Goal: Task Accomplishment & Management: Manage account settings

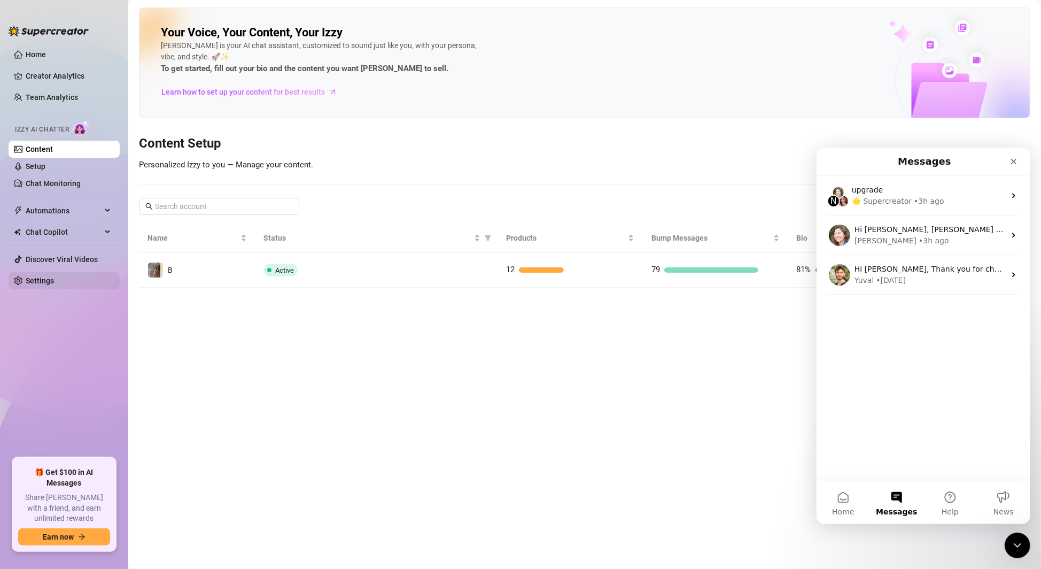
click at [46, 284] on link "Settings" at bounding box center [40, 280] width 28 height 9
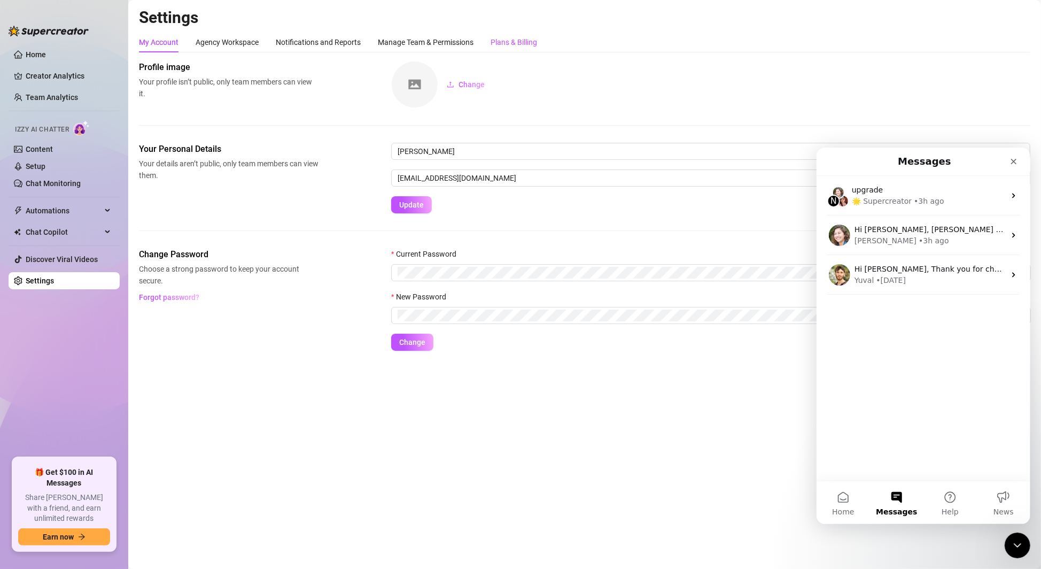
click at [529, 42] on div "Plans & Billing" at bounding box center [514, 42] width 46 height 12
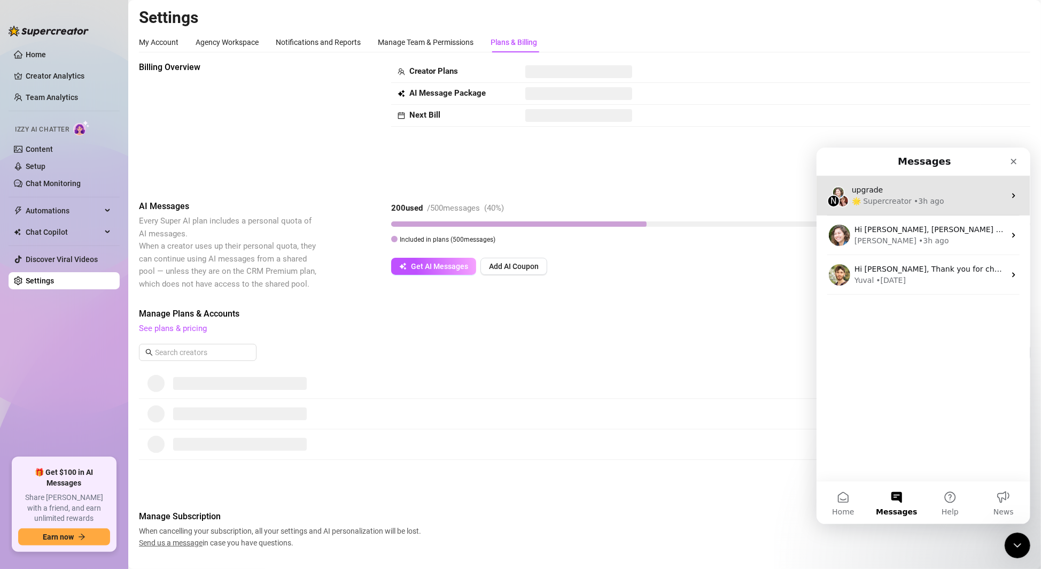
click at [910, 187] on div "upgrade" at bounding box center [927, 189] width 153 height 11
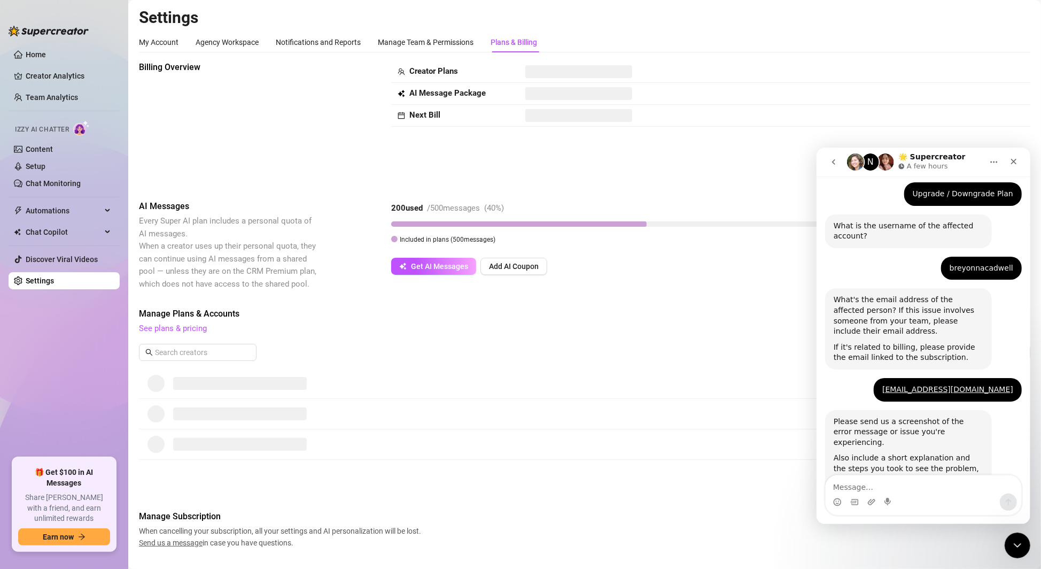
scroll to position [258, 0]
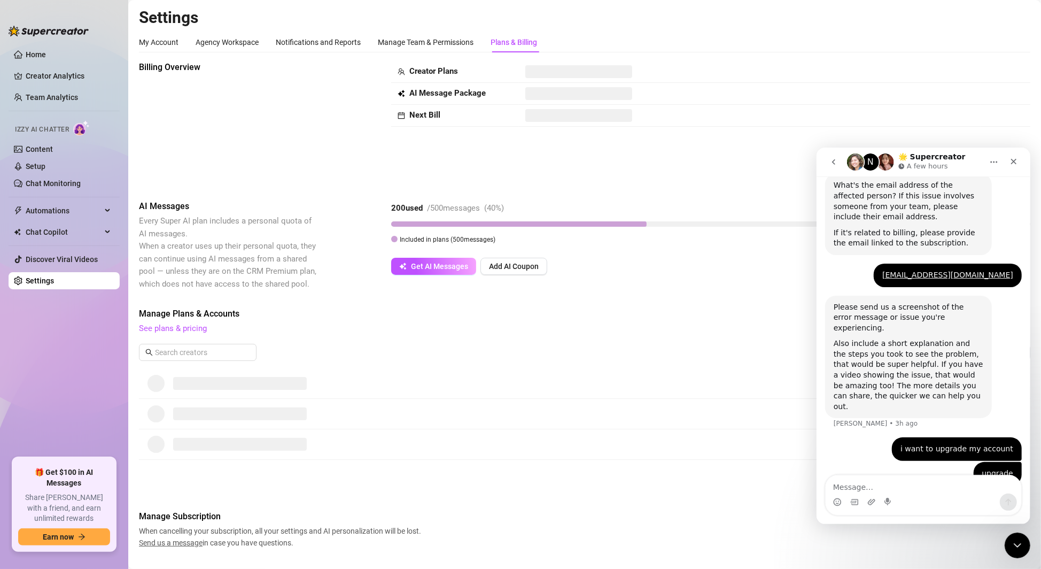
click at [833, 160] on icon "go back" at bounding box center [833, 161] width 3 height 5
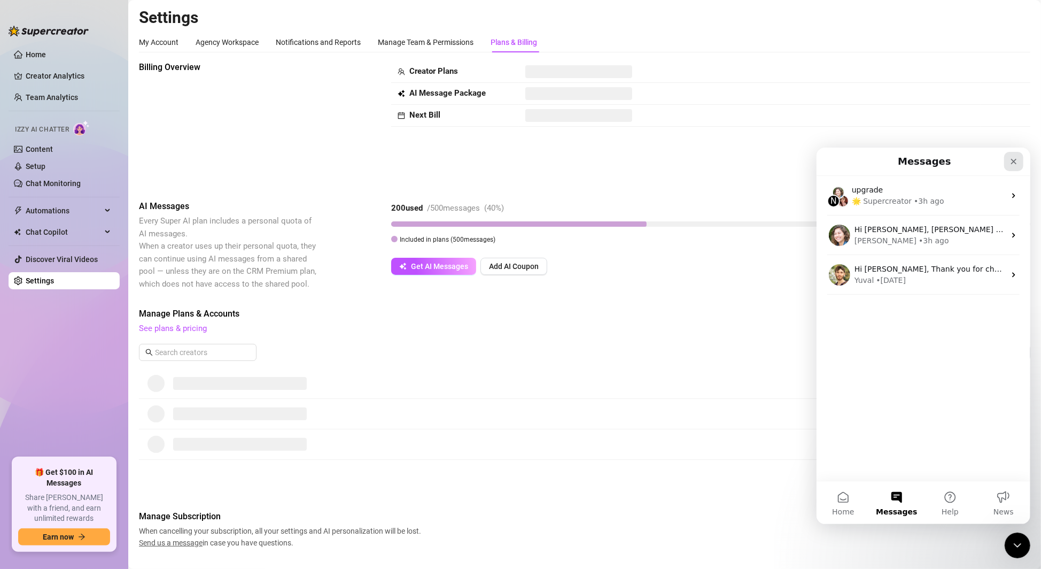
click at [1016, 161] on icon "Close" at bounding box center [1013, 161] width 9 height 9
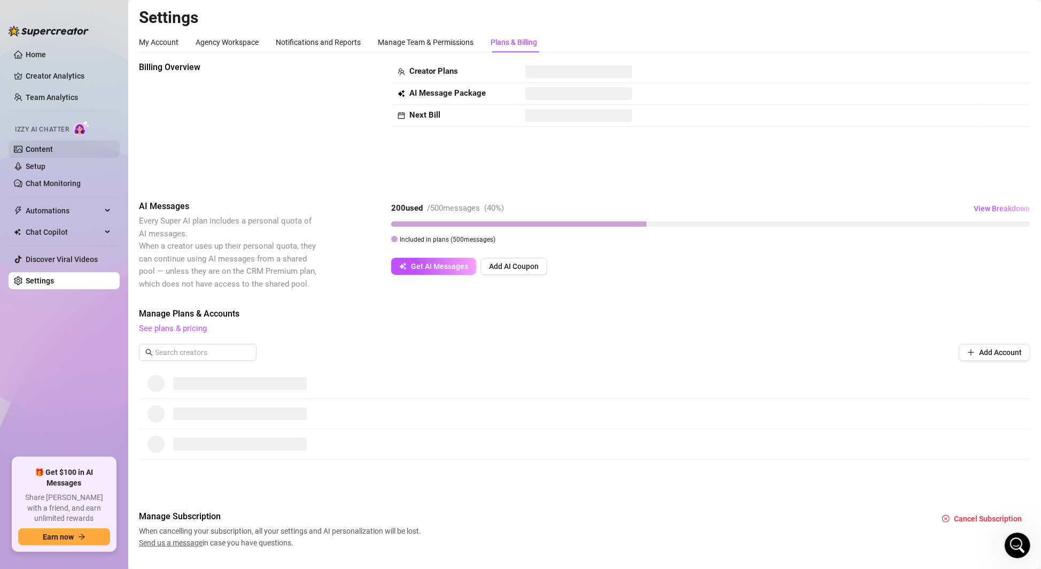
click at [43, 148] on link "Content" at bounding box center [39, 149] width 27 height 9
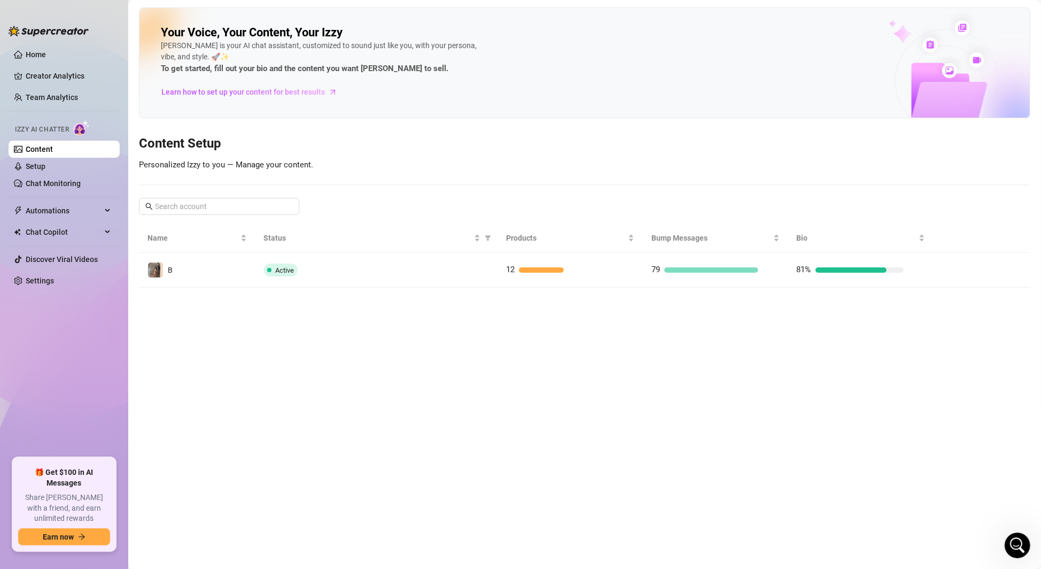
drag, startPoint x: 361, startPoint y: 271, endPoint x: 460, endPoint y: 2, distance: 286.6
click at [361, 271] on div "Active" at bounding box center [376, 269] width 225 height 13
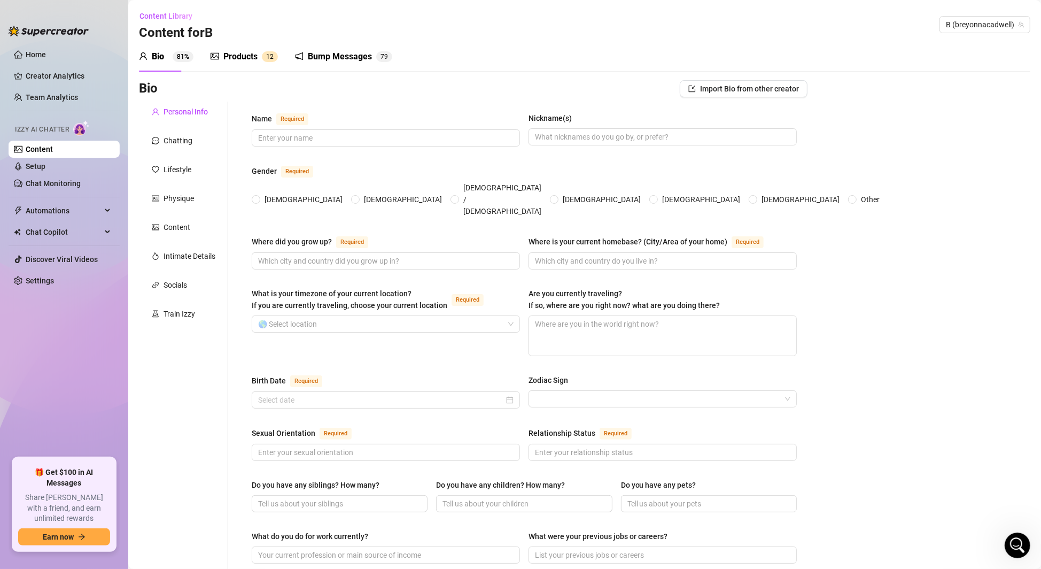
click at [227, 58] on div "Products" at bounding box center [240, 56] width 34 height 13
click at [240, 60] on div "Products" at bounding box center [240, 56] width 34 height 13
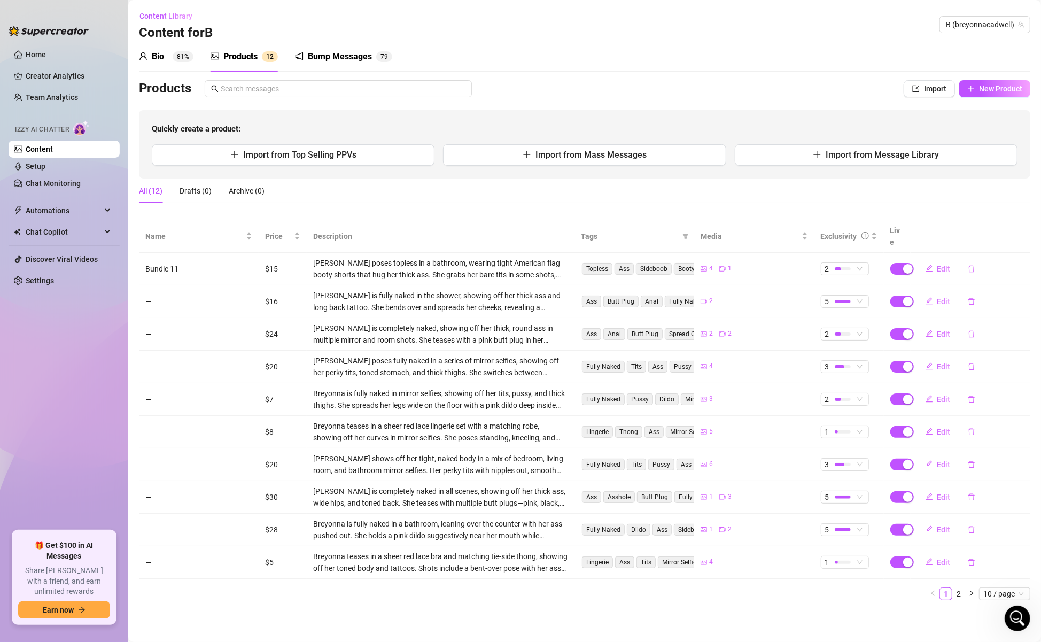
click at [179, 253] on td "Bundle 11" at bounding box center [199, 269] width 120 height 33
click at [937, 265] on span "Edit" at bounding box center [943, 269] width 13 height 9
type textarea "playing and sucking on these nipples and shaking my fat ass for daddy"
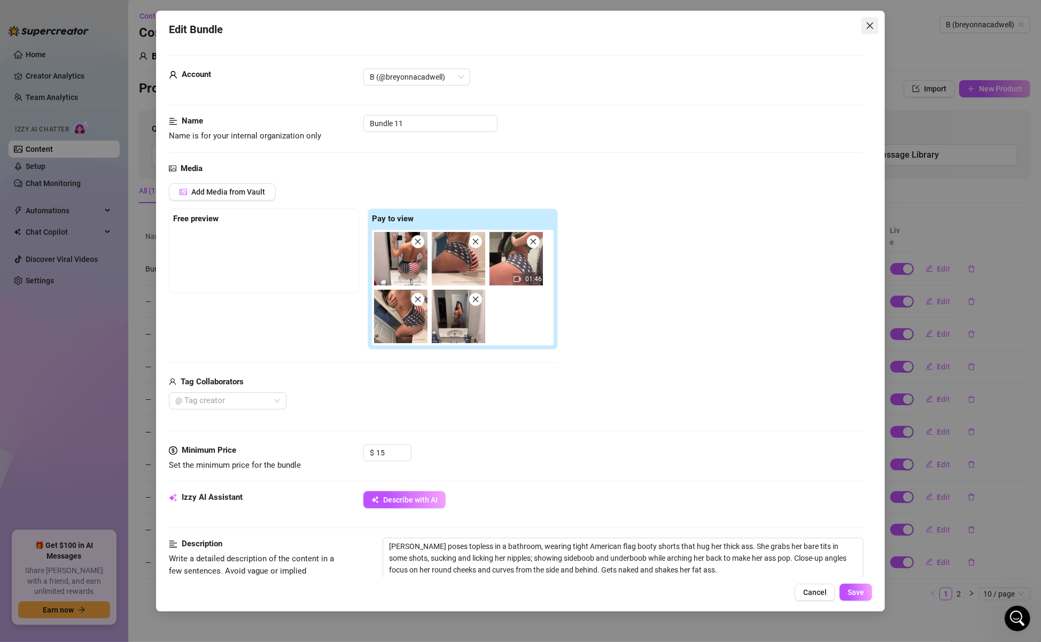
click at [869, 27] on icon "close" at bounding box center [870, 25] width 9 height 9
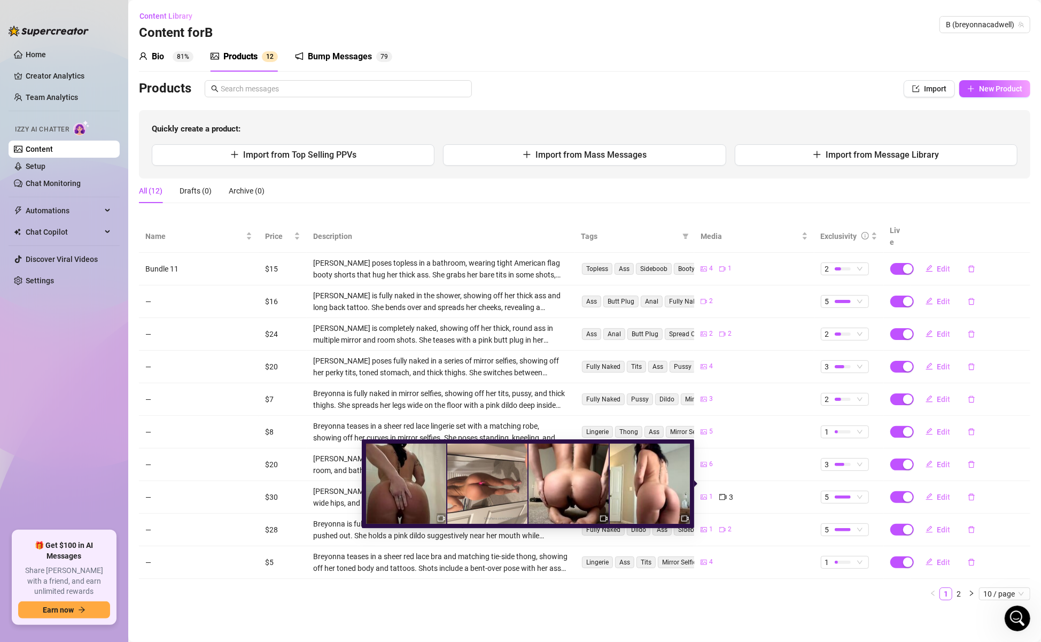
click at [761, 491] on div "1 3" at bounding box center [754, 497] width 107 height 12
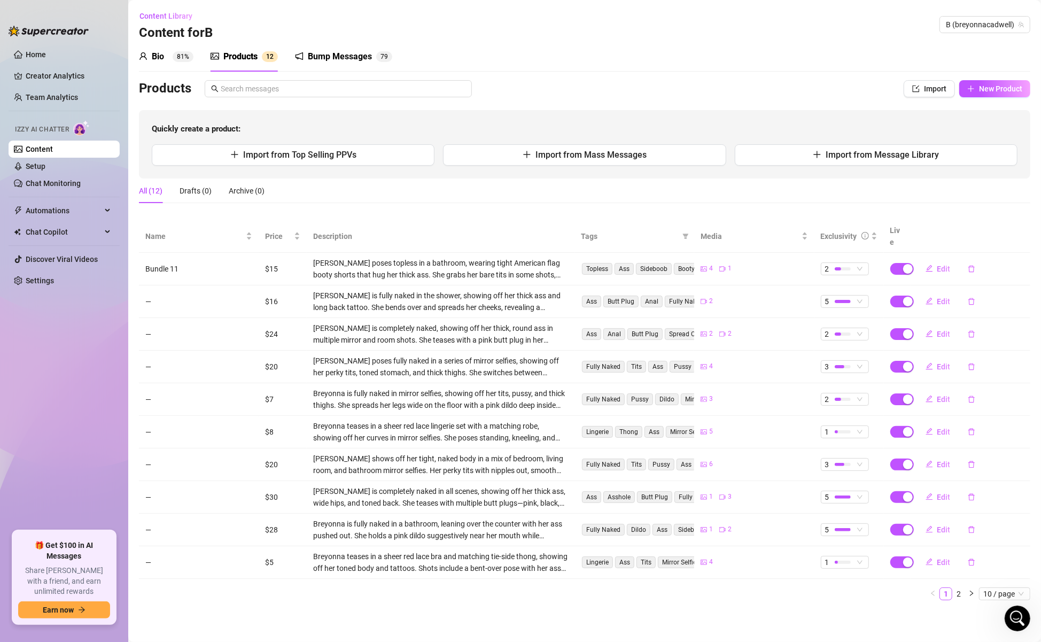
click at [711, 568] on main "Content Library Content for B B (breyonnacadwell) Bio 81% Products 1 2 Bump Mes…" at bounding box center [584, 321] width 913 height 642
click at [968, 568] on icon "right" at bounding box center [971, 593] width 6 height 6
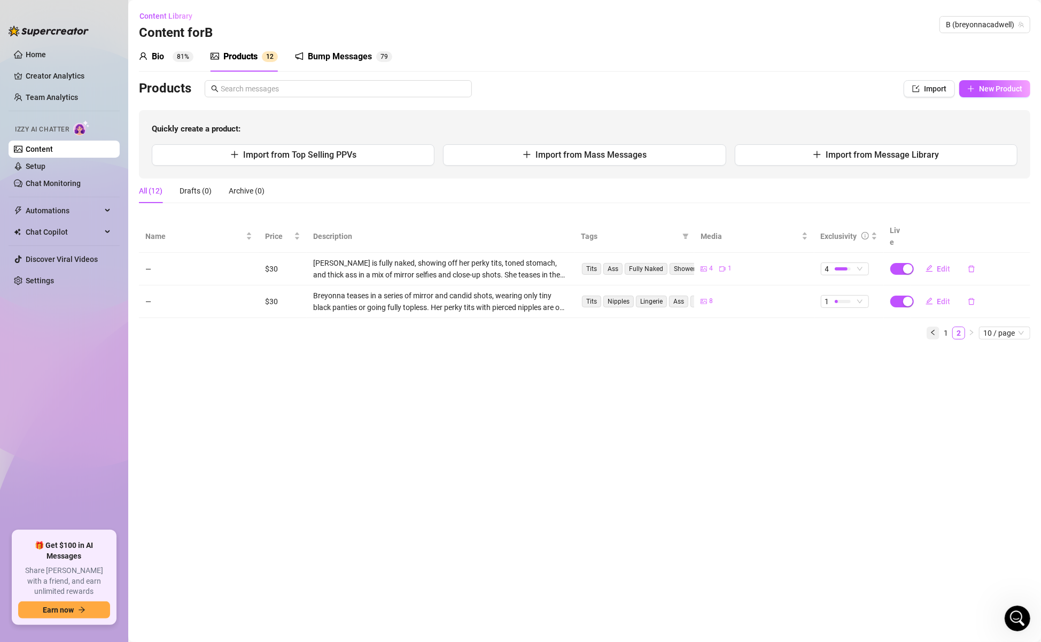
click at [930, 329] on icon "left" at bounding box center [933, 332] width 6 height 6
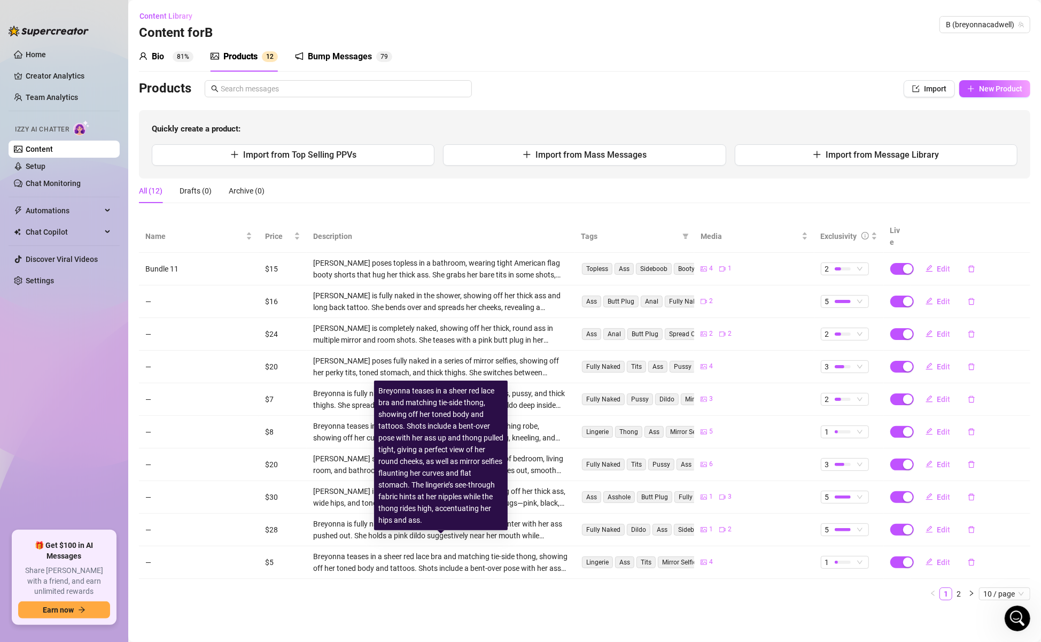
click at [535, 551] on div "Breyonna teases in a sheer red lace bra and matching tie-side thong, showing of…" at bounding box center [440, 563] width 254 height 24
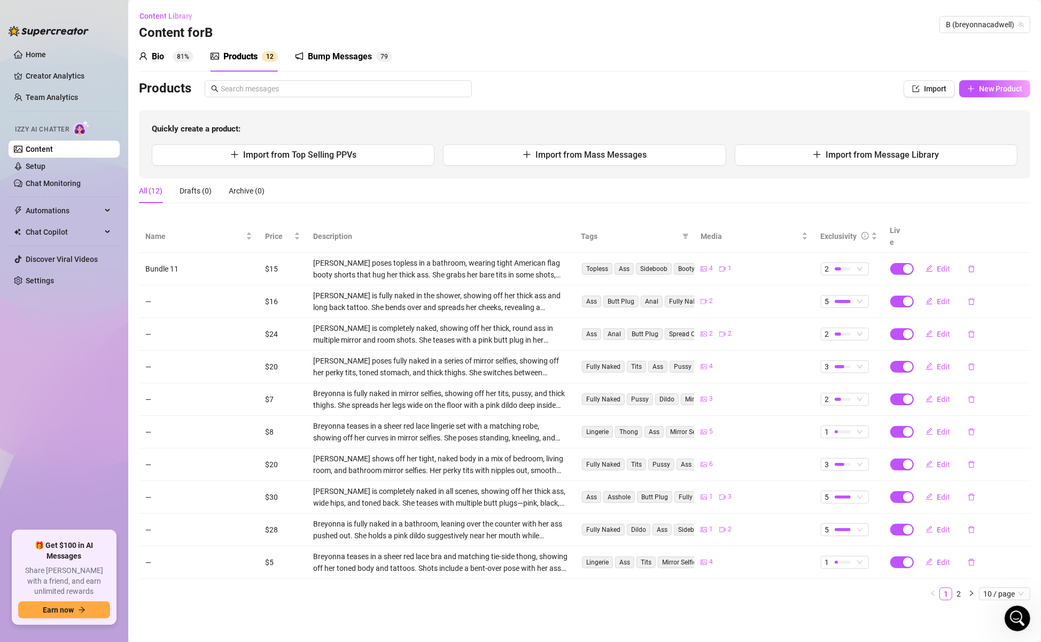
click at [148, 546] on td "—" at bounding box center [199, 562] width 120 height 33
click at [164, 253] on td "Bundle 11" at bounding box center [199, 269] width 120 height 33
click at [156, 230] on span "Name" at bounding box center [194, 236] width 98 height 12
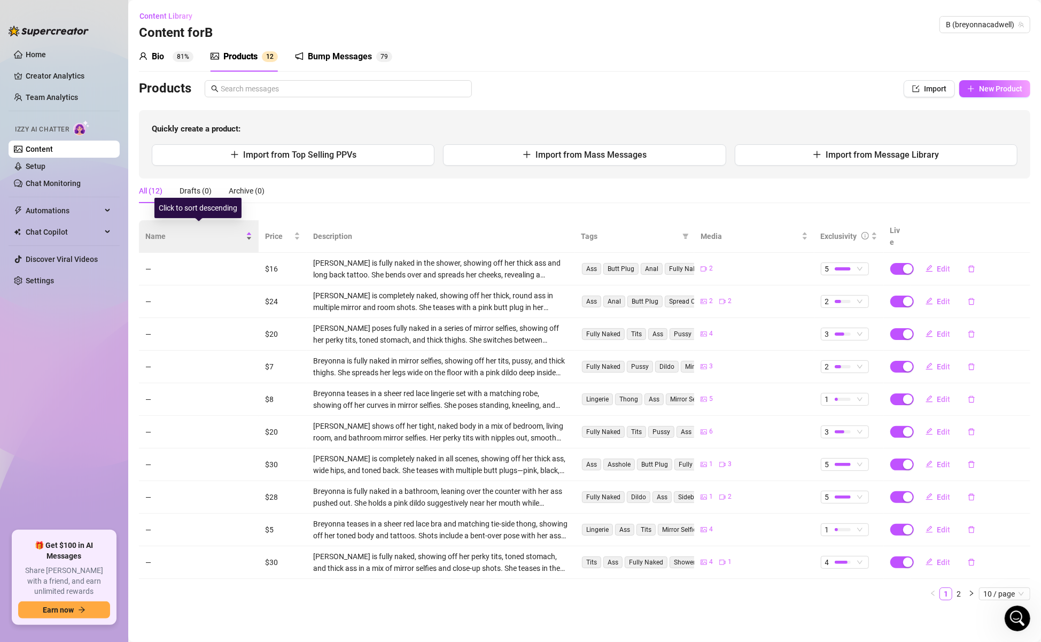
click at [156, 230] on span "Name" at bounding box center [194, 236] width 98 height 12
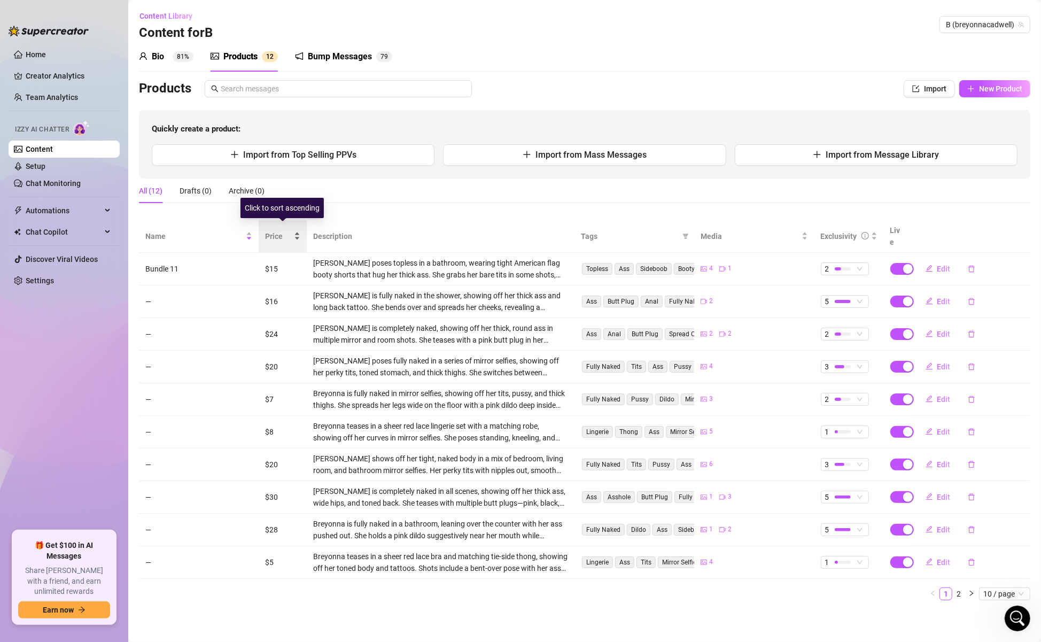
click at [278, 233] on span "Price" at bounding box center [278, 236] width 27 height 12
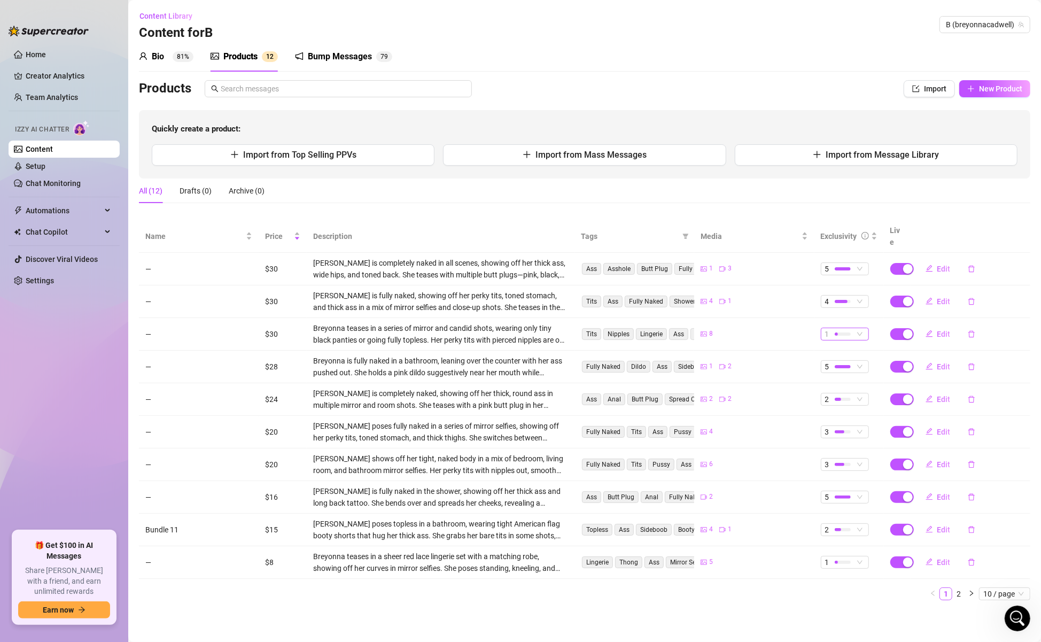
click at [831, 328] on div "1" at bounding box center [839, 334] width 28 height 12
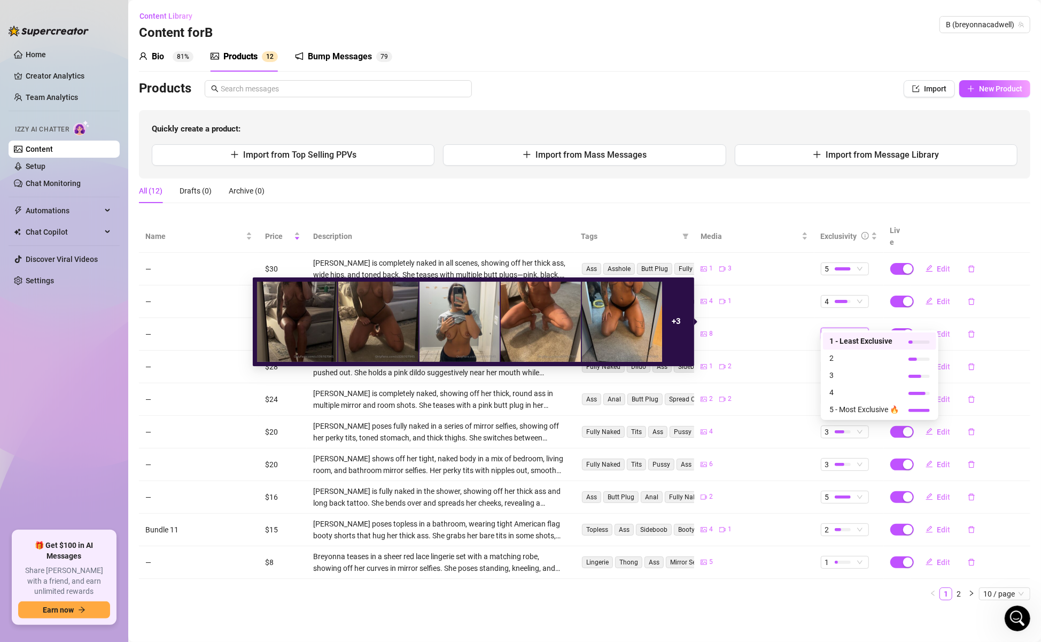
click at [773, 329] on div "8" at bounding box center [754, 334] width 107 height 10
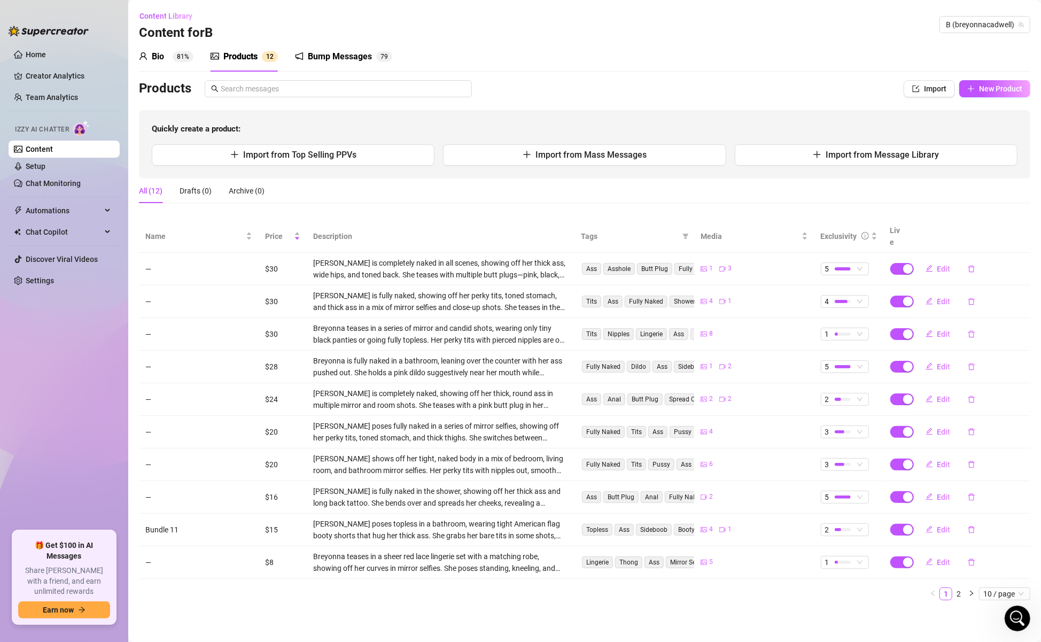
click at [652, 568] on main "Content Library Content for B B (breyonnacadwell) Bio 81% Products 1 2 Bump Mes…" at bounding box center [584, 321] width 913 height 642
click at [902, 230] on th "Live" at bounding box center [897, 236] width 27 height 33
click at [1020, 568] on icon "Open Intercom Messenger" at bounding box center [1016, 617] width 18 height 18
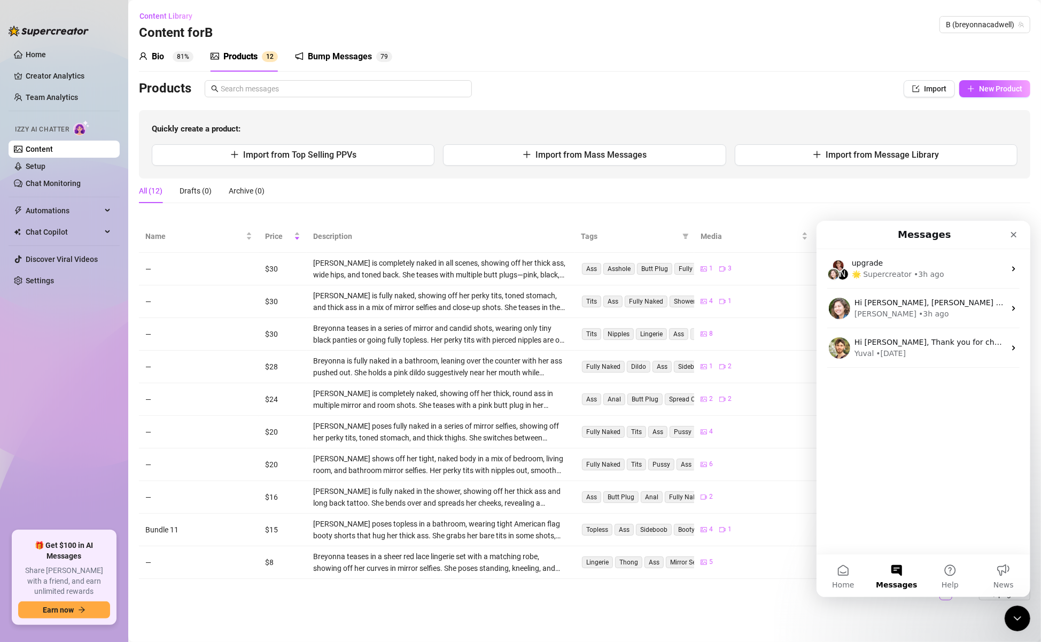
click at [710, 568] on main "Content Library Content for B B (breyonnacadwell) Bio 81% Products 1 2 Bump Mes…" at bounding box center [584, 321] width 913 height 642
click at [1016, 235] on icon "Close" at bounding box center [1013, 234] width 9 height 9
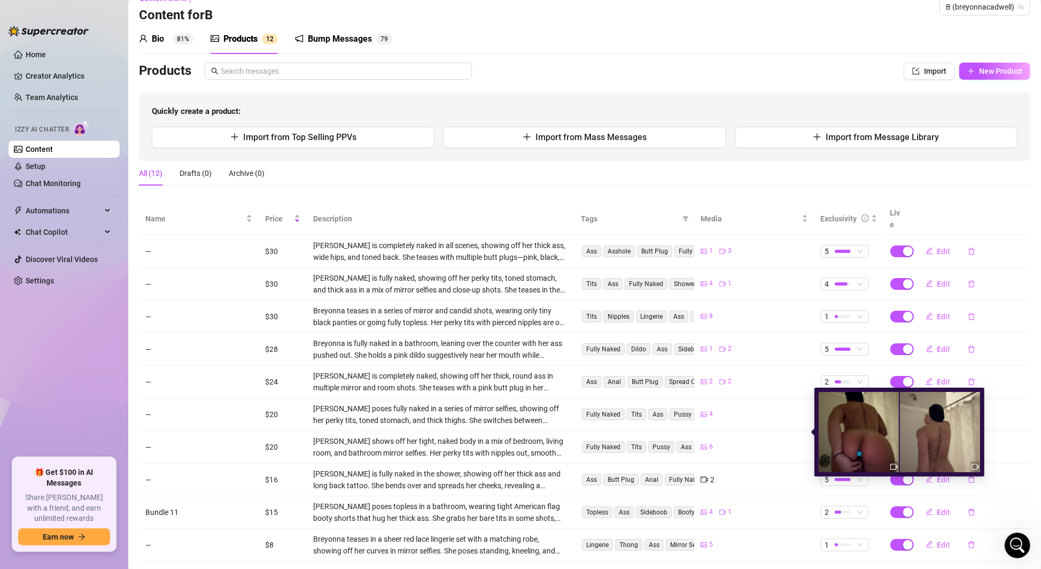
scroll to position [51, 0]
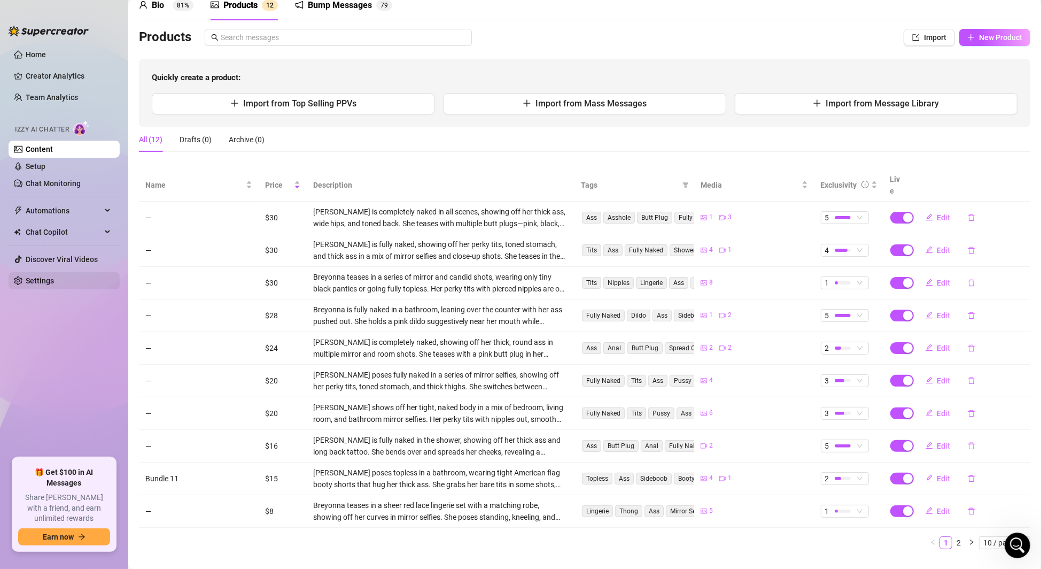
click at [38, 281] on link "Settings" at bounding box center [40, 280] width 28 height 9
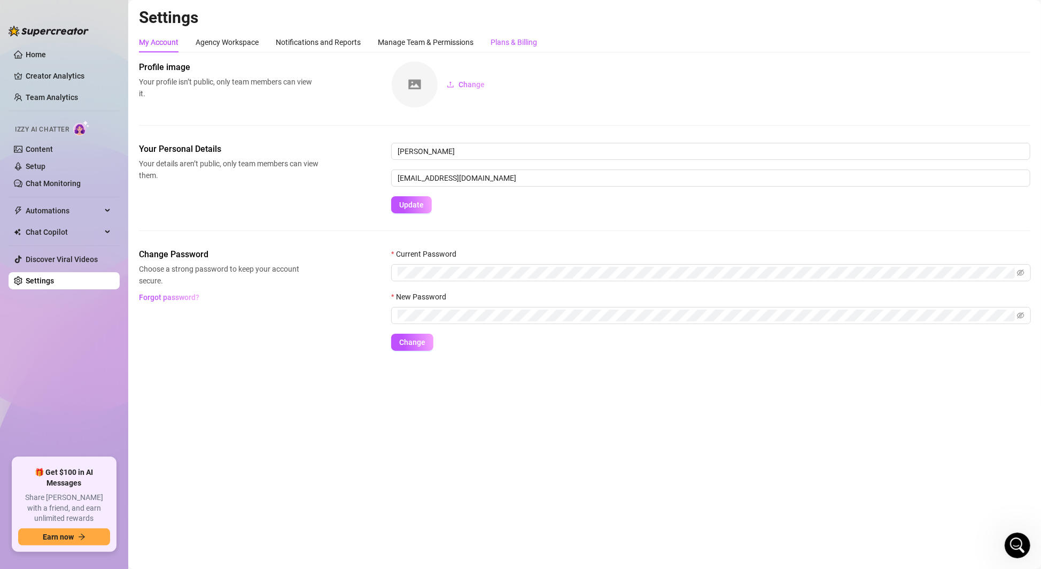
click at [506, 39] on div "Plans & Billing" at bounding box center [514, 42] width 46 height 12
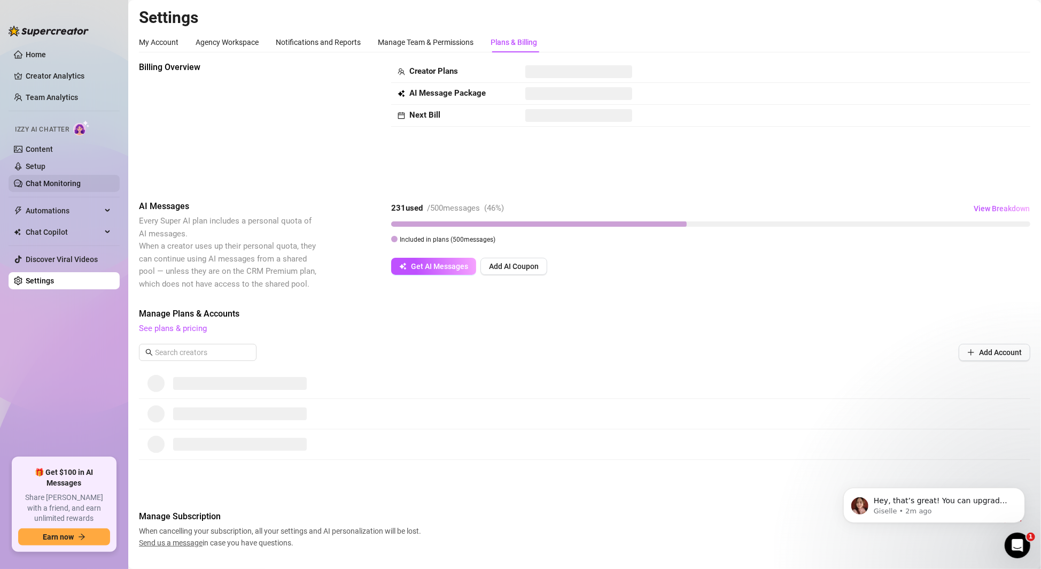
click at [47, 181] on link "Chat Monitoring" at bounding box center [53, 183] width 55 height 9
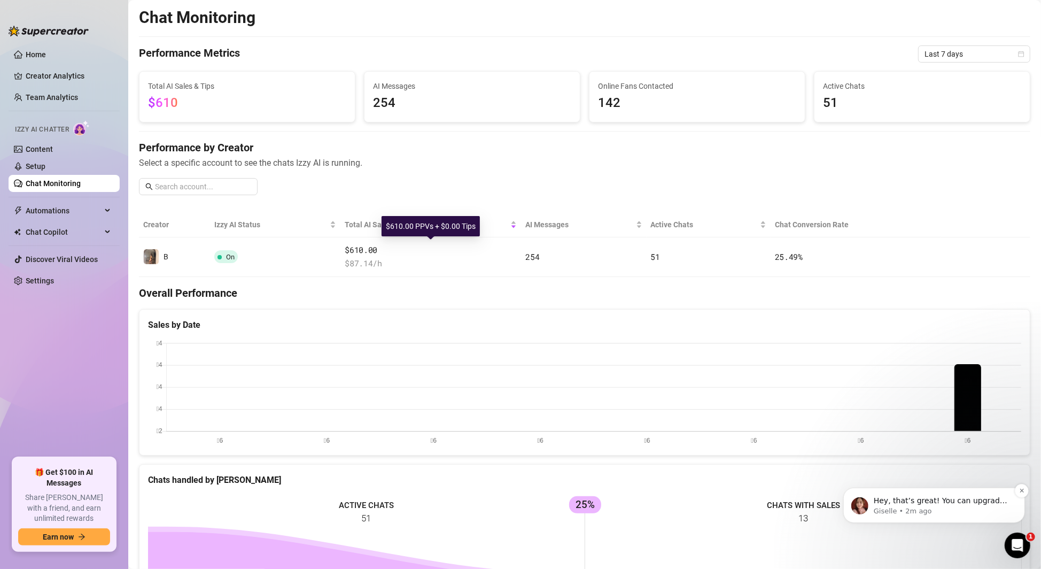
click at [957, 505] on div "Hey, that’s great! You can upgrade your account by going to Settings &gt; Plans…" at bounding box center [942, 500] width 141 height 14
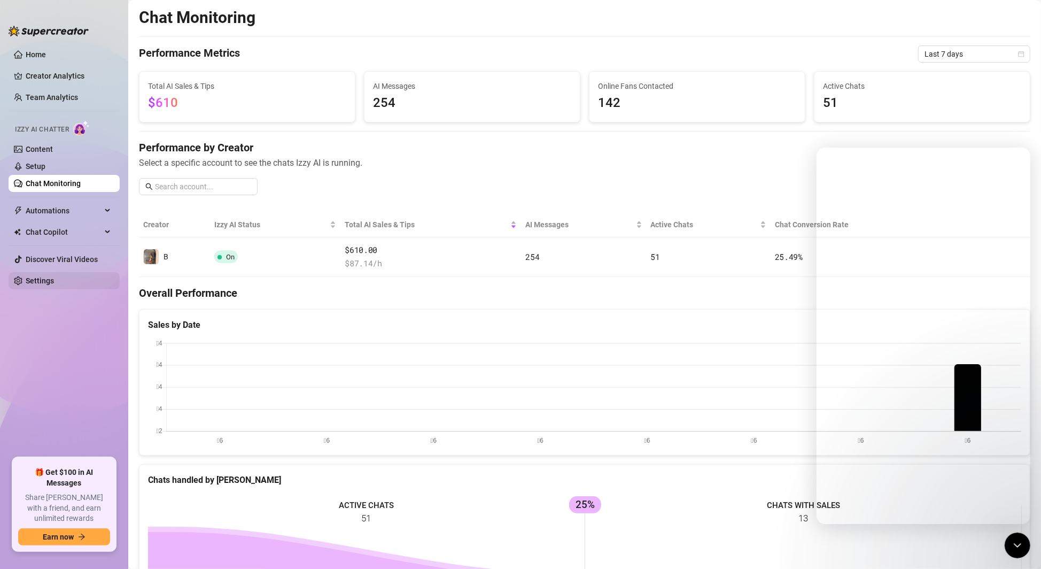
click at [38, 281] on link "Settings" at bounding box center [40, 280] width 28 height 9
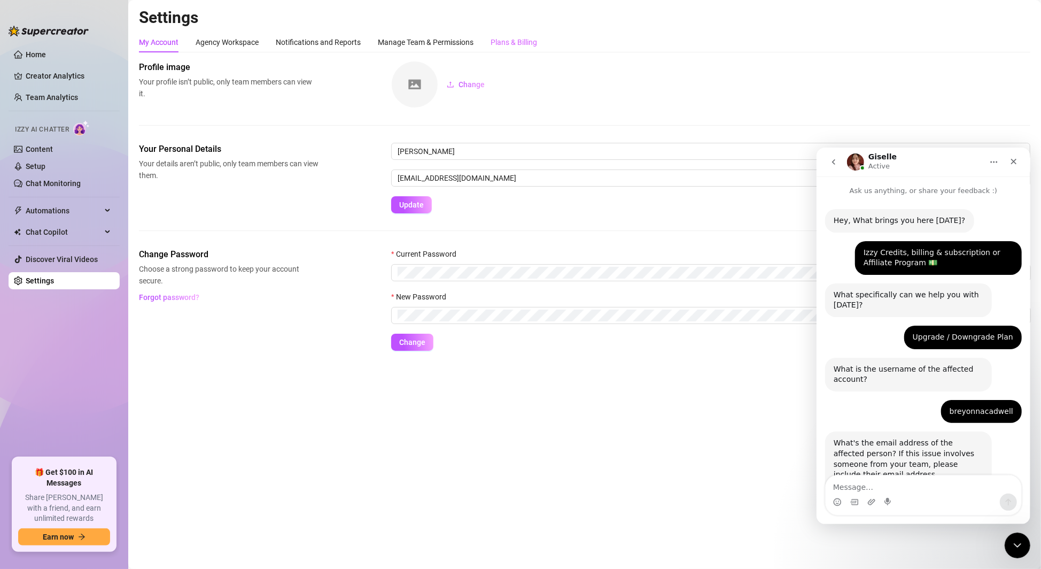
scroll to position [414, 0]
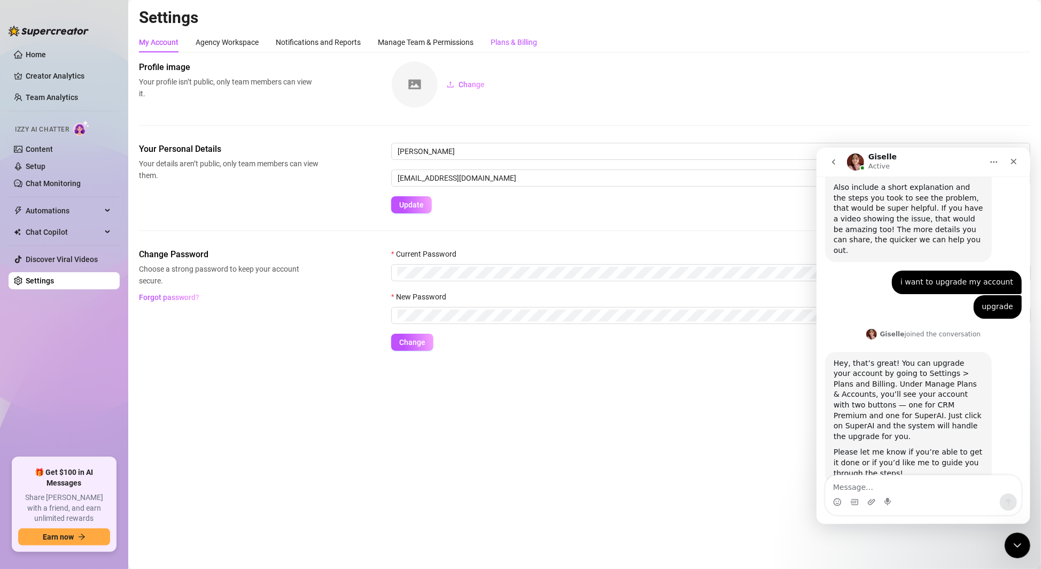
click at [527, 40] on div "Plans & Billing" at bounding box center [514, 42] width 46 height 12
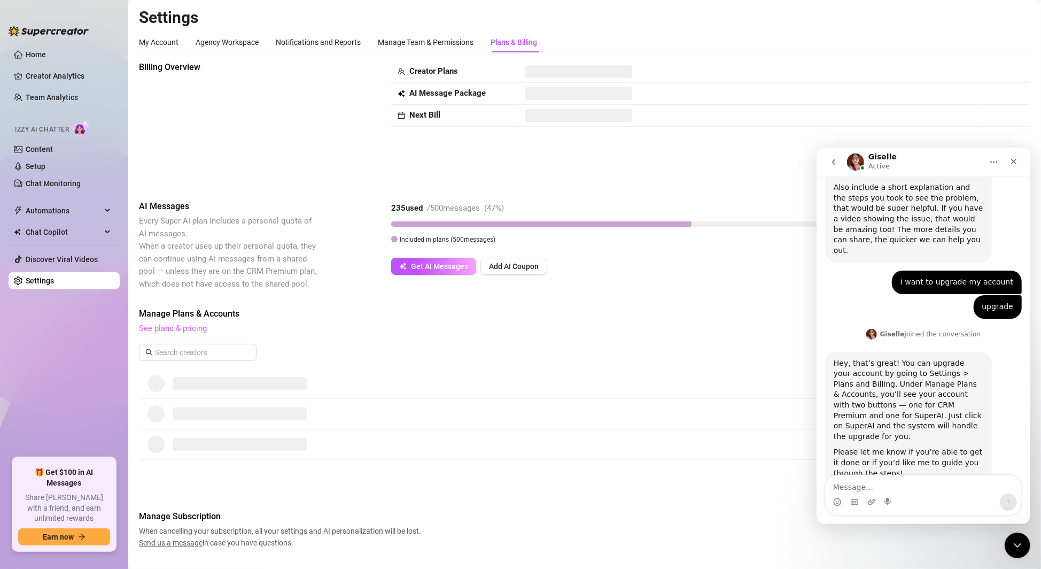
click at [173, 326] on link "See plans & pricing" at bounding box center [173, 328] width 68 height 10
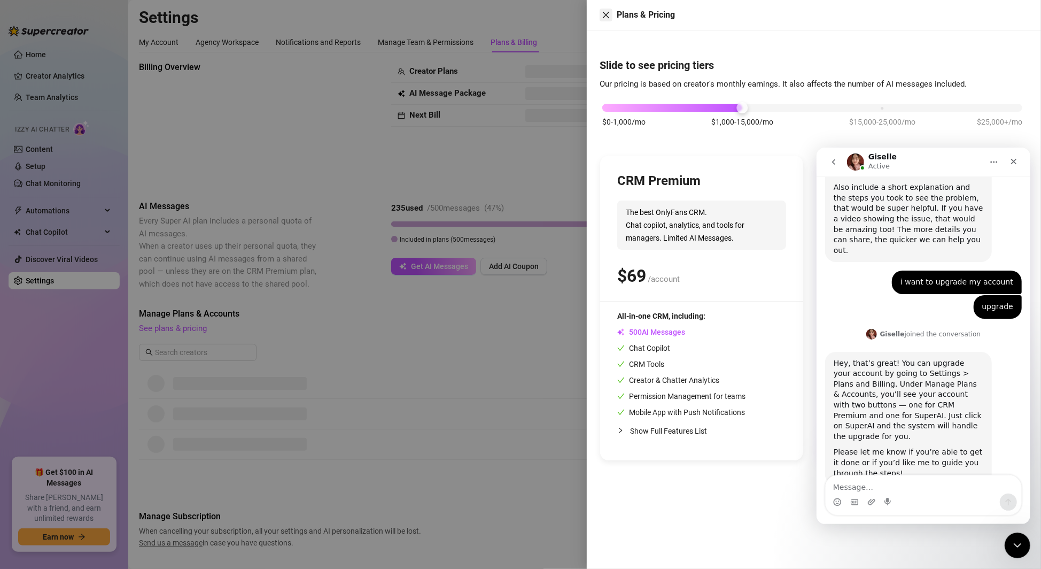
click at [603, 14] on icon "close" at bounding box center [606, 15] width 9 height 9
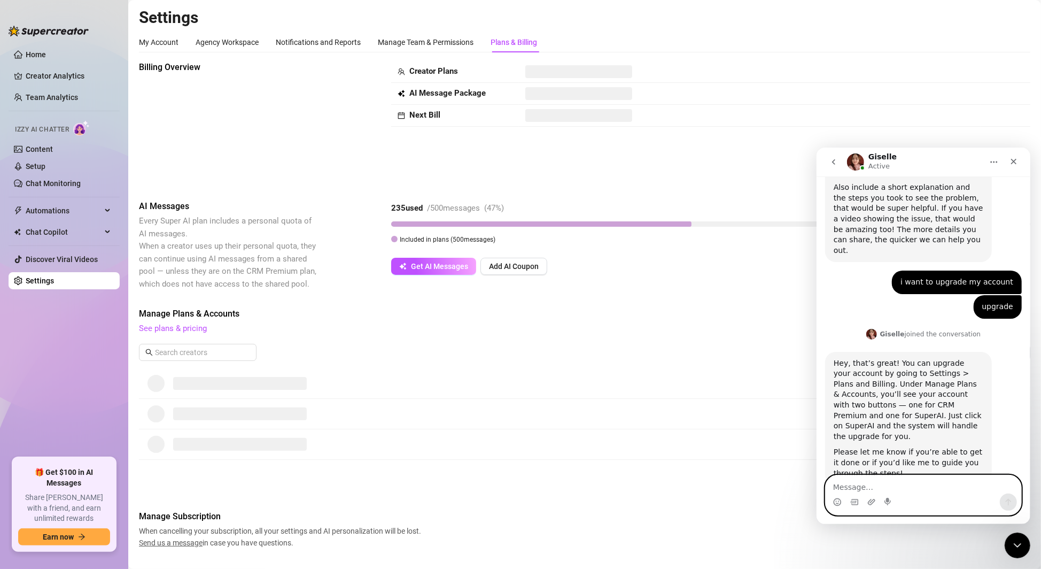
click at [852, 486] on textarea "Message…" at bounding box center [923, 484] width 196 height 18
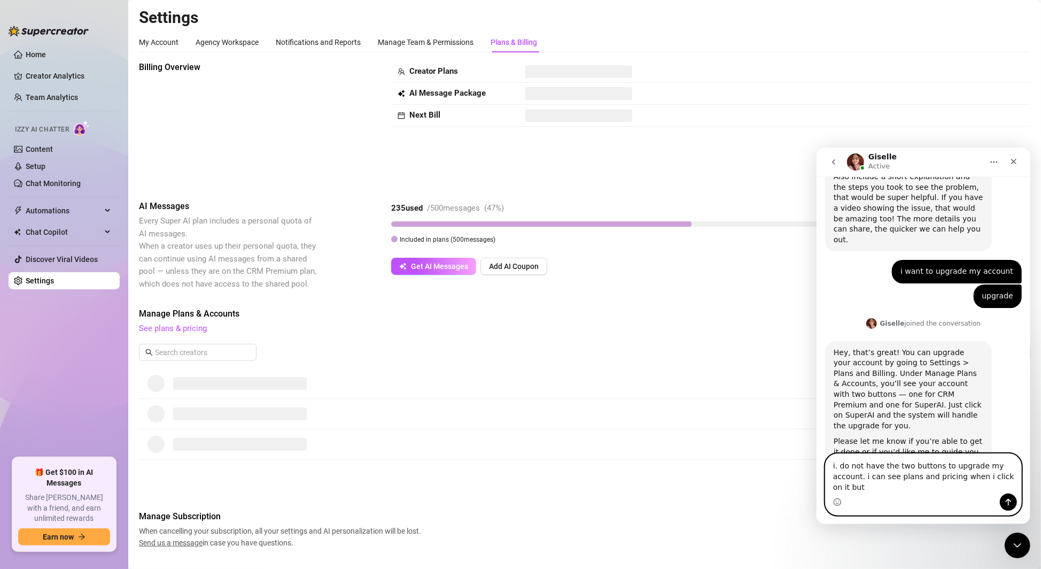
scroll to position [435, 0]
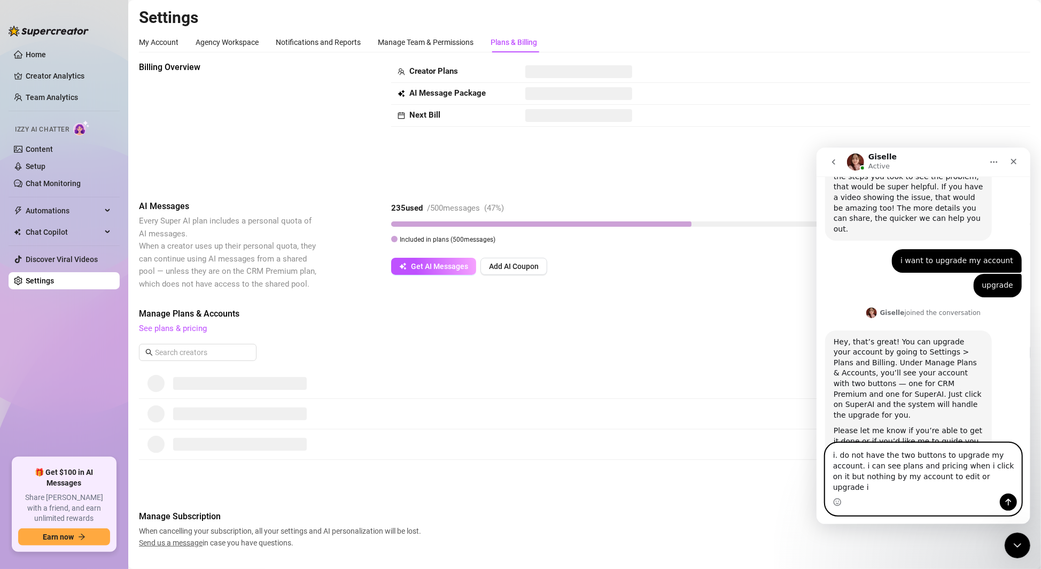
type textarea "i. do not have the two buttons to upgrade my account. i can see plans and prici…"
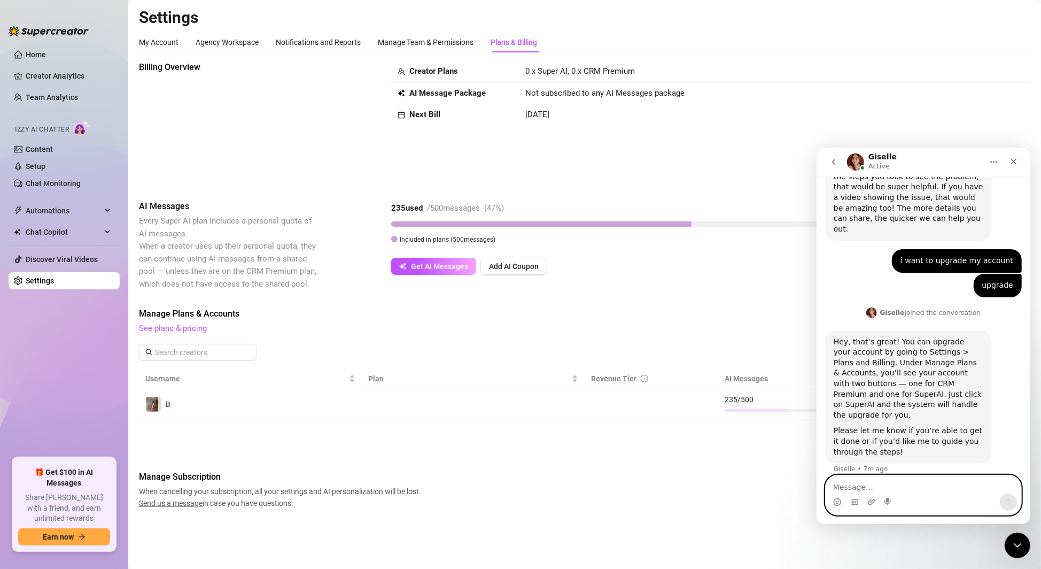
scroll to position [477, 0]
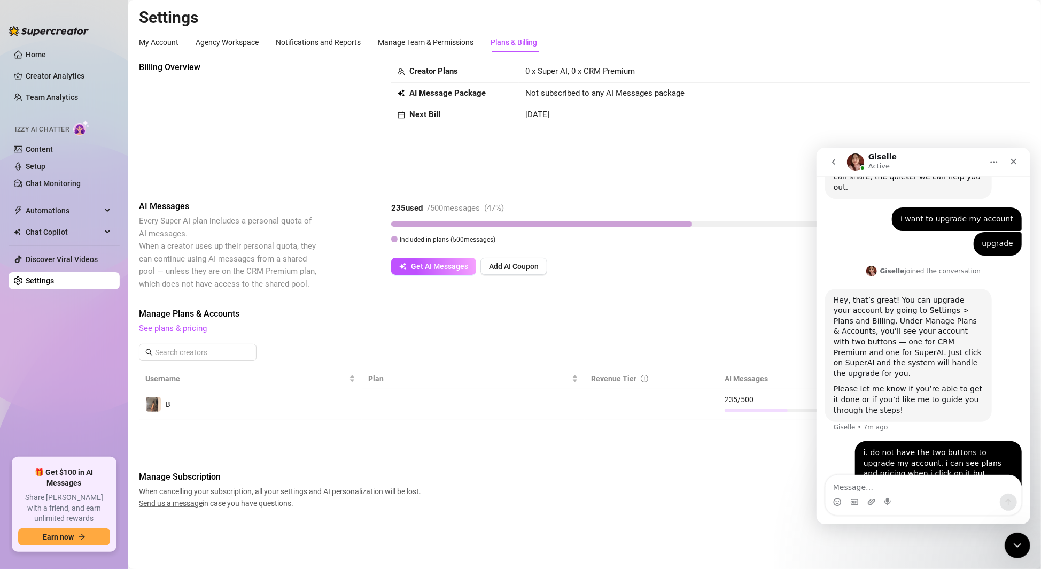
click at [639, 316] on span "Manage Plans & Accounts" at bounding box center [584, 313] width 891 height 13
click at [1013, 158] on icon "Close" at bounding box center [1013, 161] width 9 height 9
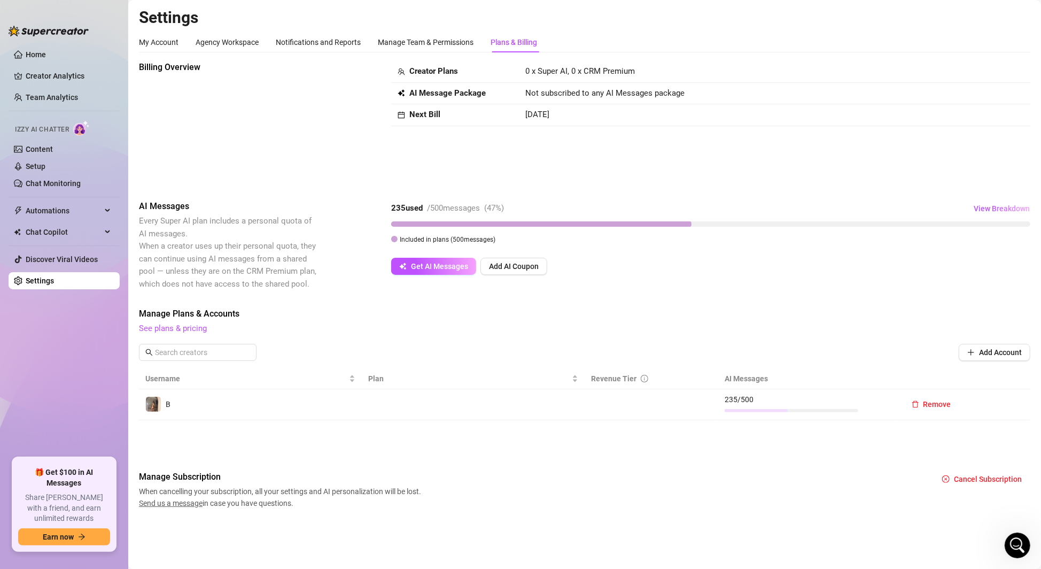
click at [1010, 408] on td "Remove" at bounding box center [964, 404] width 134 height 31
click at [387, 404] on td at bounding box center [473, 404] width 223 height 31
click at [1016, 544] on icon "Open Intercom Messenger" at bounding box center [1015, 543] width 7 height 9
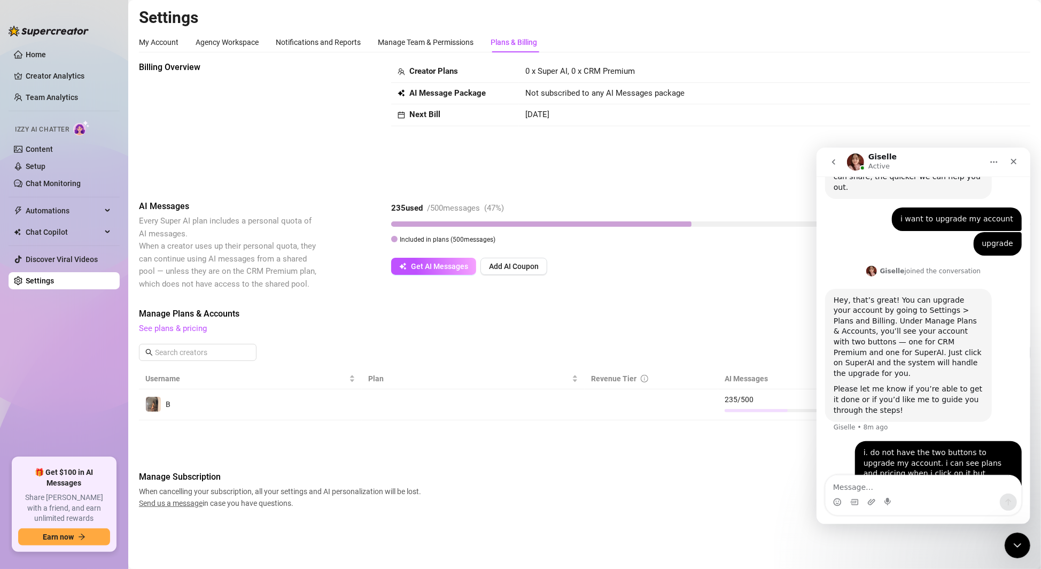
click at [669, 329] on span "See plans & pricing" at bounding box center [584, 328] width 891 height 13
click at [542, 338] on div "Manage Plans & Accounts See plans & pricing Add Account" at bounding box center [584, 337] width 891 height 61
click at [1013, 164] on icon "Close" at bounding box center [1013, 161] width 9 height 9
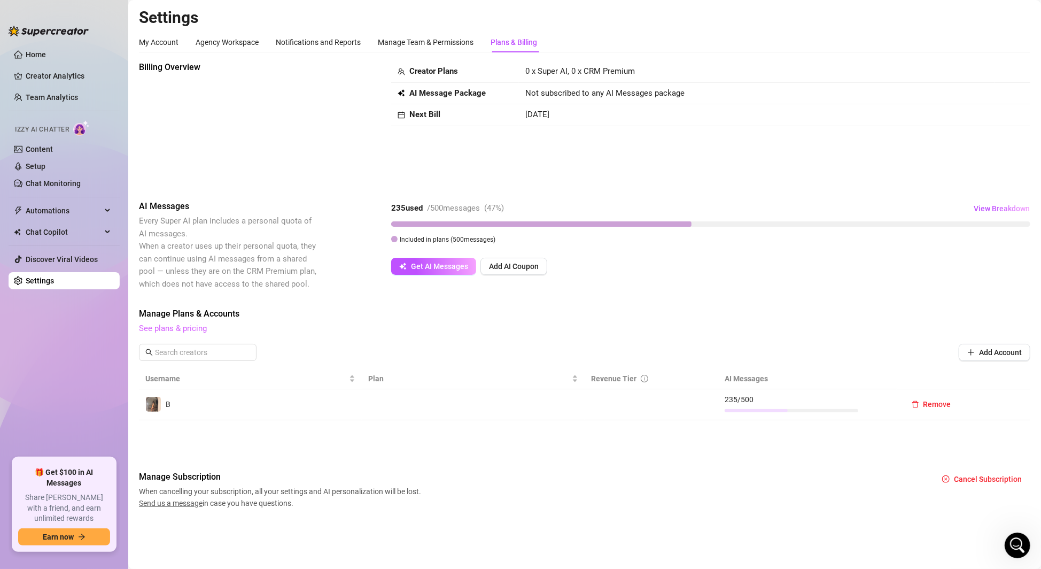
click at [161, 332] on link "See plans & pricing" at bounding box center [173, 328] width 68 height 10
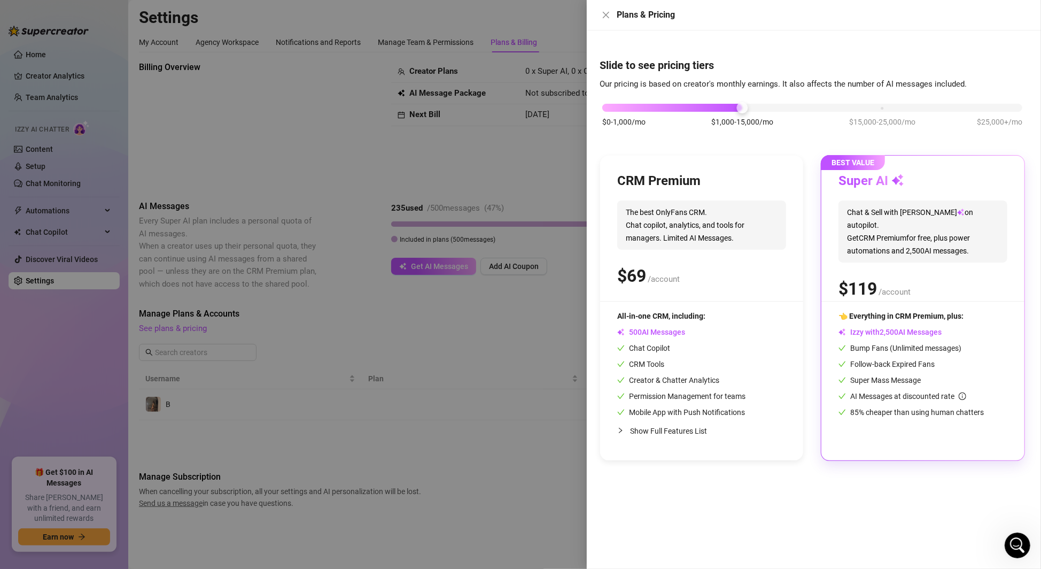
click at [860, 176] on h3 "Super AI" at bounding box center [872, 181] width 66 height 17
click at [878, 106] on div "$0-1,000/mo $1,000-15,000/mo $15,000-25,000/mo $25,000+/mo" at bounding box center [812, 105] width 420 height 6
click at [686, 108] on div at bounding box center [742, 108] width 280 height 8
click at [686, 108] on div at bounding box center [672, 108] width 140 height 8
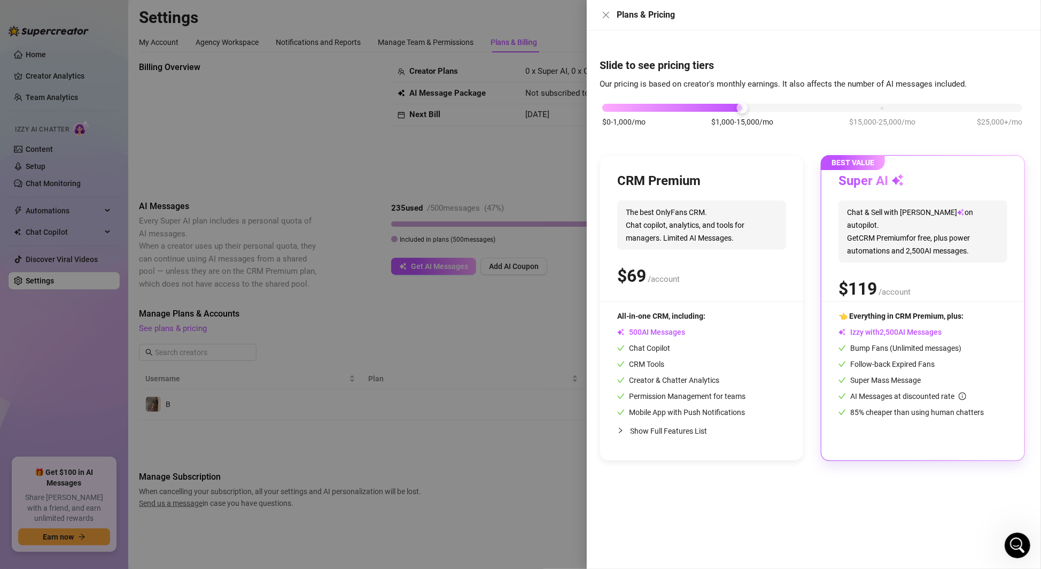
click at [687, 109] on div at bounding box center [672, 108] width 140 height 8
click at [600, 15] on button "Close" at bounding box center [606, 15] width 13 height 13
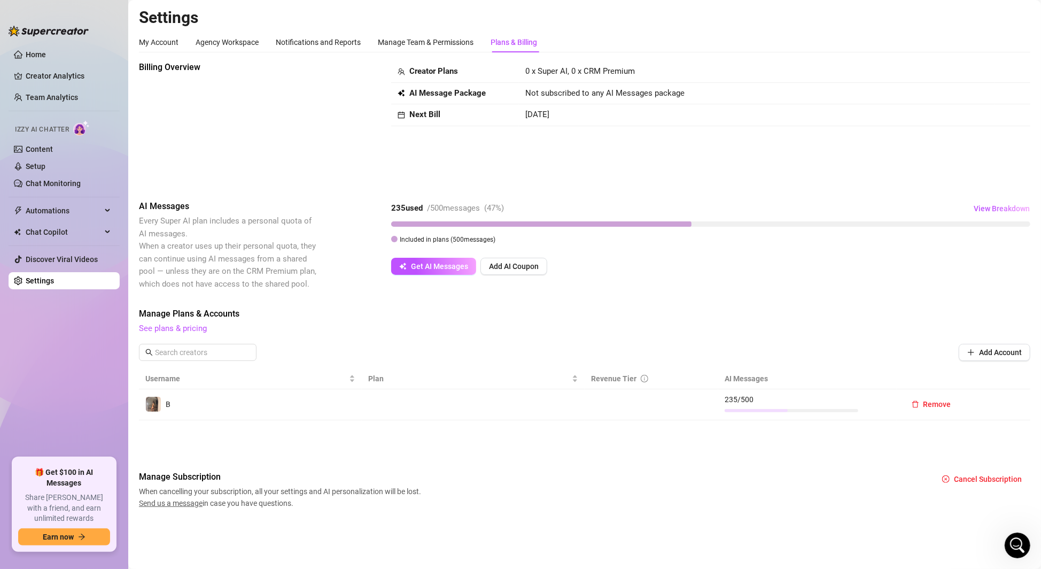
click at [815, 406] on div at bounding box center [792, 410] width 134 height 10
click at [1014, 539] on icon "Open Intercom Messenger" at bounding box center [1016, 544] width 18 height 18
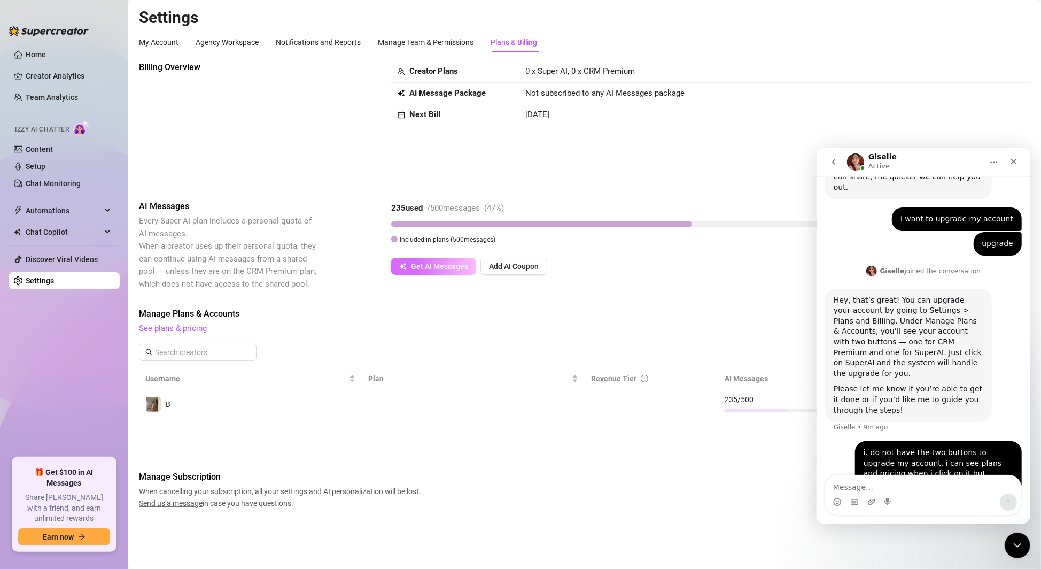
click at [440, 272] on button "Get AI Messages" at bounding box center [433, 266] width 85 height 17
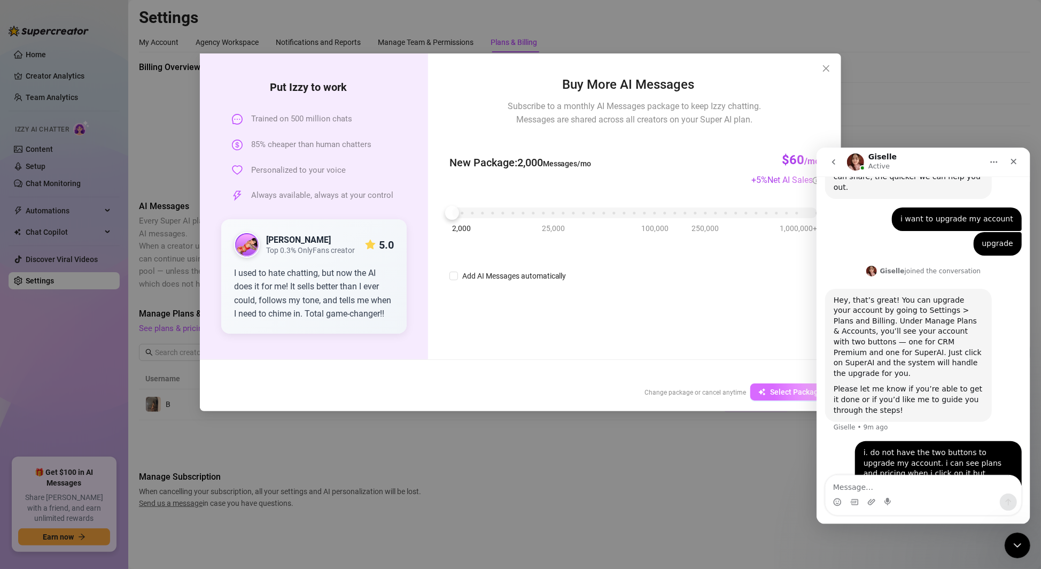
click at [772, 391] on span "Select Package" at bounding box center [796, 391] width 52 height 9
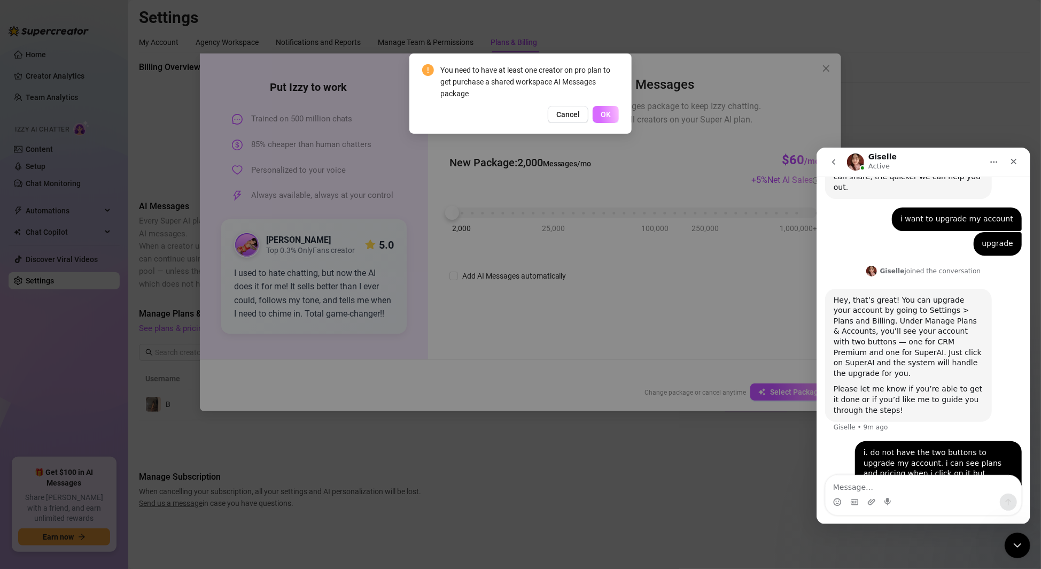
click at [607, 116] on span "OK" at bounding box center [606, 114] width 10 height 9
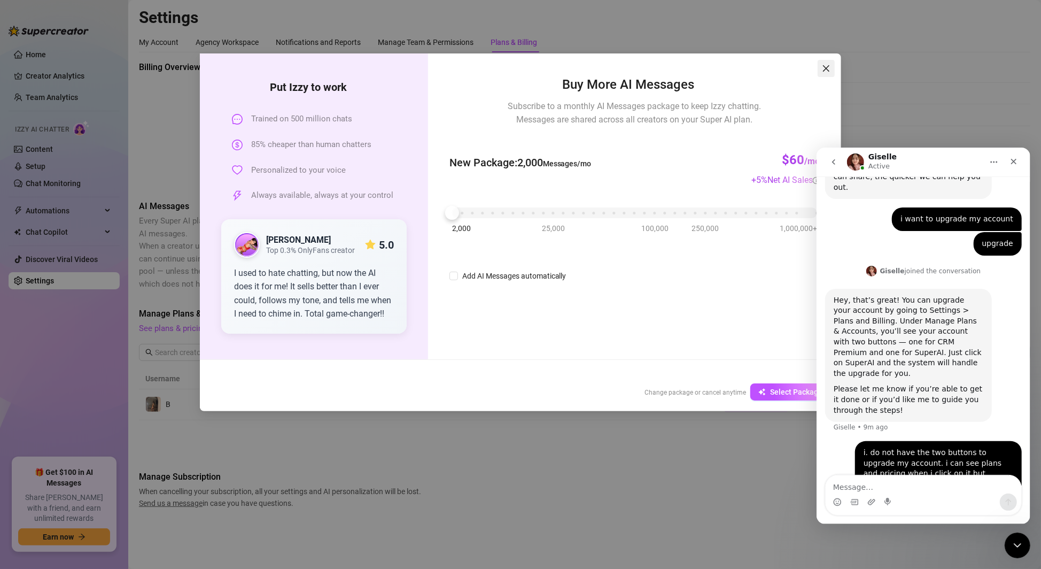
click at [831, 64] on button "Close" at bounding box center [826, 68] width 17 height 17
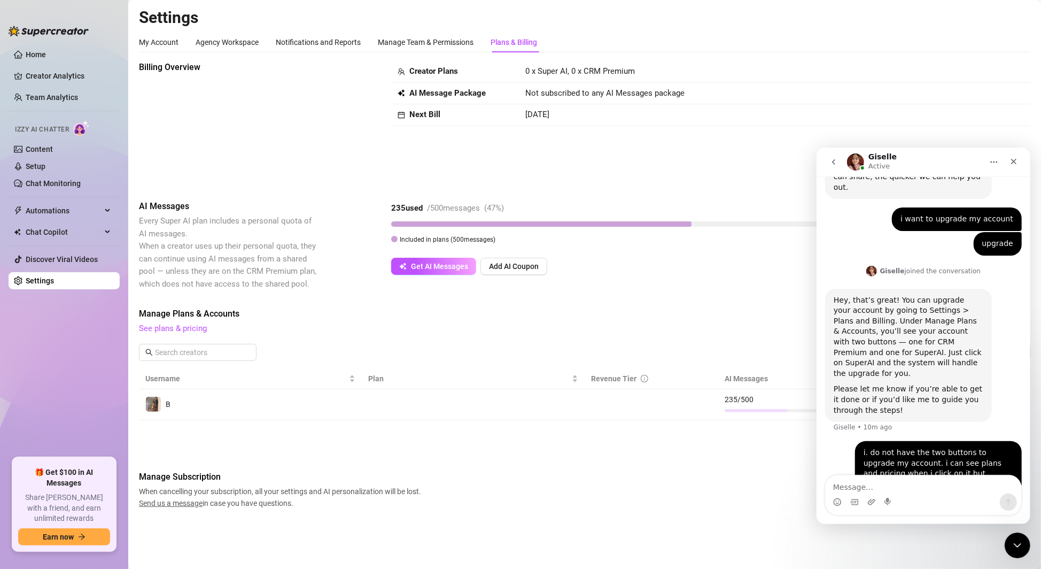
click at [624, 96] on span "Not subscribed to any AI Messages package" at bounding box center [604, 93] width 159 height 13
click at [154, 402] on img at bounding box center [153, 404] width 15 height 15
click at [366, 407] on td at bounding box center [473, 404] width 223 height 31
click at [647, 413] on td at bounding box center [652, 404] width 134 height 31
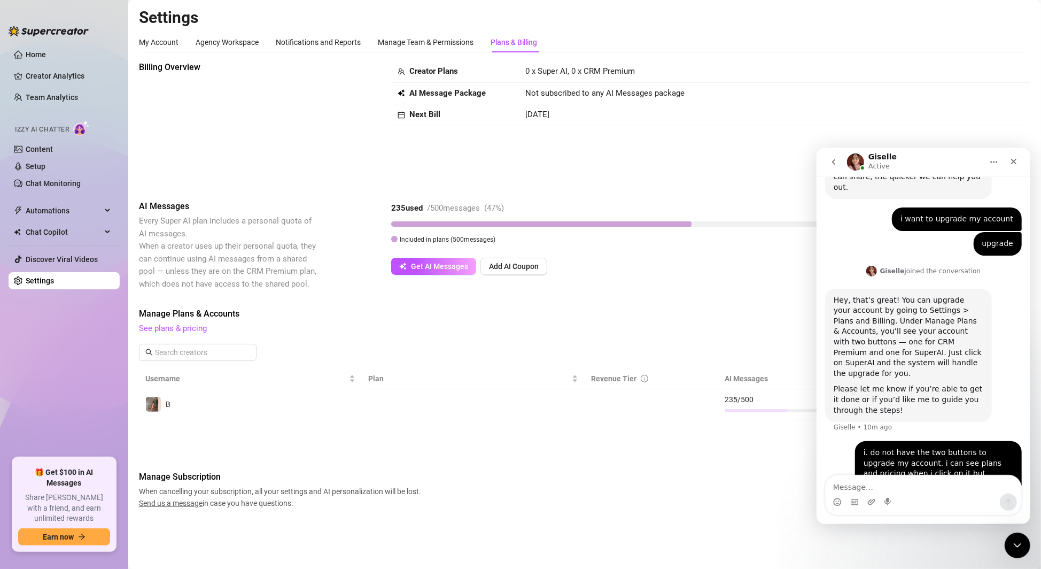
click at [718, 413] on td "235 / 500" at bounding box center [807, 404] width 179 height 31
drag, startPoint x: 1007, startPoint y: 164, endPoint x: 1824, endPoint y: 311, distance: 829.3
click at [1007, 164] on div "Close" at bounding box center [1013, 160] width 19 height 19
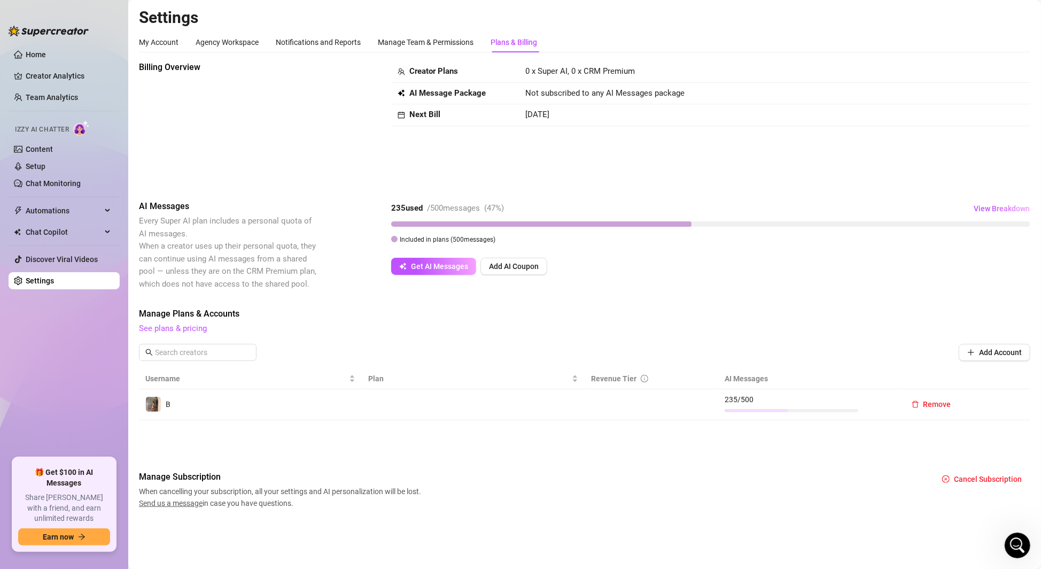
click at [988, 401] on td "Remove" at bounding box center [964, 404] width 134 height 31
click at [1002, 351] on span "Add Account" at bounding box center [1000, 352] width 43 height 9
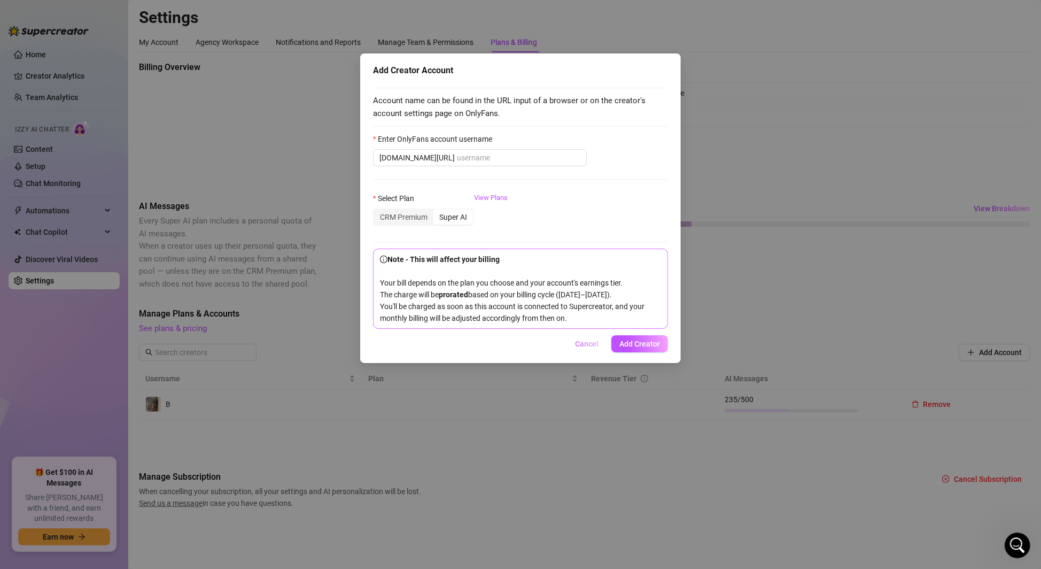
click at [586, 348] on span "Cancel" at bounding box center [587, 343] width 24 height 9
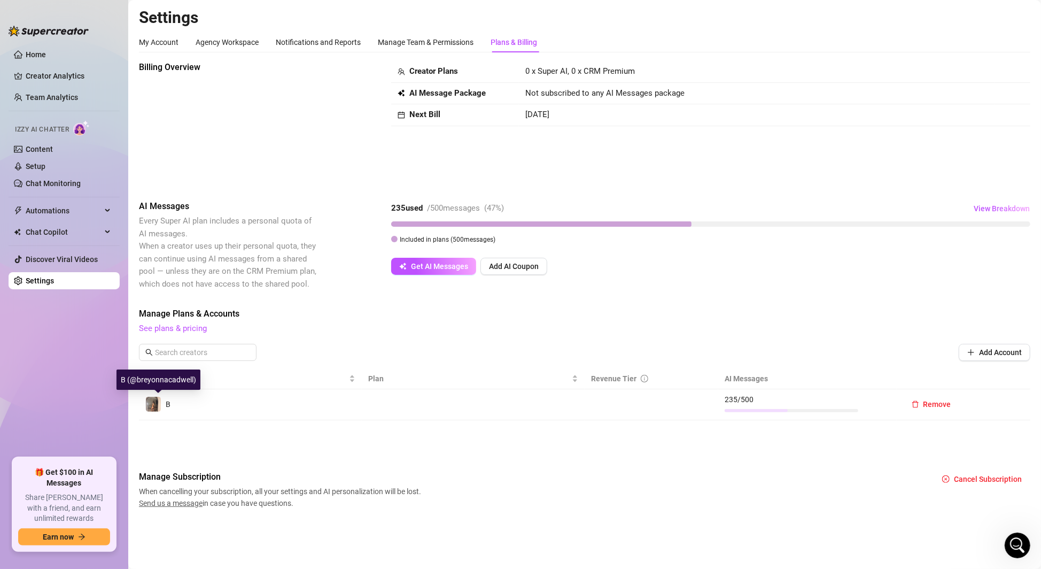
click at [156, 402] on img at bounding box center [153, 404] width 15 height 15
click at [152, 404] on img at bounding box center [153, 404] width 15 height 15
click at [151, 404] on img at bounding box center [153, 404] width 15 height 15
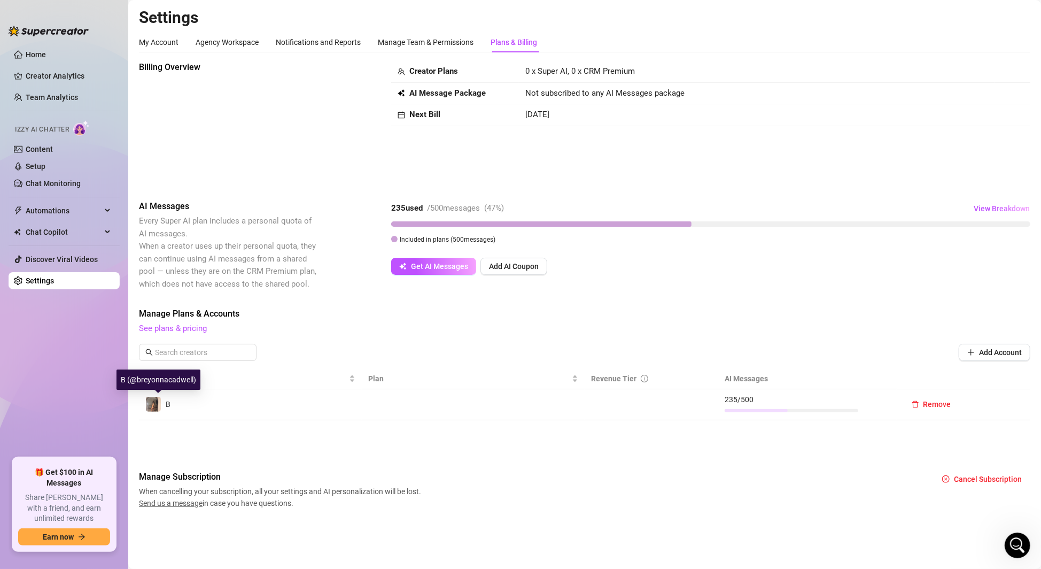
click at [151, 404] on img at bounding box center [153, 404] width 15 height 15
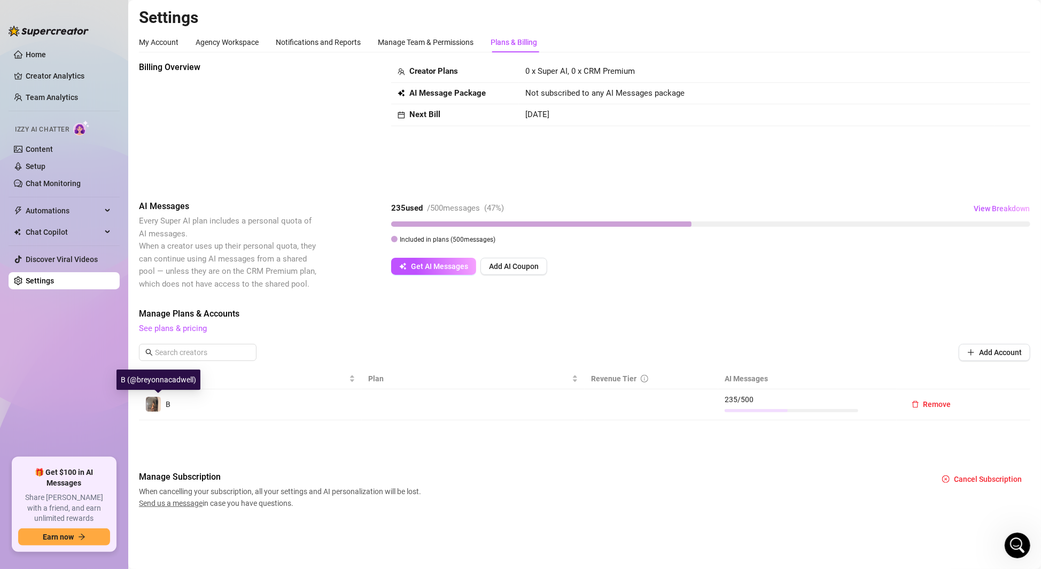
click at [151, 404] on img at bounding box center [153, 404] width 15 height 15
click at [216, 417] on td "B" at bounding box center [250, 404] width 223 height 31
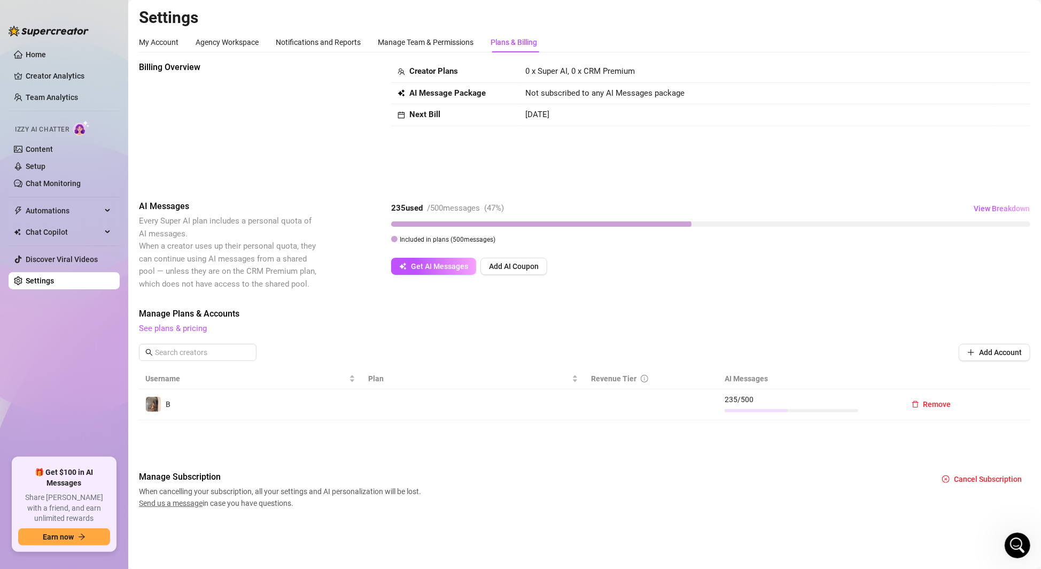
click at [989, 342] on div "Manage Plans & Accounts See plans & pricing Add Account" at bounding box center [584, 337] width 891 height 61
click at [993, 352] on span "Add Account" at bounding box center [1000, 352] width 43 height 9
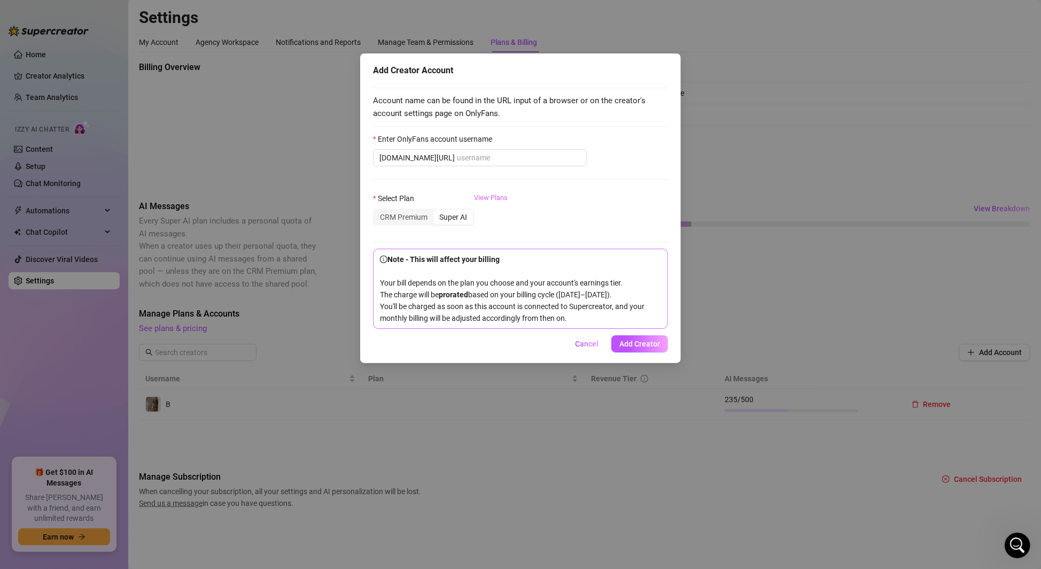
click at [495, 196] on link "View Plans" at bounding box center [491, 213] width 34 height 43
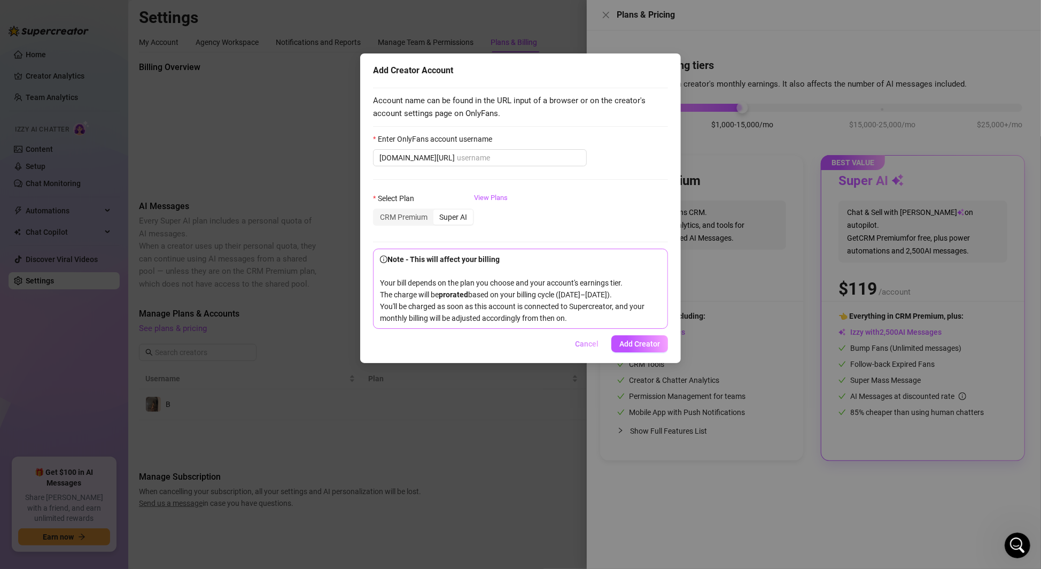
click at [584, 348] on span "Cancel" at bounding box center [587, 343] width 24 height 9
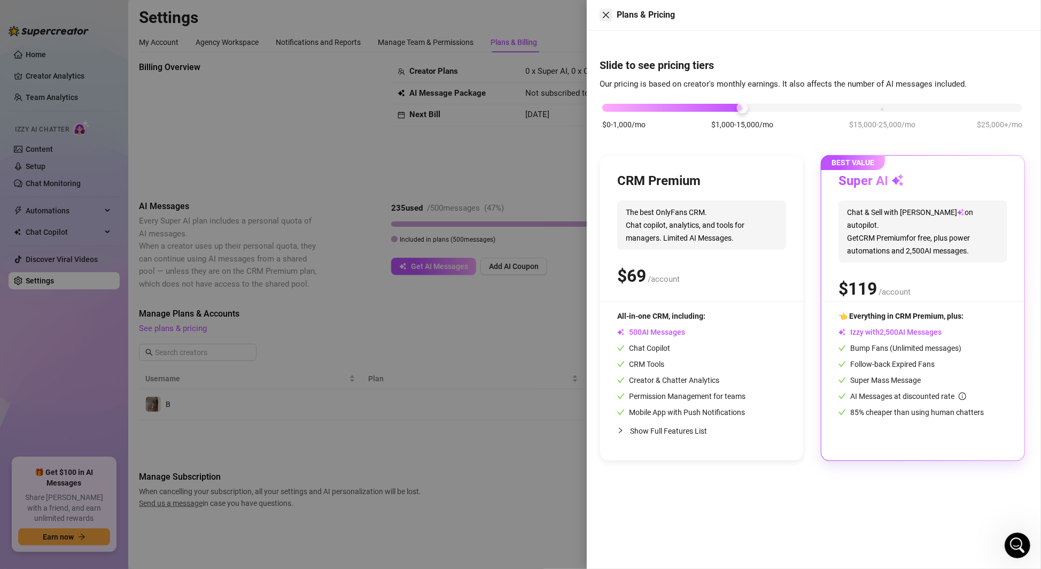
click at [611, 15] on button "Close" at bounding box center [606, 15] width 13 height 13
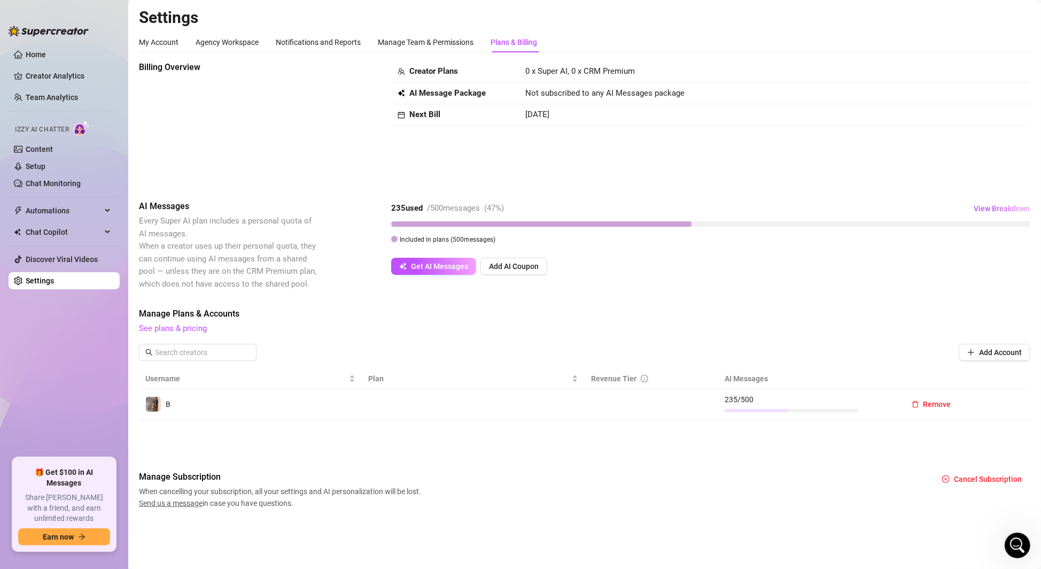
click at [259, 396] on div "B" at bounding box center [250, 404] width 210 height 16
click at [204, 350] on input "text" at bounding box center [198, 352] width 87 height 12
click at [179, 352] on input "b" at bounding box center [198, 352] width 87 height 12
type input "breyonna"
click at [245, 353] on icon "close-circle" at bounding box center [247, 352] width 6 height 6
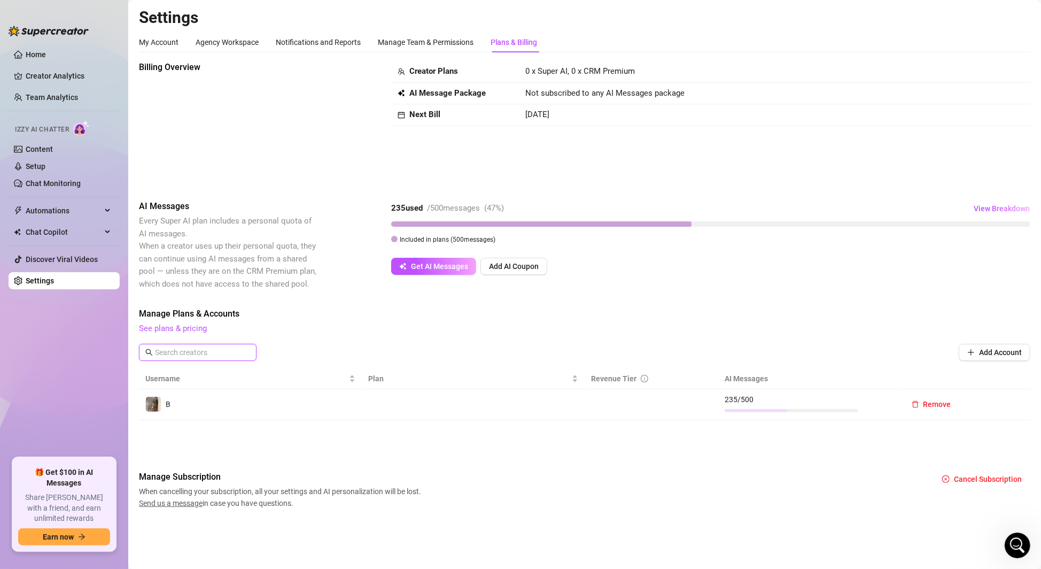
click at [213, 352] on input "text" at bounding box center [198, 352] width 87 height 12
type input "breyonnacadwell"
click at [221, 392] on td "B" at bounding box center [250, 404] width 223 height 31
click at [187, 384] on span "Username" at bounding box center [245, 379] width 201 height 12
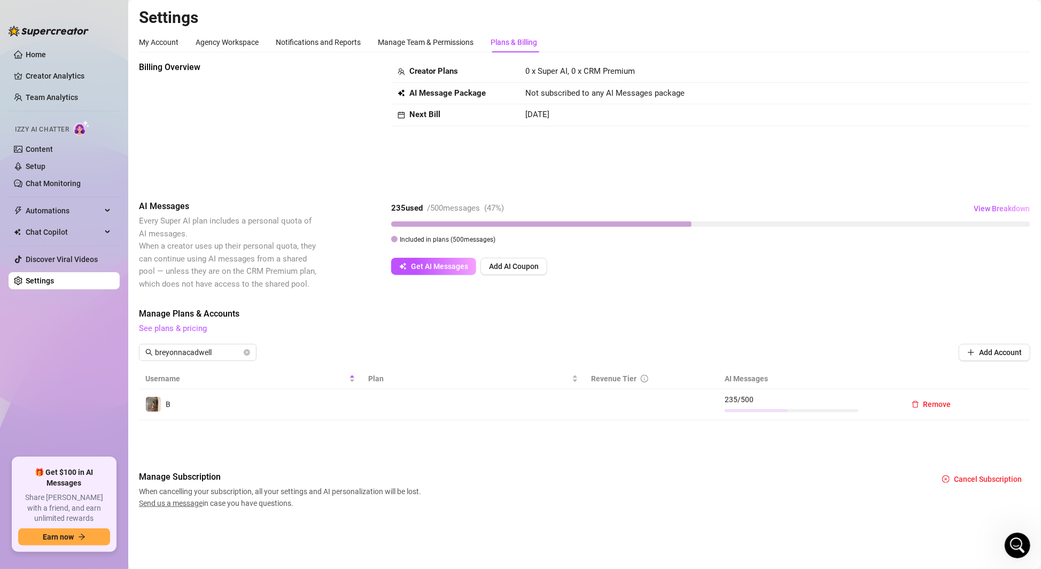
click at [182, 390] on td "B" at bounding box center [250, 404] width 223 height 31
click at [222, 350] on div "Click to sort descending" at bounding box center [249, 356] width 87 height 20
click at [313, 344] on div "breyonnacadwell Add Account" at bounding box center [584, 352] width 891 height 17
click at [242, 353] on span "breyonnacadwell" at bounding box center [198, 352] width 118 height 17
click at [248, 348] on span at bounding box center [247, 352] width 6 height 12
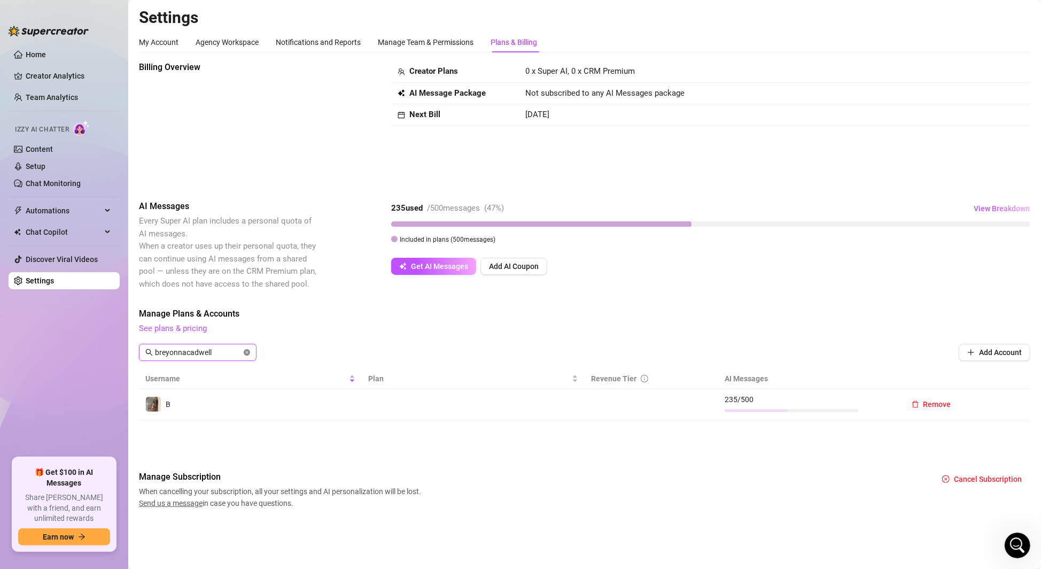
click at [248, 350] on icon "close-circle" at bounding box center [247, 352] width 6 height 6
type input "b"
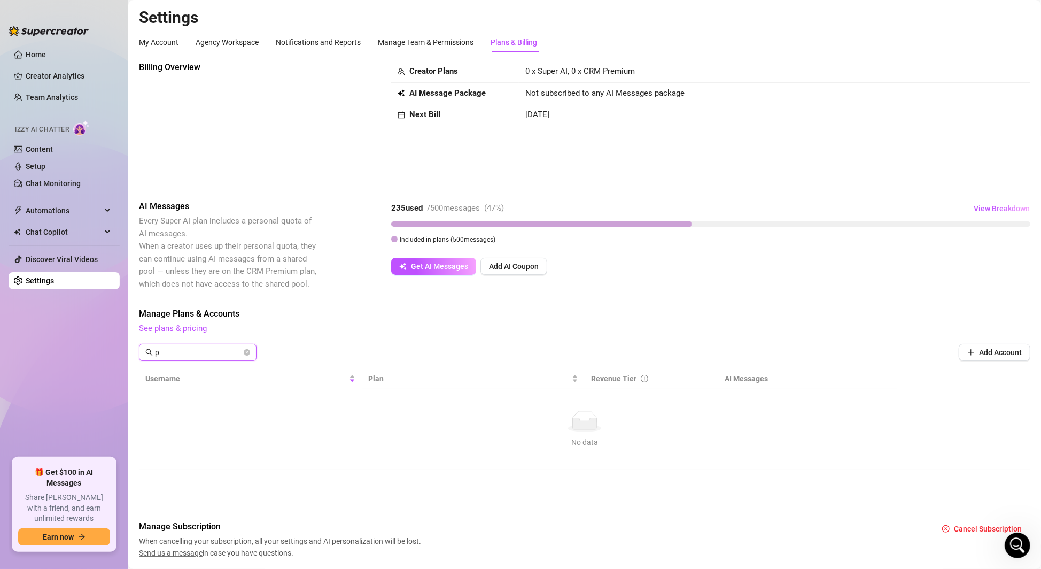
type input "p"
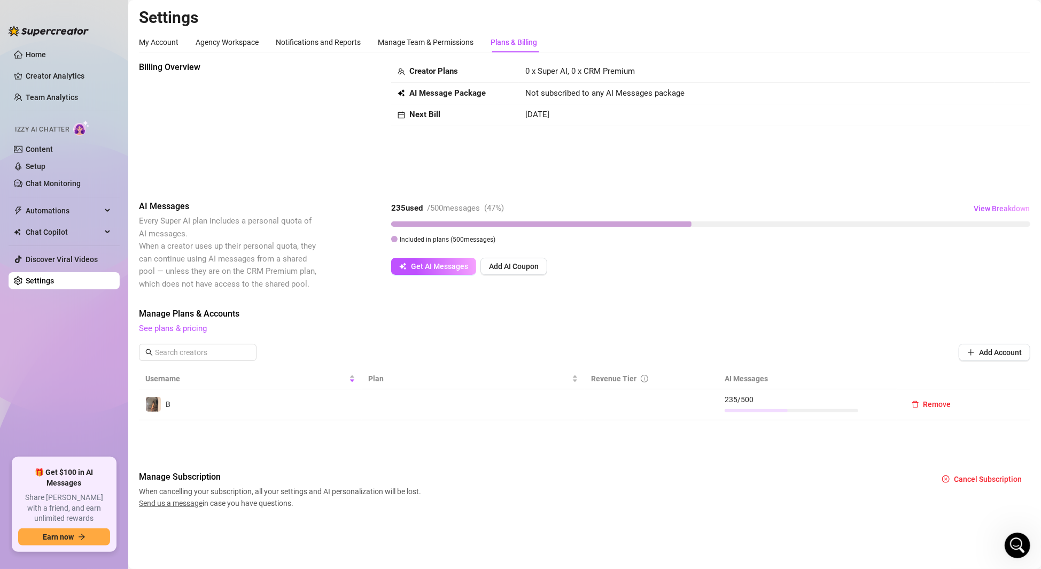
click at [409, 402] on td at bounding box center [473, 404] width 223 height 31
click at [368, 376] on div "Plan" at bounding box center [473, 379] width 210 height 12
click at [633, 379] on span "Revenue Tier" at bounding box center [613, 378] width 45 height 9
click at [743, 375] on th "AI Messages" at bounding box center [807, 378] width 179 height 21
click at [1021, 533] on div "Open Intercom Messenger" at bounding box center [1015, 543] width 35 height 35
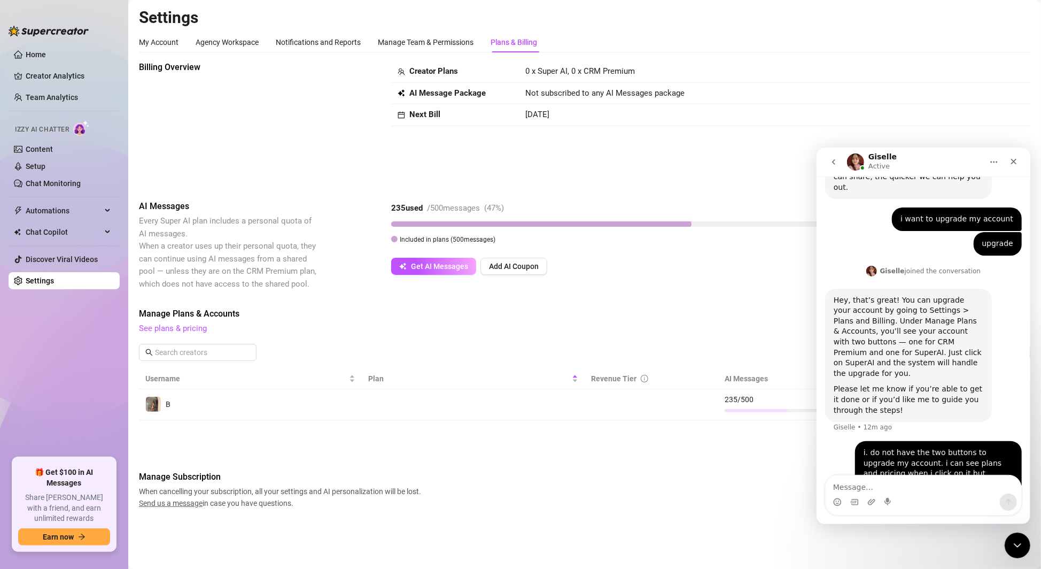
click at [723, 342] on div "Manage Plans & Accounts See plans & pricing Add Account" at bounding box center [584, 337] width 891 height 61
click at [1012, 160] on icon "Close" at bounding box center [1014, 161] width 6 height 6
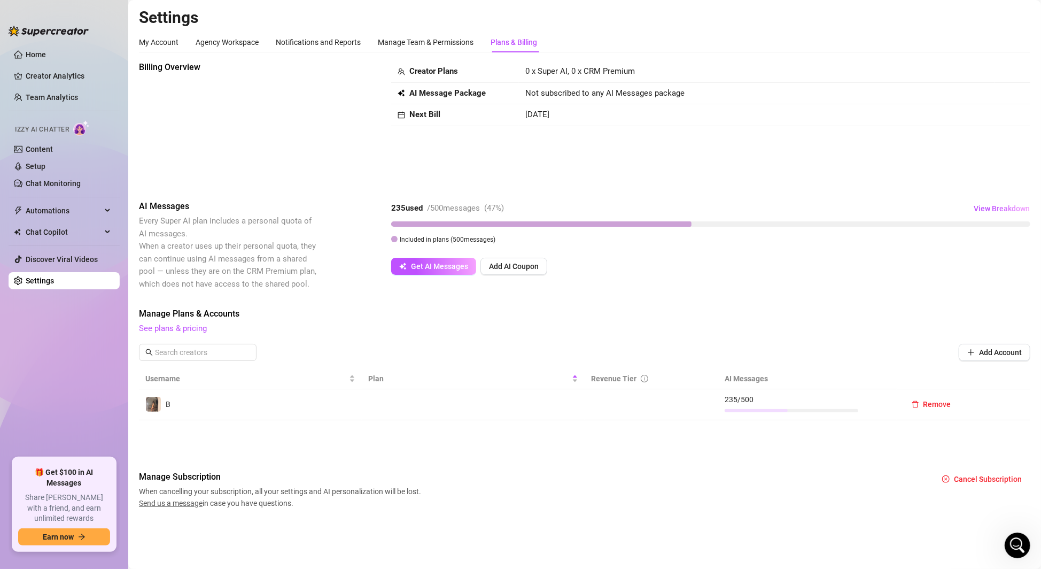
click at [176, 477] on span "Manage Subscription" at bounding box center [281, 476] width 285 height 13
click at [200, 467] on div "Billing Overview Creator Plans 0 x Super AI, 0 x CRM Premium AI Message Package…" at bounding box center [584, 285] width 891 height 448
click at [163, 401] on div "B" at bounding box center [157, 404] width 25 height 16
click at [160, 400] on img at bounding box center [153, 404] width 15 height 15
click at [204, 379] on span "Username" at bounding box center [245, 379] width 201 height 12
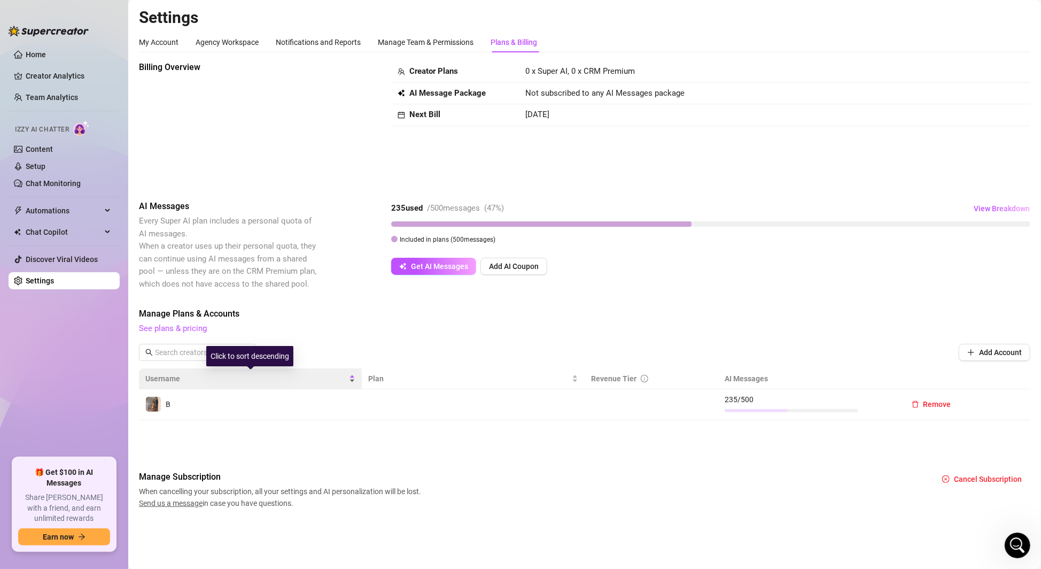
click at [204, 377] on span "Username" at bounding box center [245, 379] width 201 height 12
click at [436, 69] on strong "Creator Plans" at bounding box center [433, 71] width 49 height 10
click at [1000, 207] on span "View Breakdown" at bounding box center [1002, 208] width 56 height 9
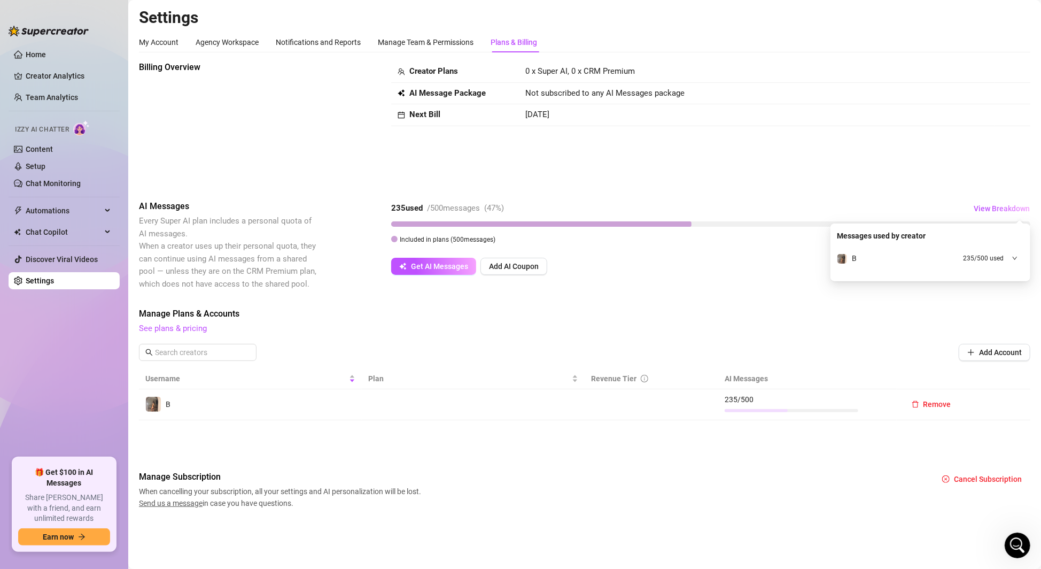
click at [1005, 256] on div "B 235 / 500 used" at bounding box center [930, 258] width 187 height 20
click at [854, 263] on div "B" at bounding box center [854, 258] width 5 height 12
click at [854, 263] on div "B 235 / 500 used" at bounding box center [930, 258] width 187 height 20
click at [854, 263] on div "B" at bounding box center [854, 258] width 5 height 12
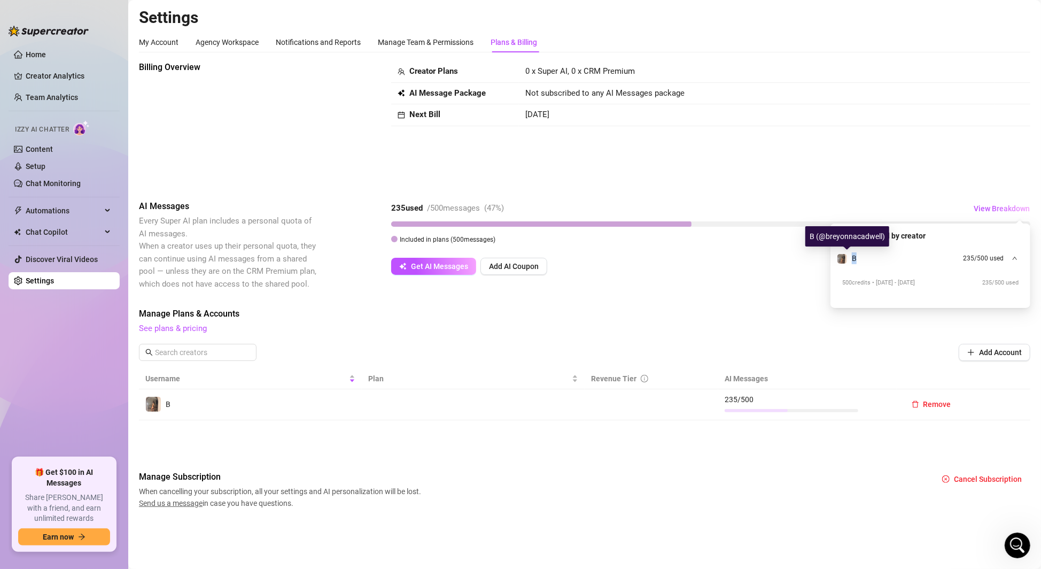
click at [854, 263] on div "B" at bounding box center [854, 258] width 5 height 12
click at [842, 262] on img at bounding box center [843, 259] width 10 height 10
click at [753, 281] on div "AI Messages Every Super AI plan includes a personal quota of AI messages. When …" at bounding box center [584, 245] width 891 height 90
click at [988, 411] on td "Remove" at bounding box center [964, 404] width 134 height 31
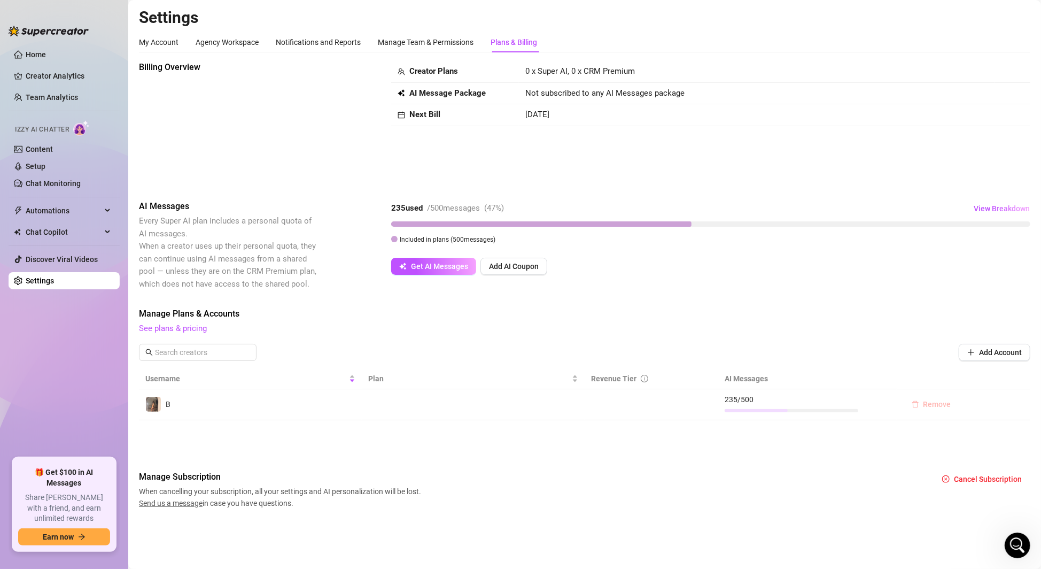
click at [948, 404] on span "Remove" at bounding box center [938, 404] width 28 height 9
click at [1005, 383] on div "Are you sure you want to delete this account? Cancel OK" at bounding box center [931, 368] width 175 height 42
click at [1009, 378] on button "OK" at bounding box center [1004, 376] width 18 height 13
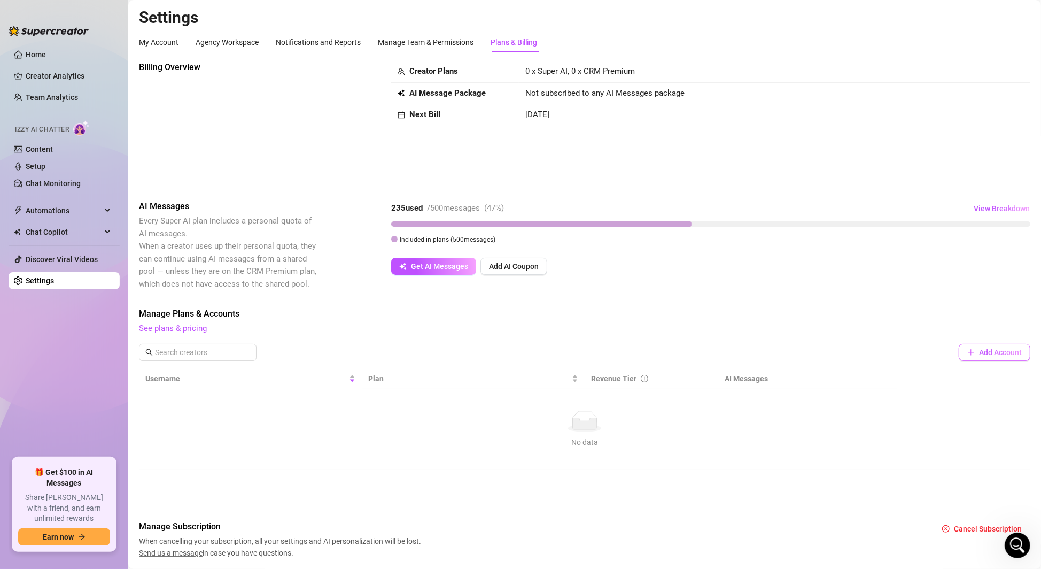
click at [969, 351] on icon "plus" at bounding box center [970, 351] width 7 height 7
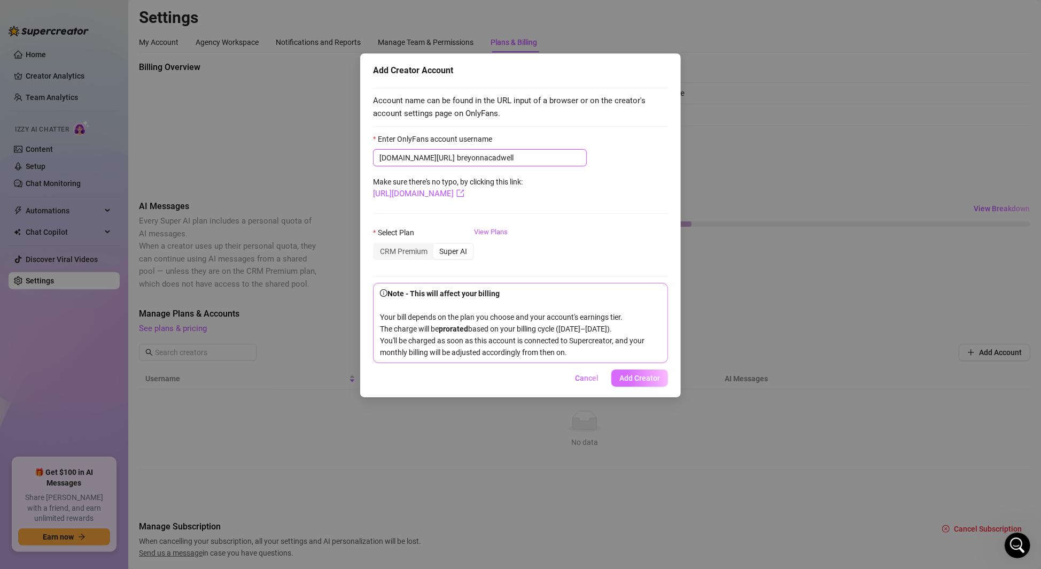
type input "breyonnacadwell"
click at [645, 386] on button "Add Creator" at bounding box center [639, 377] width 57 height 17
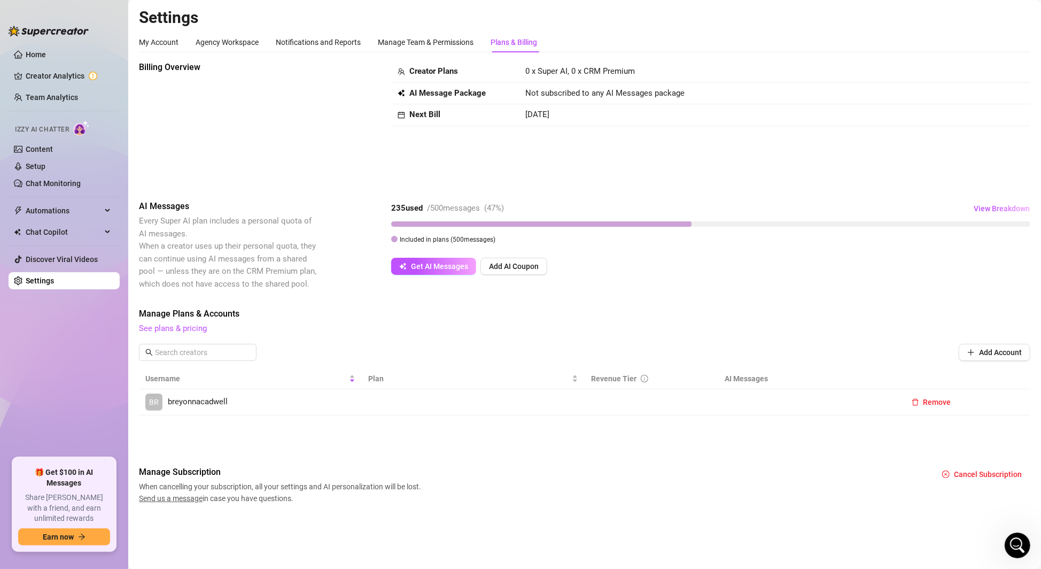
click at [583, 400] on td at bounding box center [473, 402] width 223 height 26
click at [179, 401] on span "breyonnacadwell" at bounding box center [198, 402] width 60 height 13
click at [339, 405] on div "B" at bounding box center [250, 404] width 210 height 16
click at [192, 328] on link "See plans & pricing" at bounding box center [173, 328] width 68 height 10
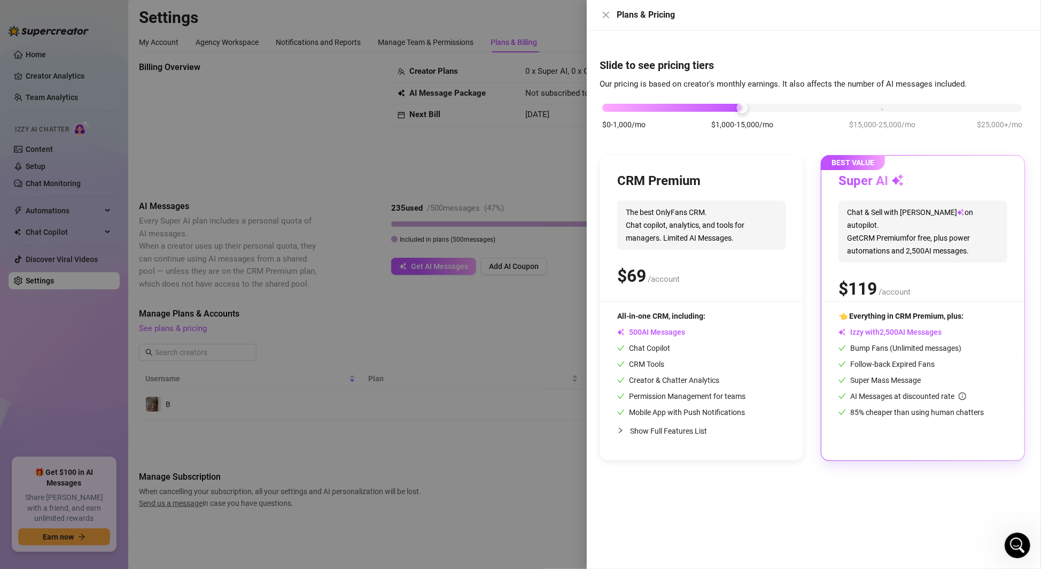
click at [599, 15] on div "Plans & Pricing" at bounding box center [814, 15] width 454 height 30
click at [608, 15] on icon "close" at bounding box center [606, 15] width 9 height 9
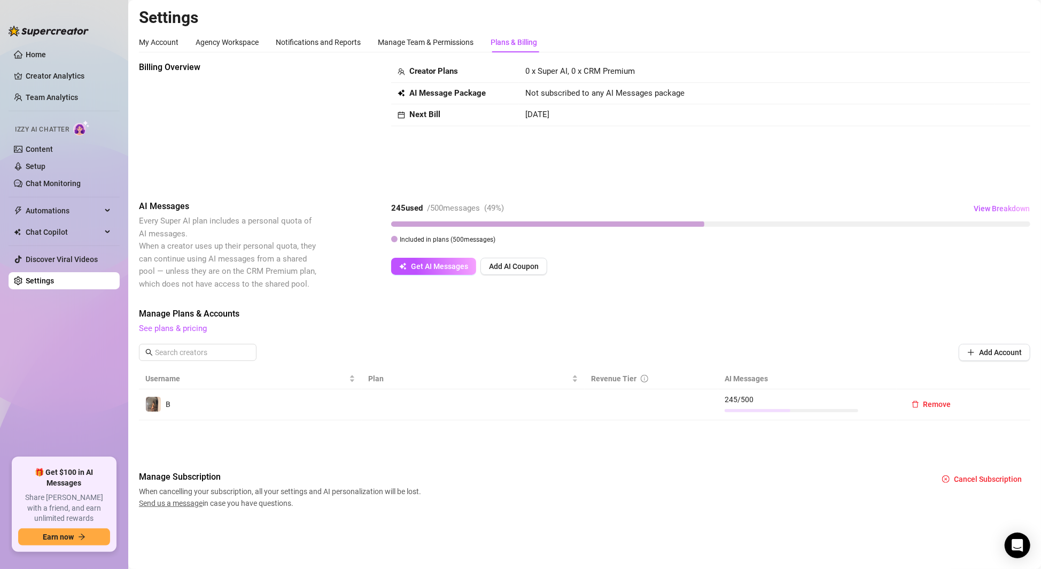
click at [324, 406] on div "B" at bounding box center [250, 404] width 210 height 16
click at [150, 407] on img at bounding box center [153, 404] width 15 height 15
click at [1013, 553] on div "Open Intercom Messenger" at bounding box center [1018, 545] width 28 height 28
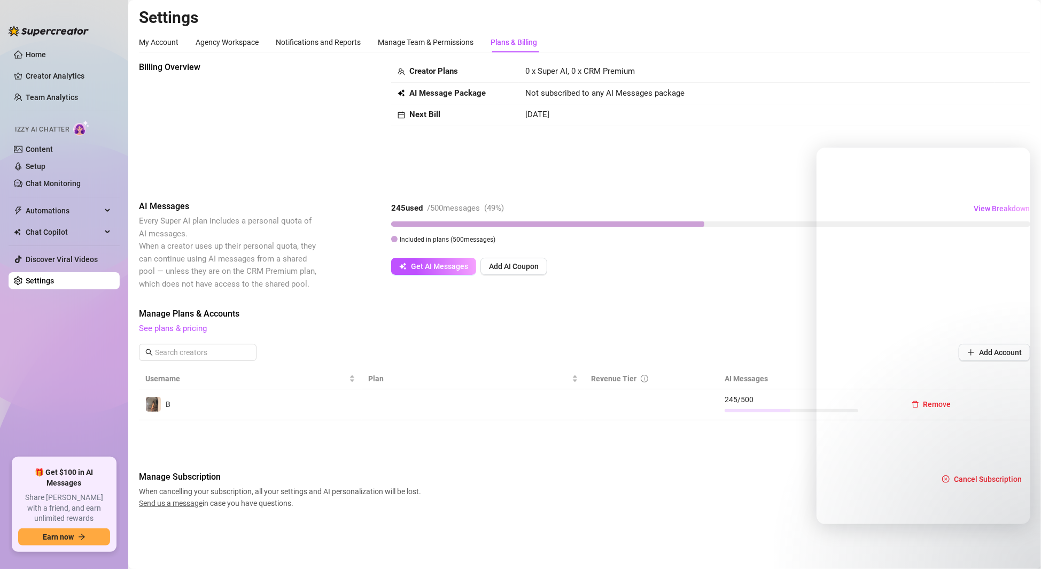
click at [468, 402] on td at bounding box center [473, 404] width 223 height 31
click at [189, 330] on link "See plans & pricing" at bounding box center [173, 328] width 68 height 10
click at [177, 327] on link "See plans & pricing" at bounding box center [173, 328] width 68 height 10
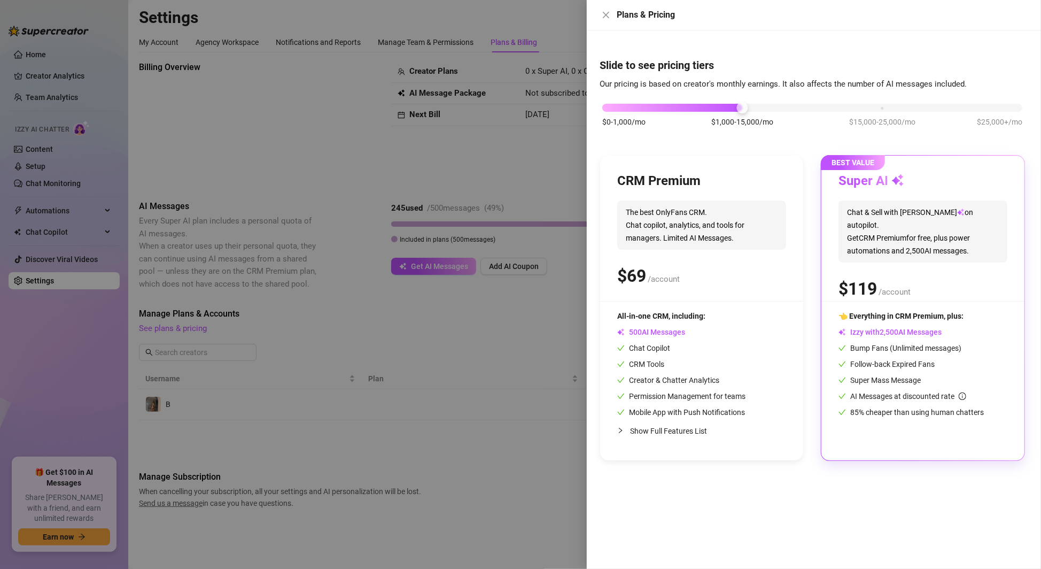
click at [943, 192] on div "Super AI Chat & Sell with Izzy on autopilot. Get CRM Premium for free, plus pow…" at bounding box center [923, 237] width 169 height 128
click at [910, 284] on div "$ /account" at bounding box center [923, 288] width 169 height 27
click at [746, 234] on span "The best OnlyFans CRM. Chat copilot, analytics, and tools for managers. Limited…" at bounding box center [701, 224] width 169 height 49
click at [824, 241] on div "BEST VALUE Super AI Chat & Sell with Izzy on autopilot. Get CRM Premium for fre…" at bounding box center [922, 308] width 203 height 305
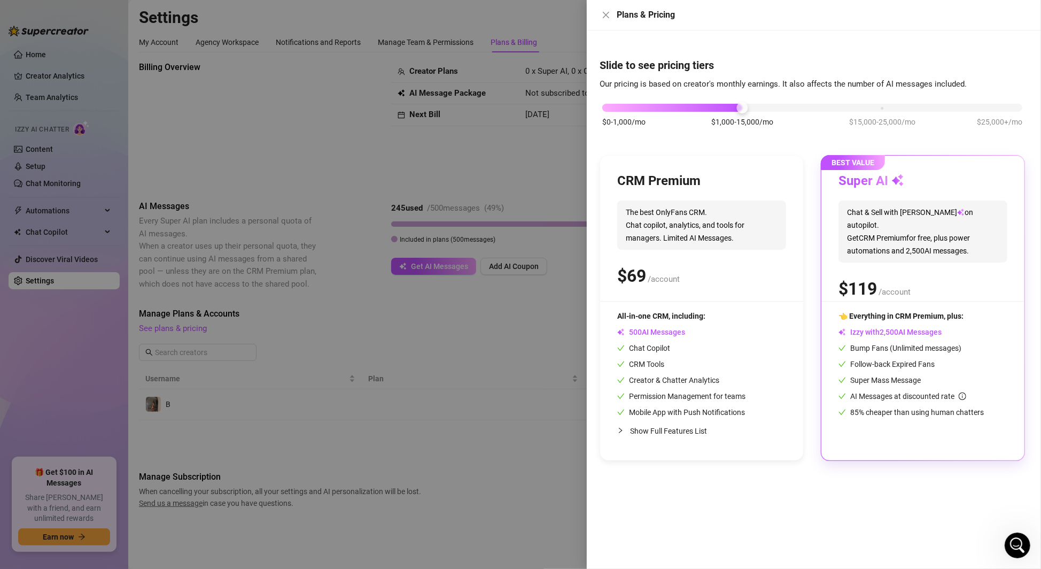
click at [753, 251] on div "CRM Premium The best OnlyFans CRM. Chat copilot, analytics, and tools for manag…" at bounding box center [701, 237] width 169 height 128
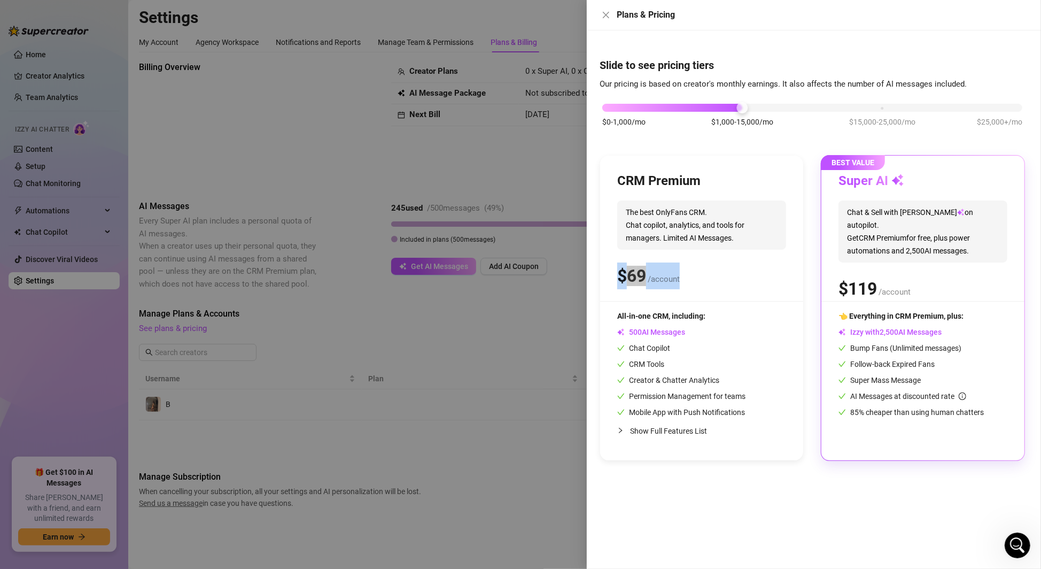
click at [753, 250] on div "CRM Premium The best OnlyFans CRM. Chat copilot, analytics, and tools for manag…" at bounding box center [701, 237] width 169 height 128
click at [739, 230] on span "The best OnlyFans CRM. Chat copilot, analytics, and tools for managers. Limited…" at bounding box center [701, 224] width 169 height 49
click at [888, 231] on span "Chat & Sell with Izzy on autopilot. Get CRM Premium for free, plus power automa…" at bounding box center [923, 231] width 169 height 62
click at [931, 190] on div "Super AI Chat & Sell with Izzy on autopilot. Get CRM Premium for free, plus pow…" at bounding box center [923, 237] width 169 height 128
click at [910, 65] on h4 "Slide to see pricing tiers" at bounding box center [814, 65] width 429 height 15
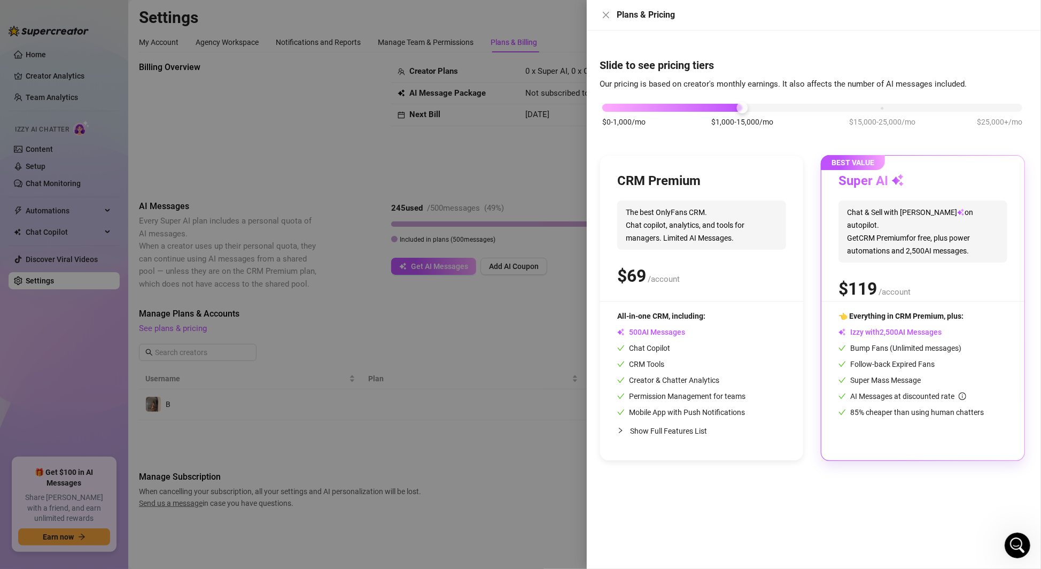
click at [908, 94] on div "$0-1,000/mo $1,000-15,000/mo $15,000-25,000/mo $25,000+/mo" at bounding box center [812, 120] width 425 height 60
click at [888, 107] on div at bounding box center [812, 108] width 420 height 8
click at [979, 114] on div "$0-1,000/mo $1,000-15,000/mo $15,000-25,000/mo $25,000+/mo" at bounding box center [812, 120] width 425 height 60
click at [1016, 106] on div "$0-1,000/mo $1,000-15,000/mo $15,000-25,000/mo $25,000+/mo" at bounding box center [812, 105] width 420 height 6
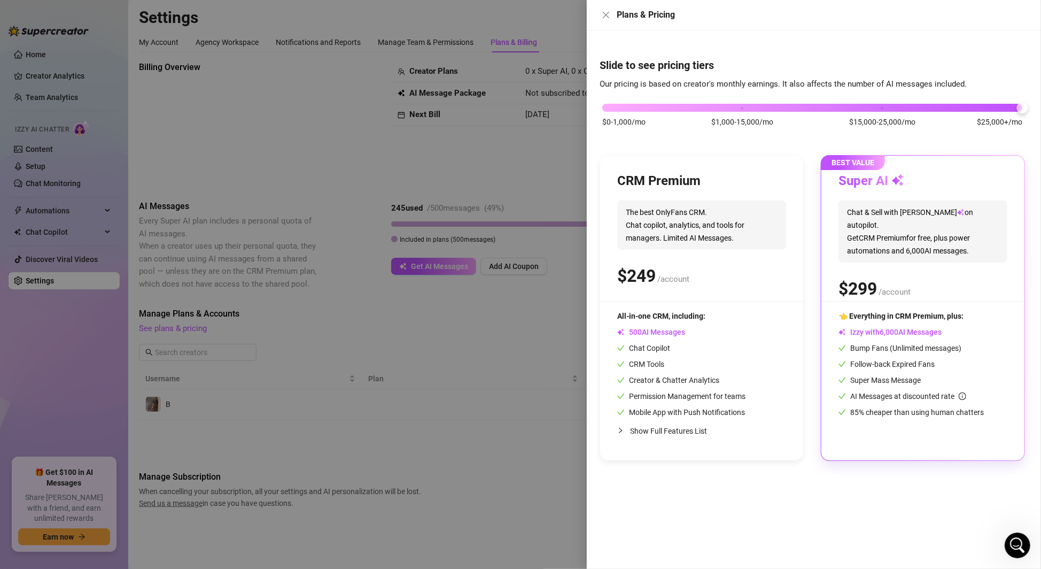
click at [906, 196] on div "Super AI Chat & Sell with Izzy on autopilot. Get CRM Premium for free, plus pow…" at bounding box center [923, 237] width 169 height 128
click at [610, 11] on button "Close" at bounding box center [606, 15] width 13 height 13
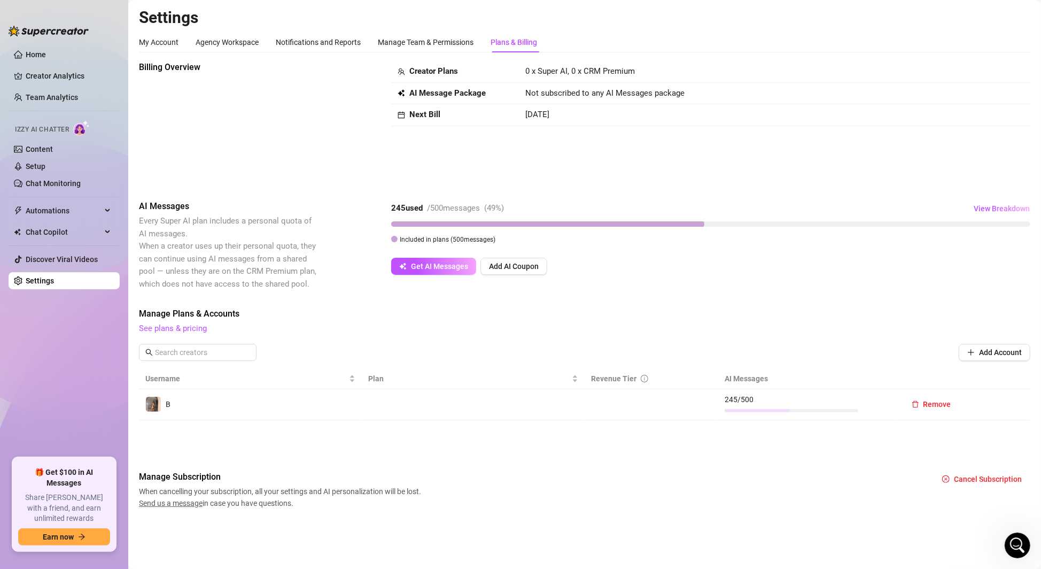
click at [736, 399] on span "245 / 500" at bounding box center [808, 399] width 166 height 12
click at [42, 169] on link "Setup" at bounding box center [36, 166] width 20 height 9
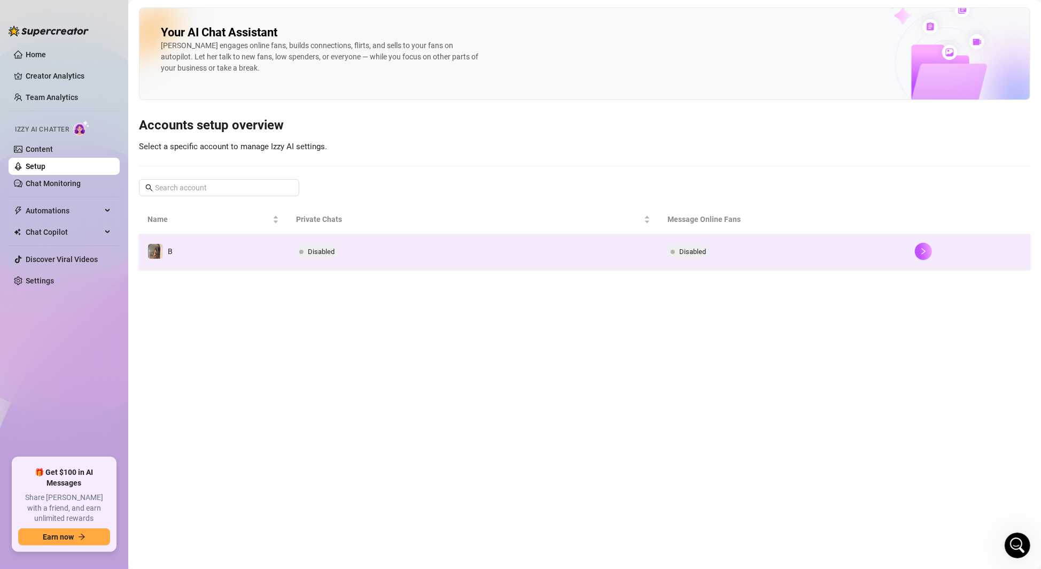
click at [377, 259] on td "Disabled" at bounding box center [473, 251] width 371 height 35
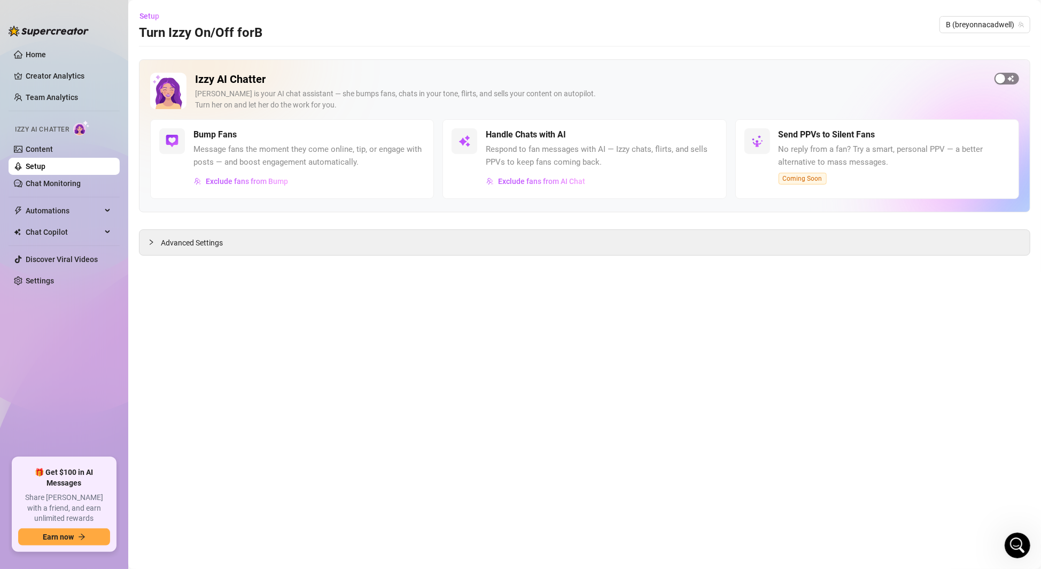
click at [1006, 76] on button "button" at bounding box center [1007, 79] width 25 height 12
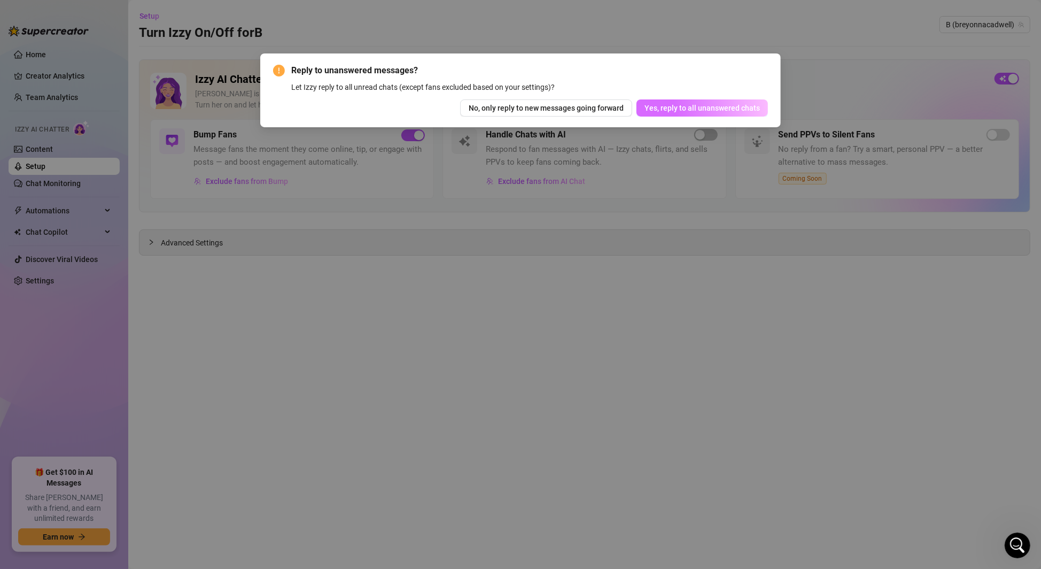
click at [723, 109] on span "Yes, reply to all unanswered chats" at bounding box center [702, 108] width 115 height 9
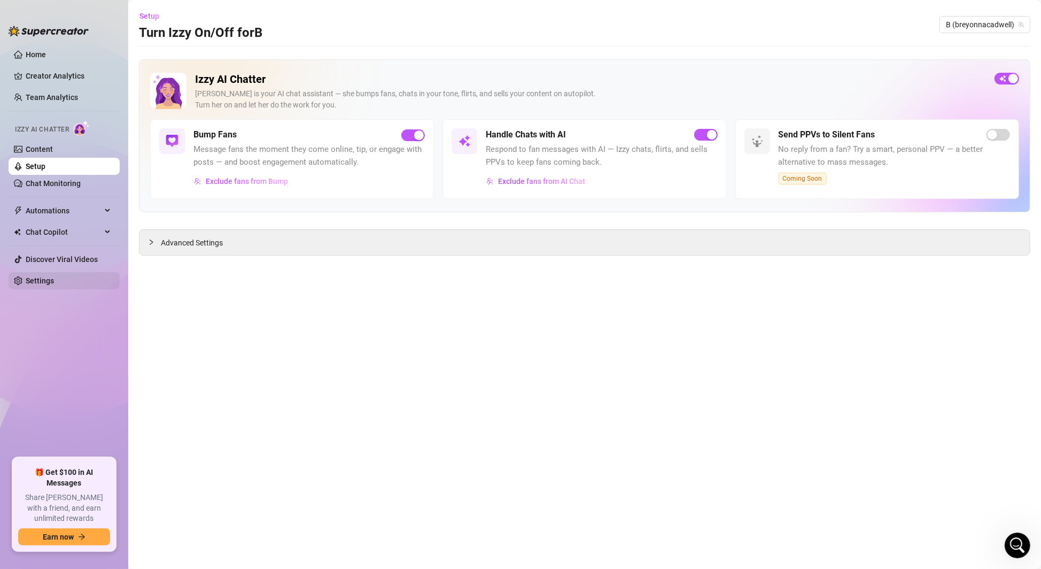
click at [40, 282] on link "Settings" at bounding box center [40, 280] width 28 height 9
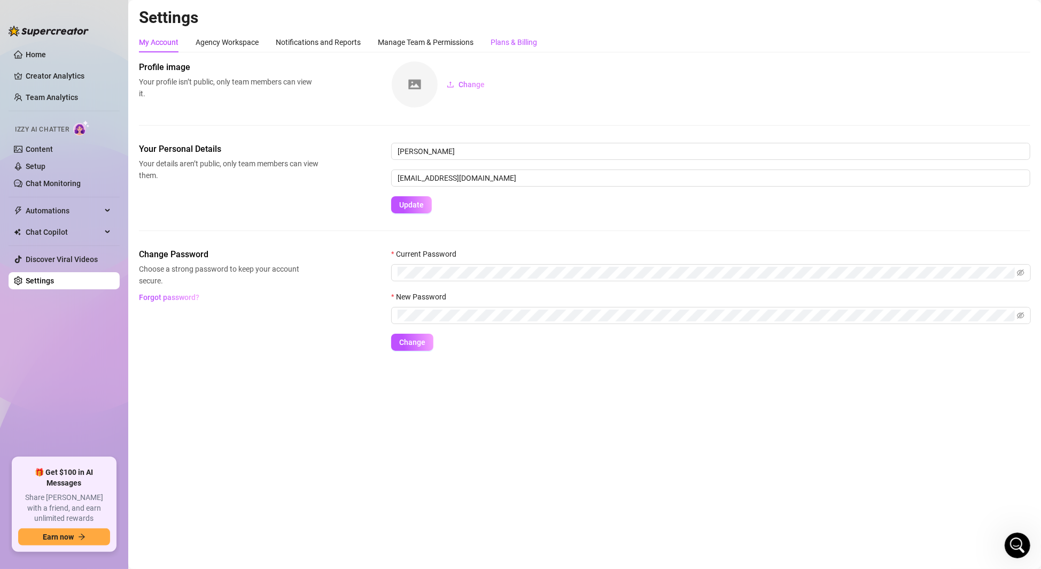
click at [517, 44] on div "Plans & Billing" at bounding box center [514, 42] width 46 height 12
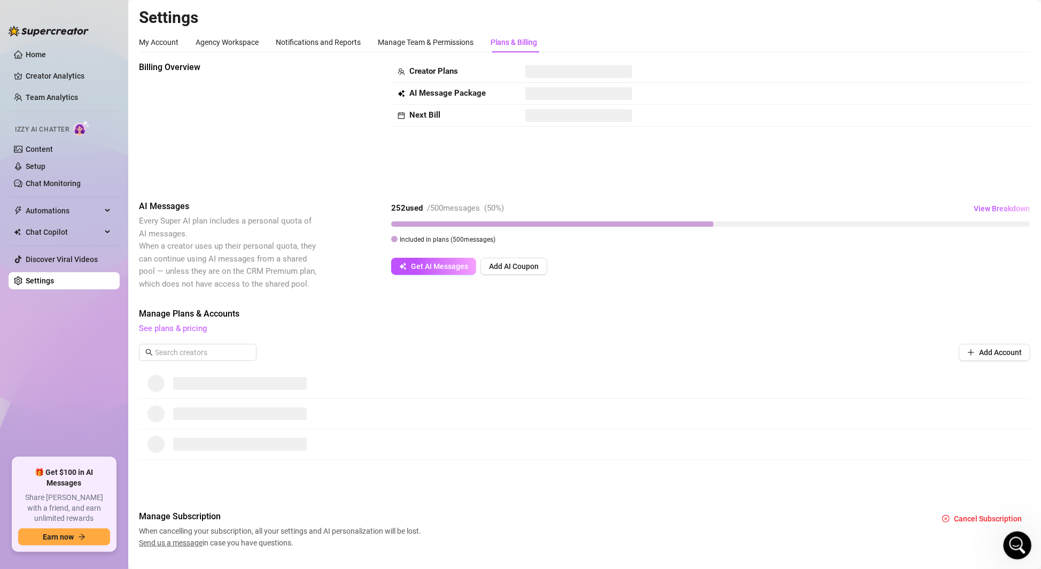
click at [1020, 546] on icon "Open Intercom Messenger" at bounding box center [1016, 544] width 18 height 18
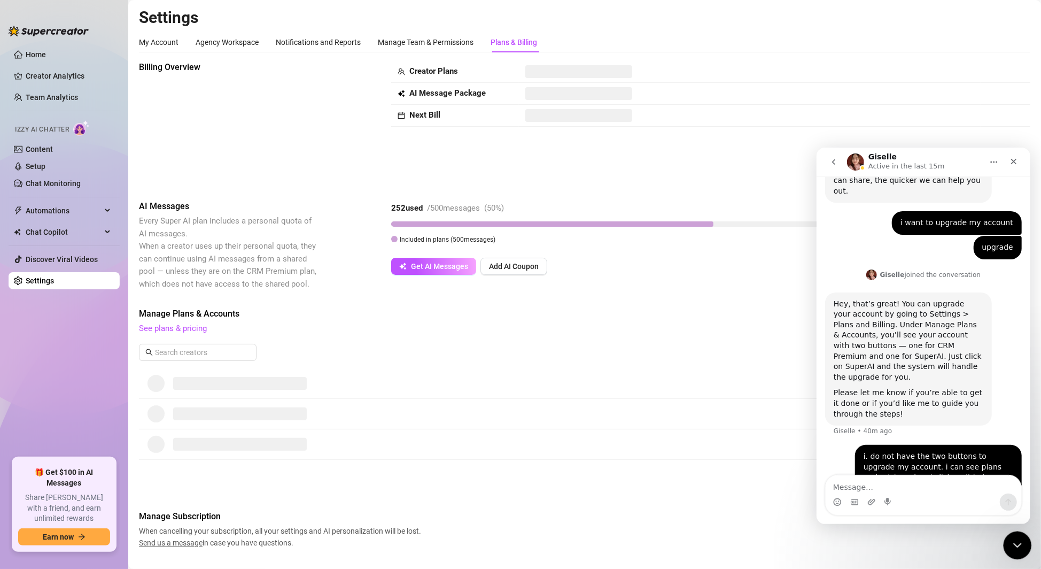
scroll to position [477, 0]
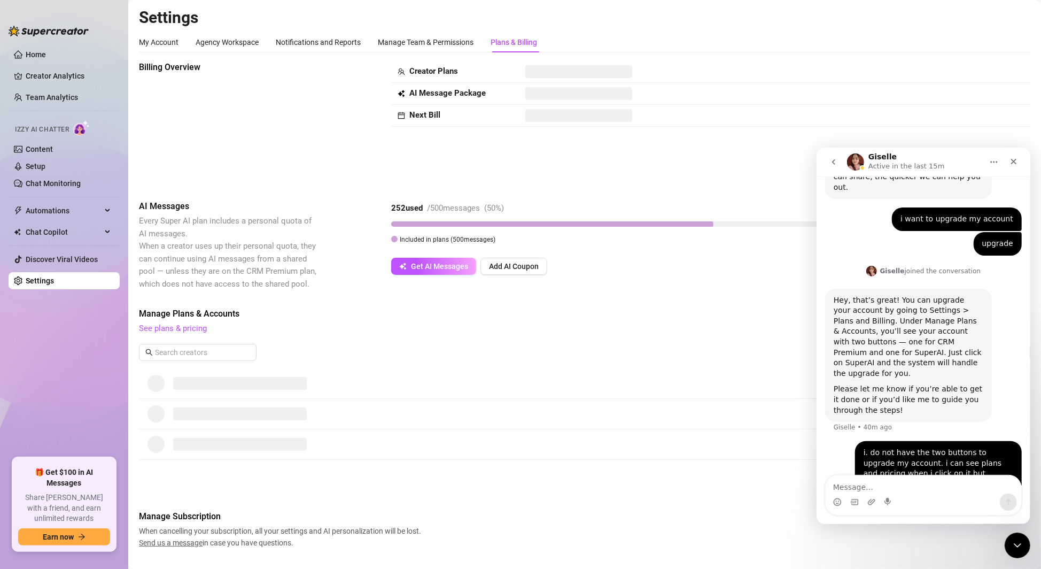
click at [629, 289] on div "AI Messages Every Super AI plan includes a personal quota of AI messages. When …" at bounding box center [584, 245] width 891 height 90
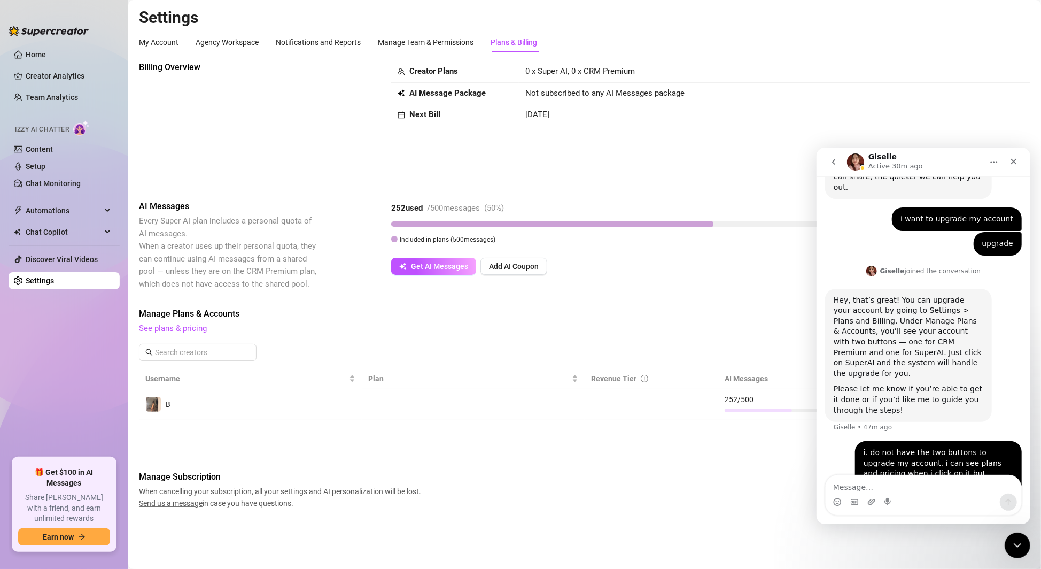
click at [534, 408] on td at bounding box center [473, 404] width 223 height 31
click at [1014, 162] on icon "Close" at bounding box center [1013, 161] width 9 height 9
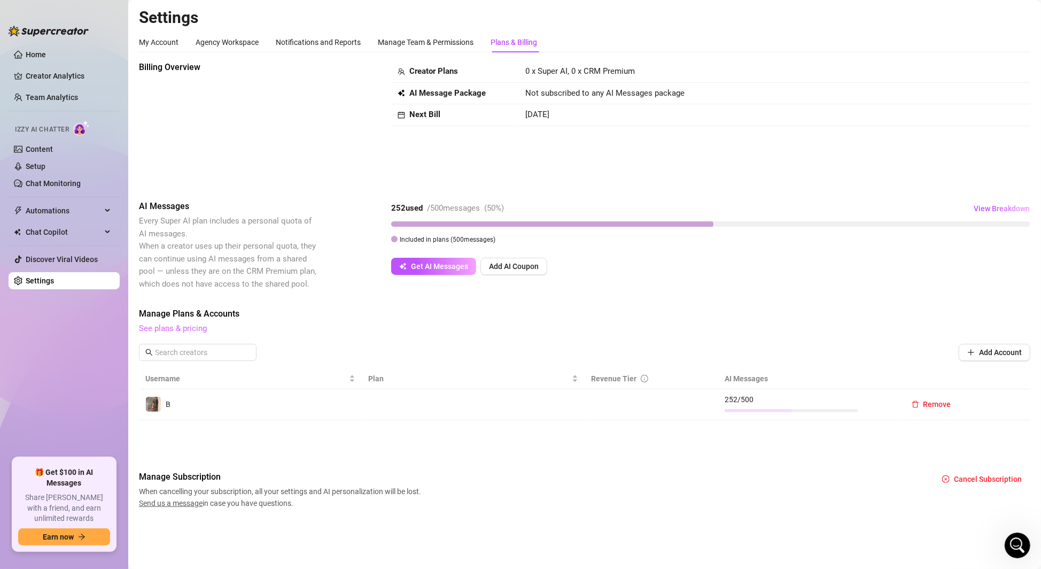
click at [187, 329] on link "See plans & pricing" at bounding box center [173, 328] width 68 height 10
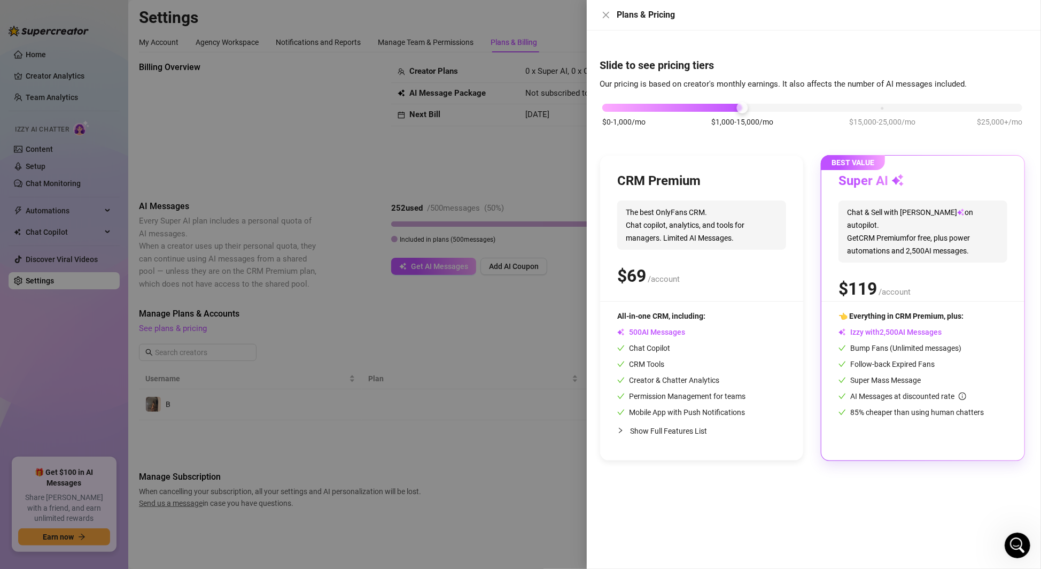
click at [877, 208] on span "Chat & Sell with Izzy on autopilot. Get CRM Premium for free, plus power automa…" at bounding box center [923, 231] width 169 height 62
click at [607, 17] on icon "close" at bounding box center [606, 15] width 9 height 9
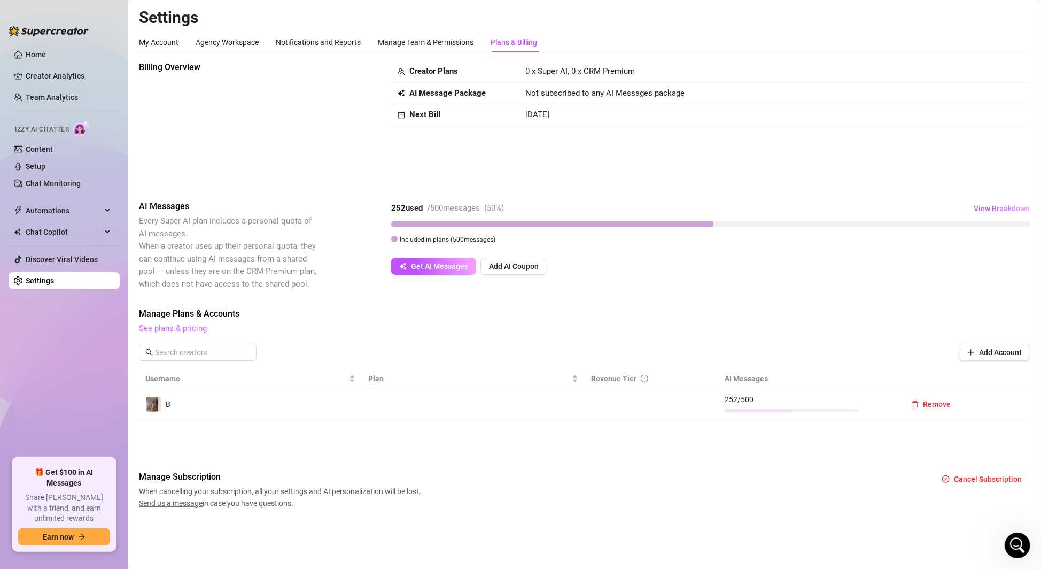
click at [167, 327] on link "See plans & pricing" at bounding box center [173, 328] width 68 height 10
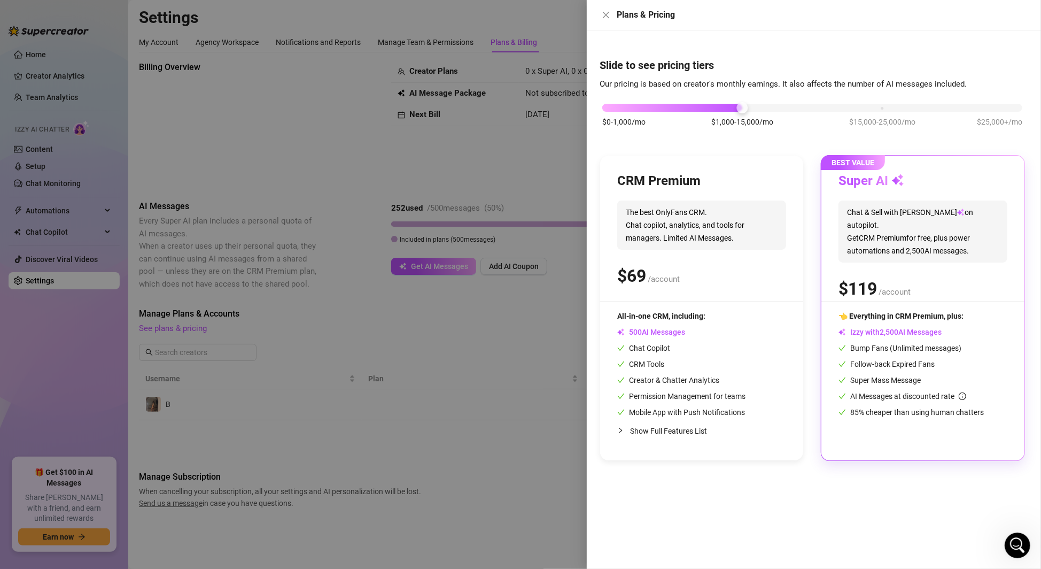
click at [778, 160] on div "CRM Premium The best OnlyFans CRM. Chat copilot, analytics, and tools for manag…" at bounding box center [701, 308] width 203 height 305
click at [913, 178] on div "Super AI" at bounding box center [923, 181] width 169 height 17
click at [910, 181] on div "Super AI" at bounding box center [923, 181] width 169 height 17
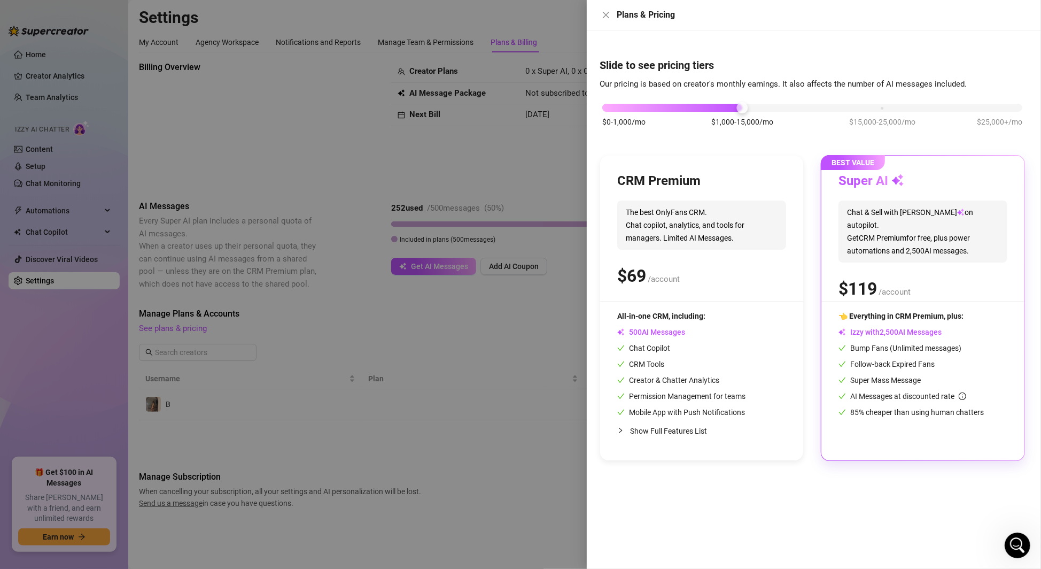
click at [910, 181] on div "Super AI" at bounding box center [923, 181] width 169 height 17
click at [610, 21] on button "Close" at bounding box center [606, 15] width 13 height 13
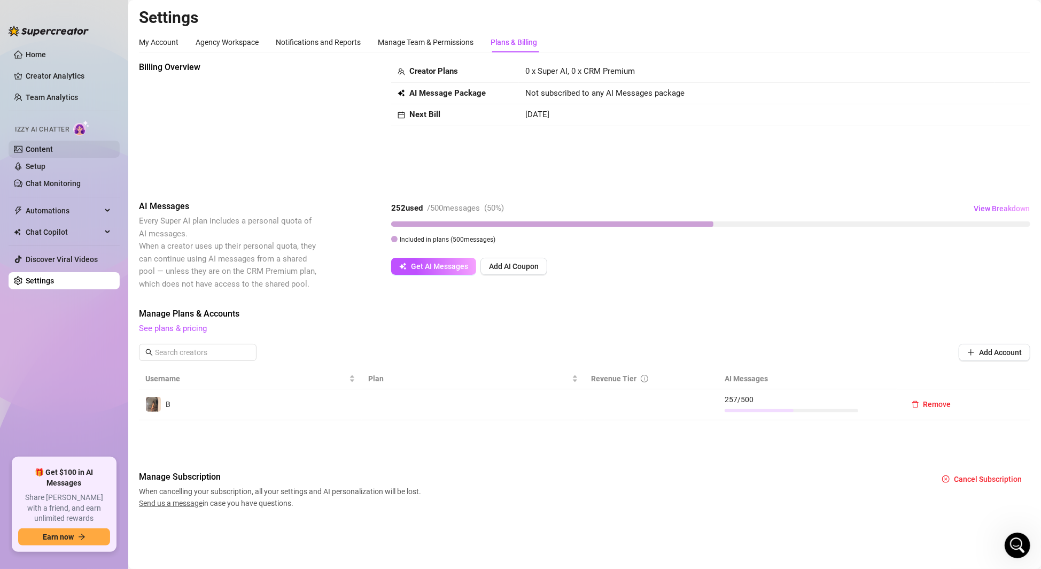
click at [40, 151] on link "Content" at bounding box center [39, 149] width 27 height 9
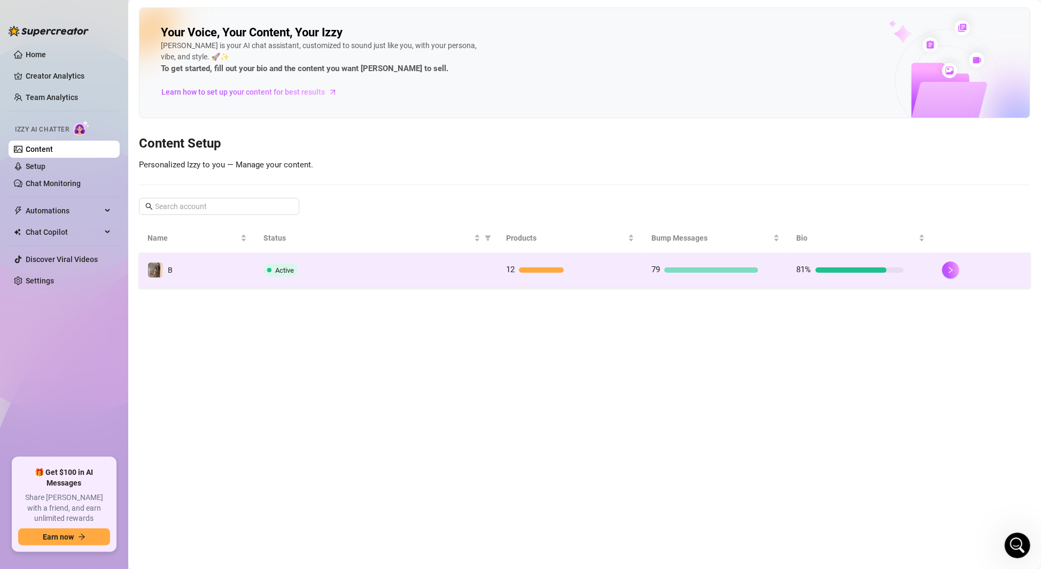
click at [342, 265] on div "Active" at bounding box center [376, 269] width 225 height 13
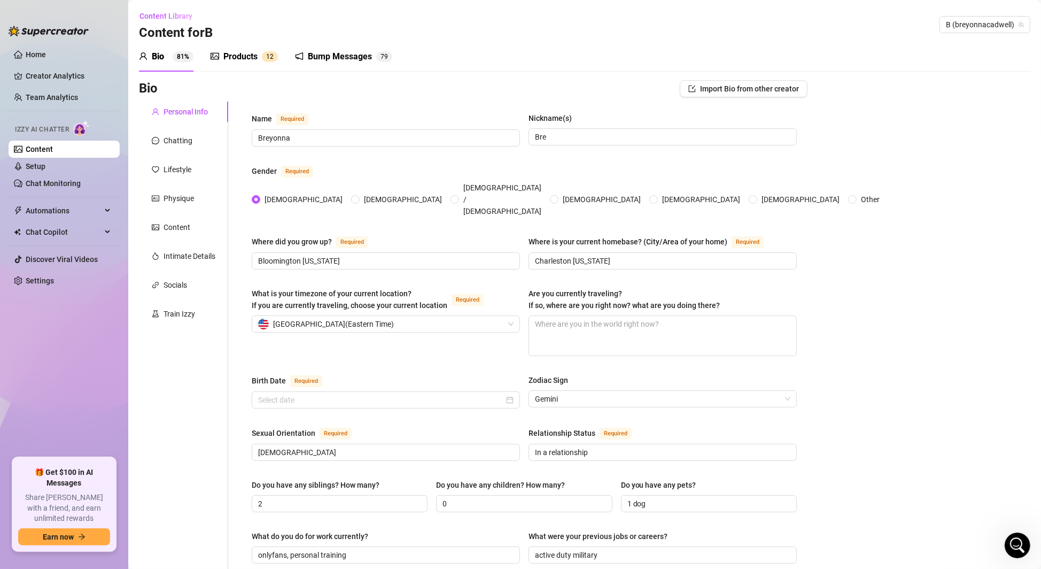
radio input "true"
click at [238, 45] on div "Products 1 2" at bounding box center [244, 57] width 67 height 30
click at [242, 58] on div "Products" at bounding box center [240, 56] width 34 height 13
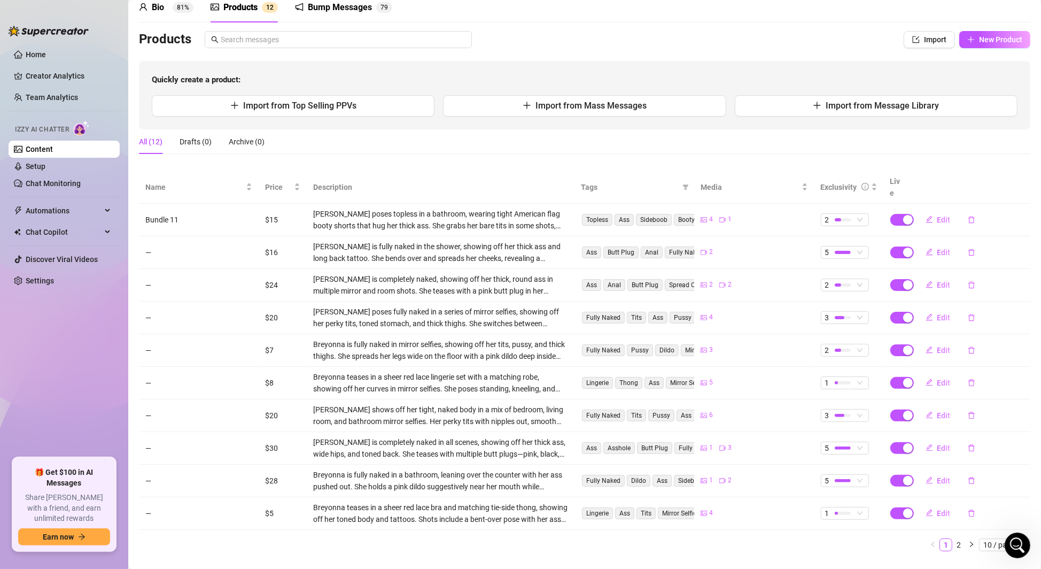
scroll to position [58, 0]
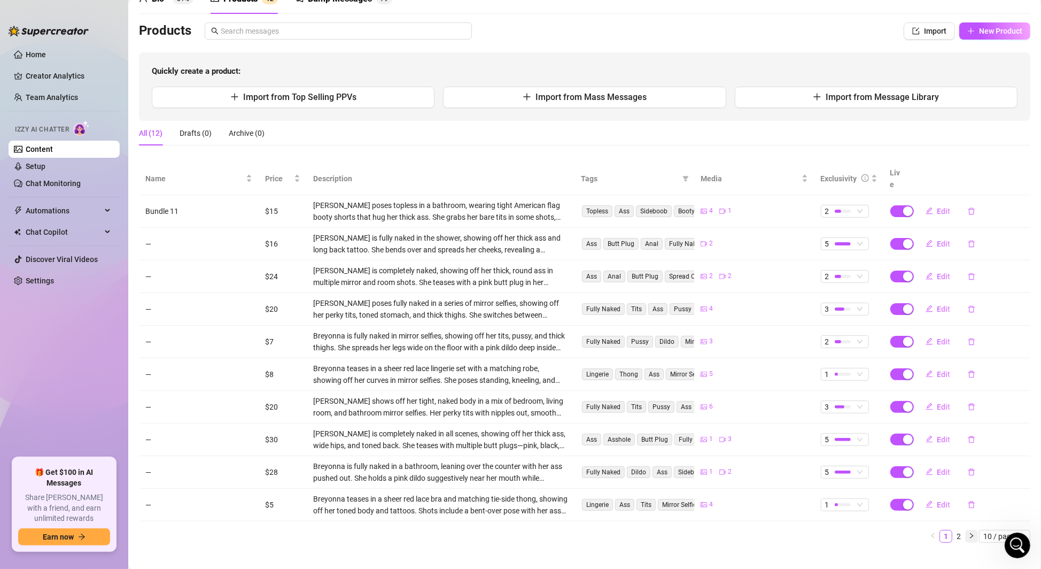
click at [969, 532] on icon "right" at bounding box center [971, 535] width 6 height 6
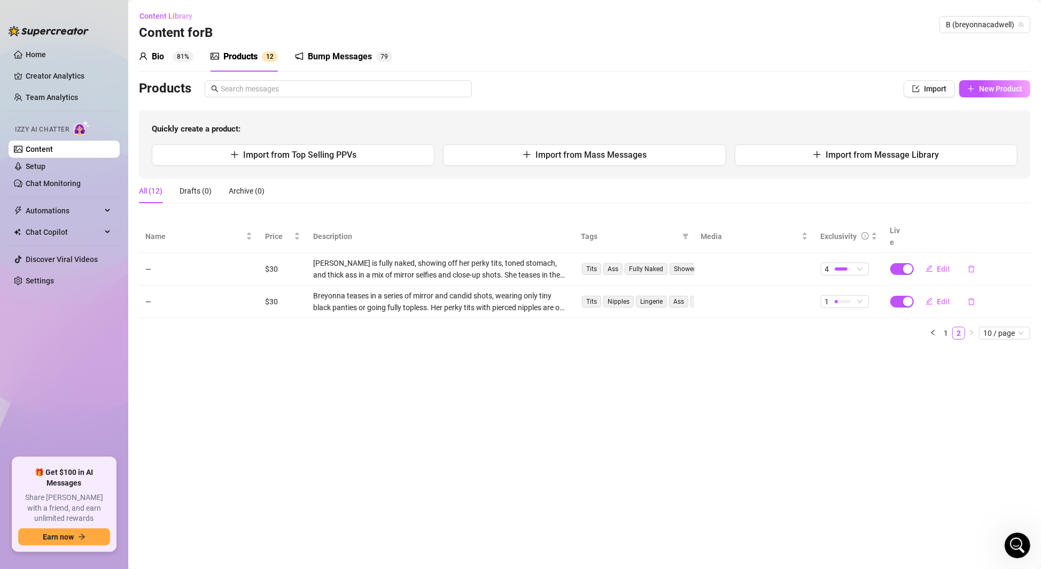
scroll to position [0, 0]
click at [325, 152] on span "Import from Top Selling PPVs" at bounding box center [299, 155] width 113 height 10
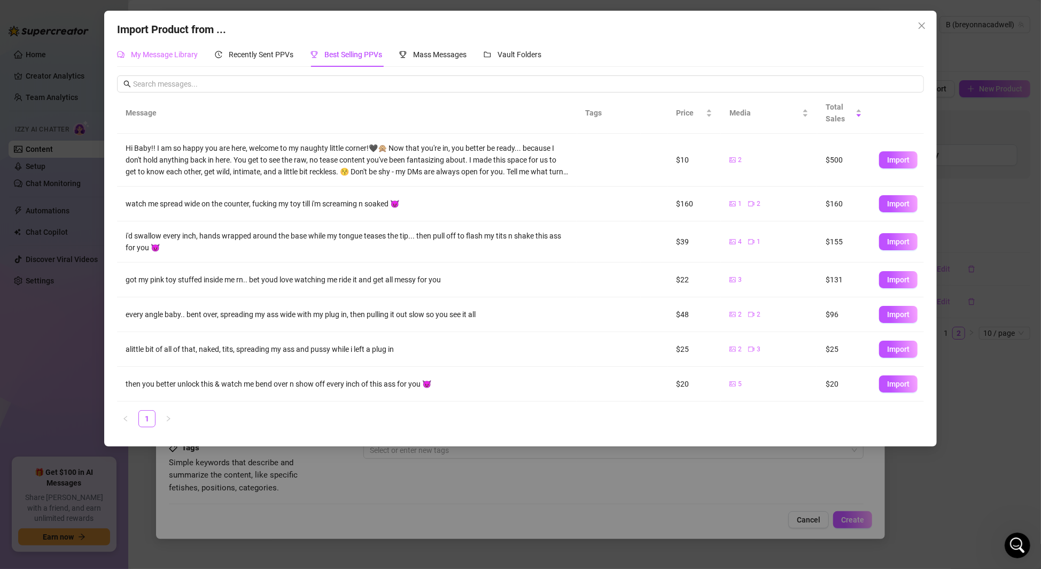
click at [174, 64] on div "My Message Library" at bounding box center [157, 54] width 81 height 25
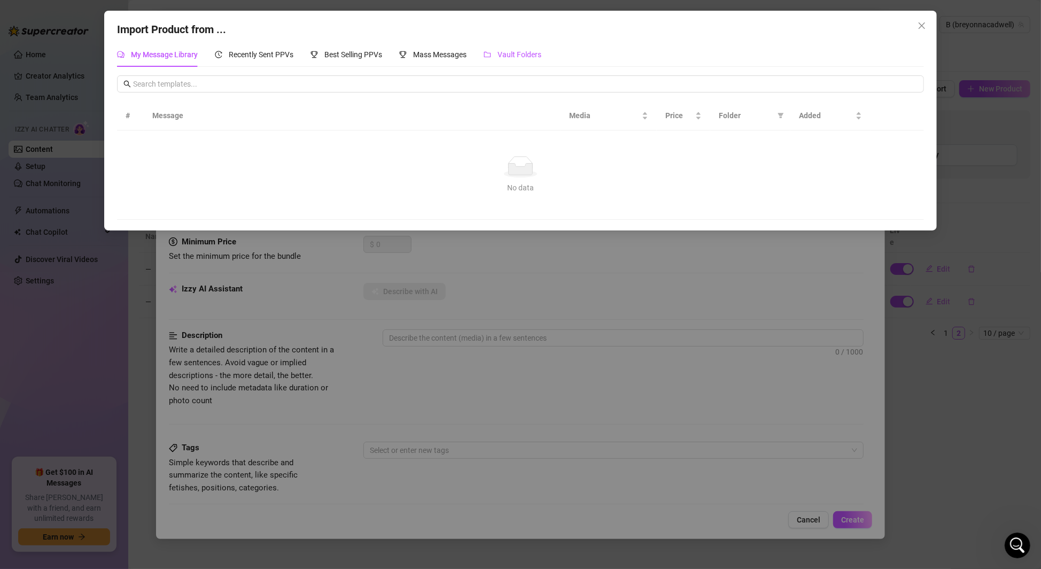
click at [513, 51] on span "Vault Folders" at bounding box center [520, 54] width 44 height 9
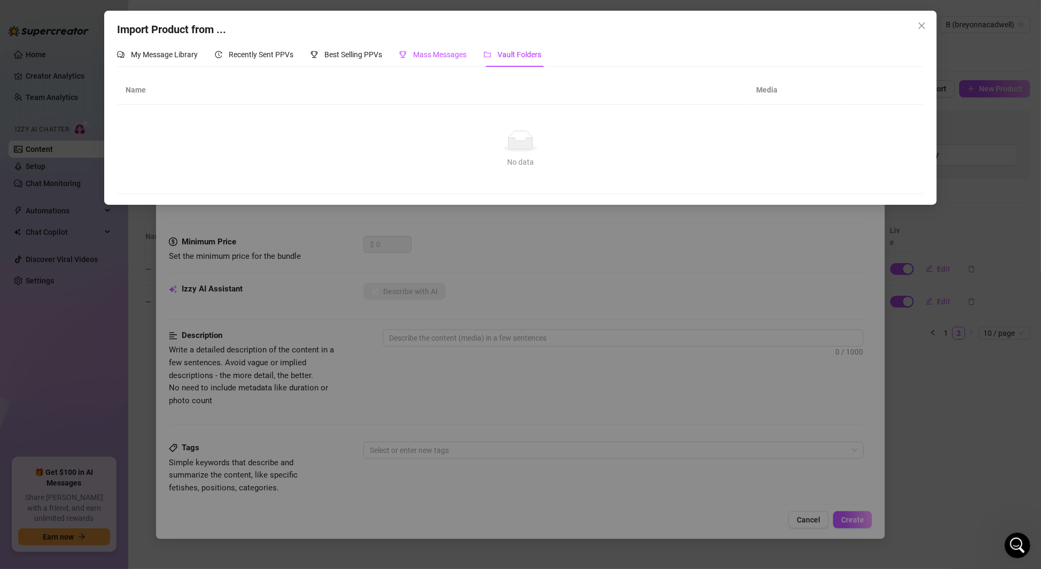
click at [452, 54] on span "Mass Messages" at bounding box center [439, 54] width 53 height 9
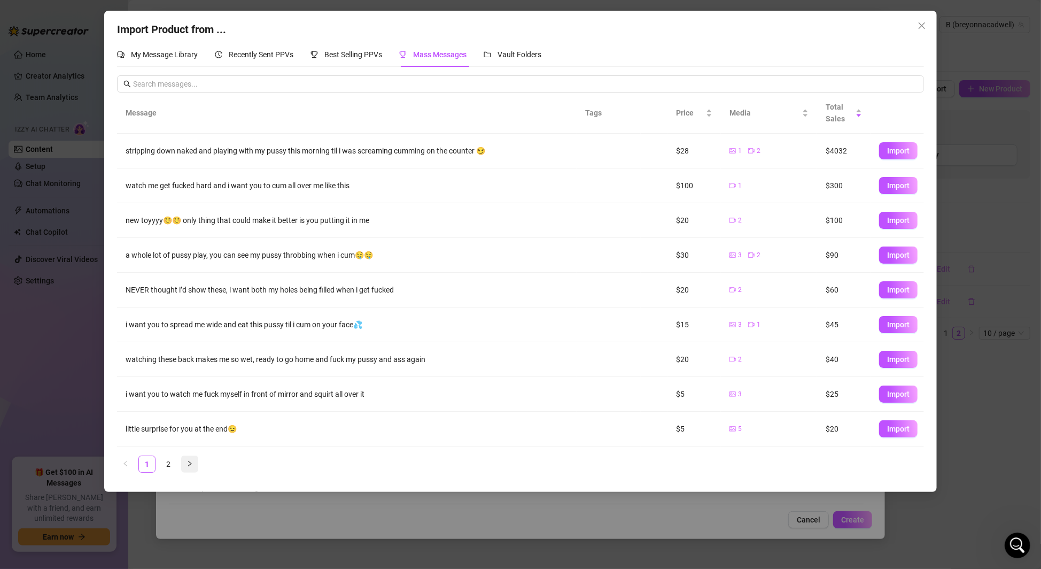
click at [188, 462] on icon "right" at bounding box center [190, 463] width 6 height 6
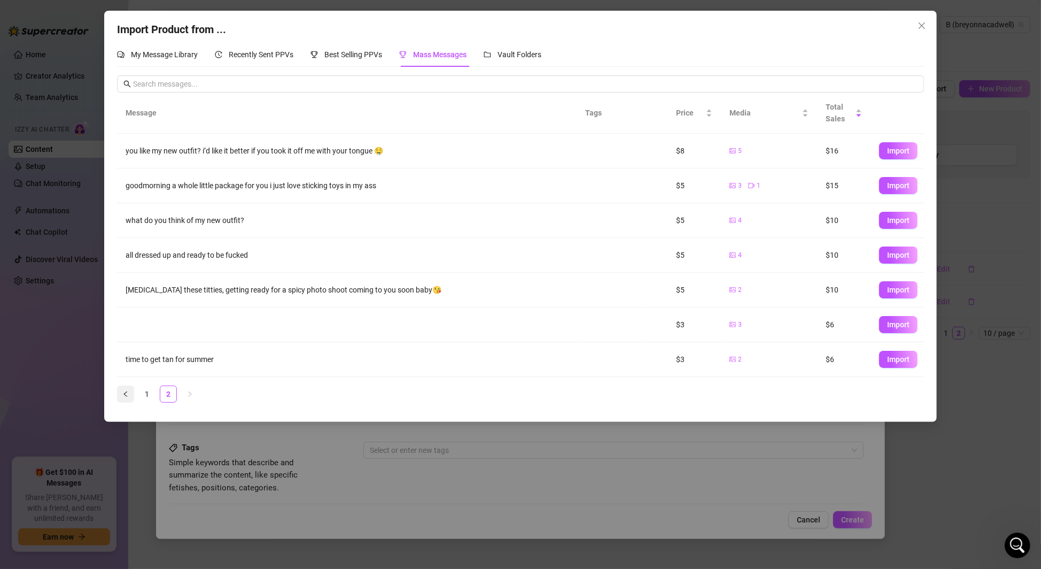
click at [121, 394] on button "button" at bounding box center [125, 393] width 17 height 17
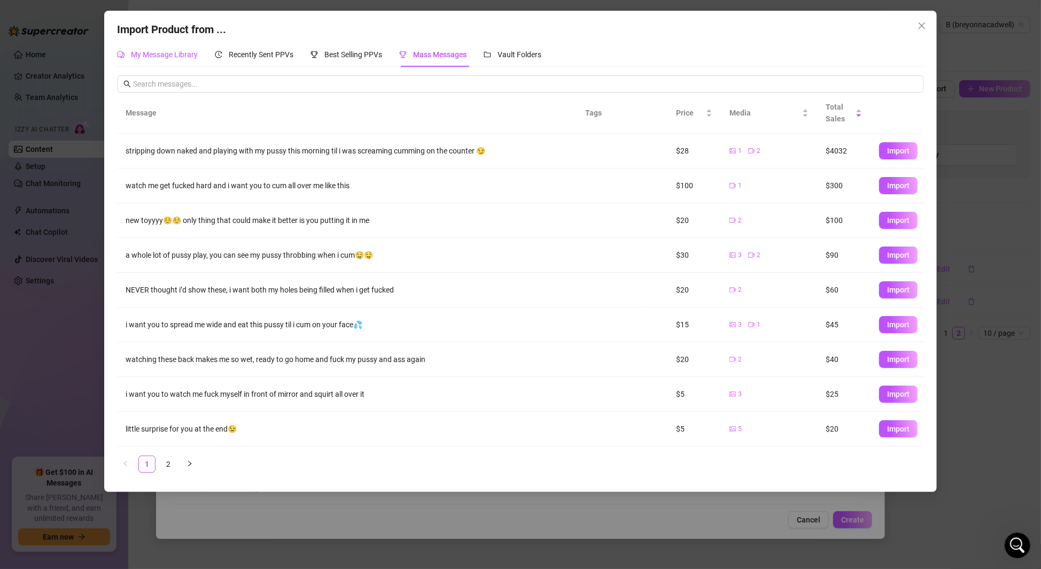
click at [172, 53] on span "My Message Library" at bounding box center [164, 54] width 67 height 9
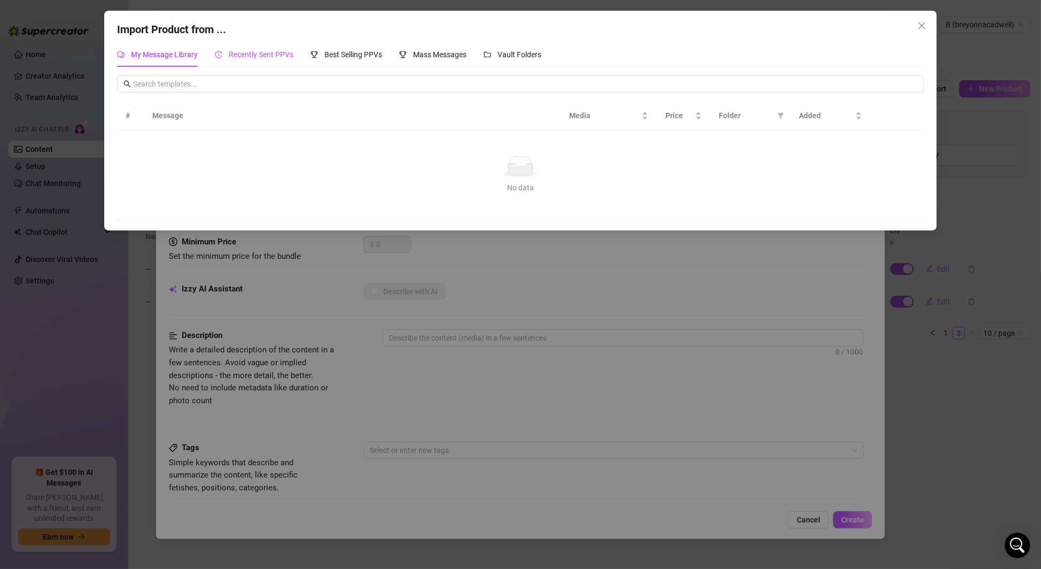
click at [268, 60] on div "Recently Sent PPVs" at bounding box center [254, 55] width 79 height 12
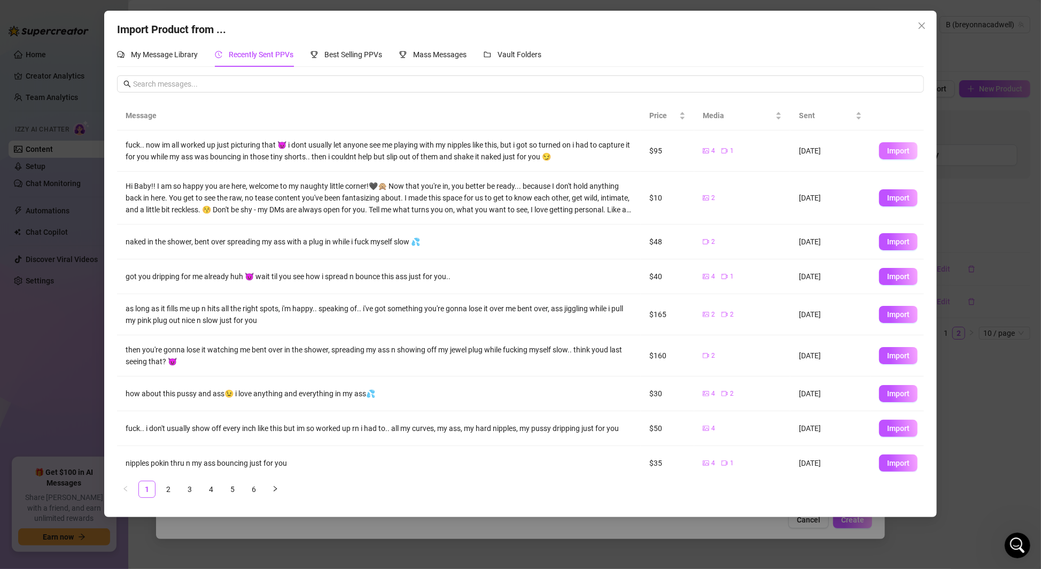
click at [881, 155] on button "Import" at bounding box center [898, 150] width 38 height 17
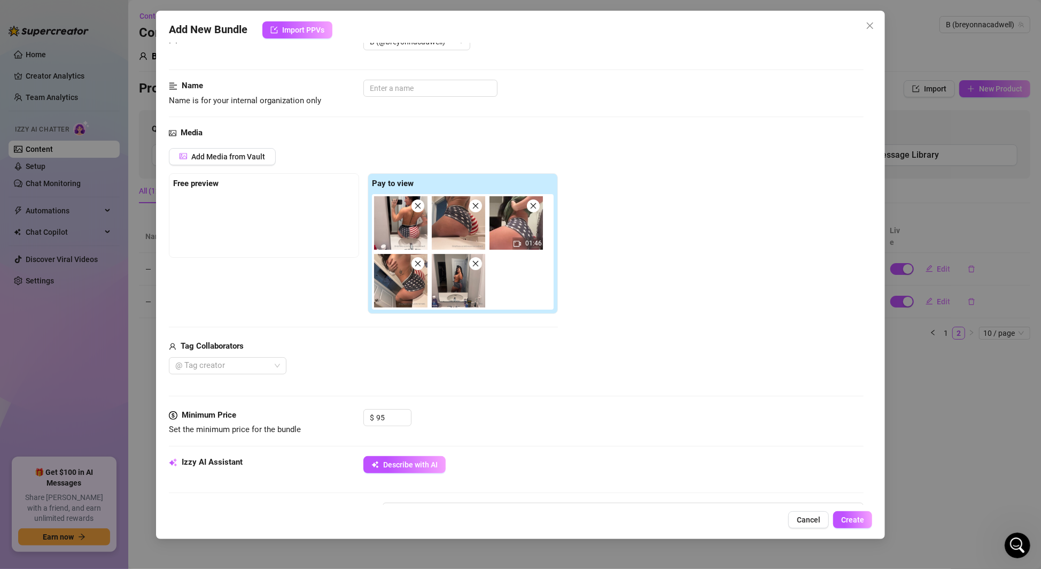
scroll to position [88, 0]
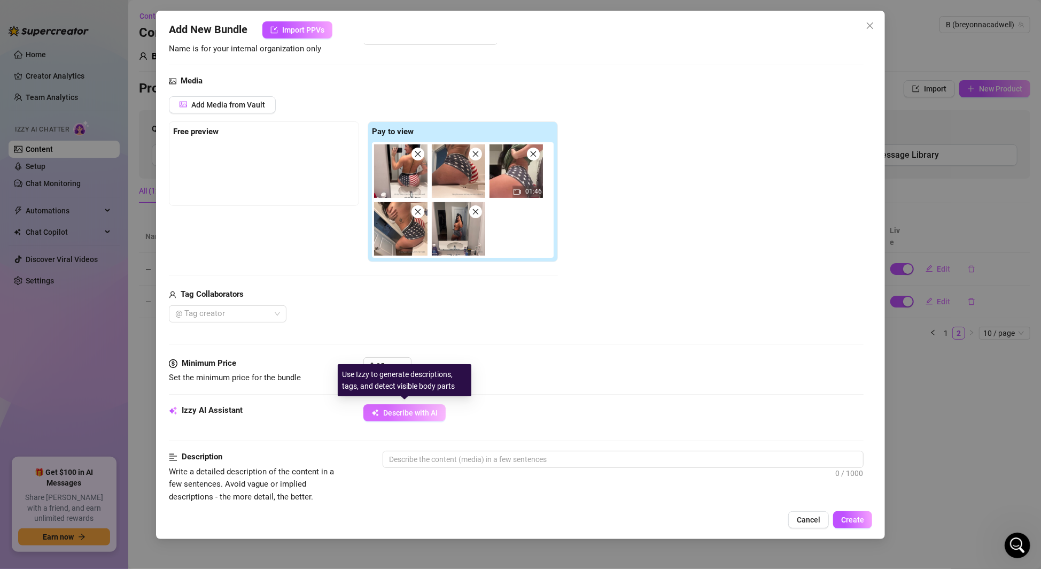
click at [400, 414] on span "Describe with AI" at bounding box center [410, 412] width 55 height 9
type textarea "Breyonna"
type textarea "Breyonna teases"
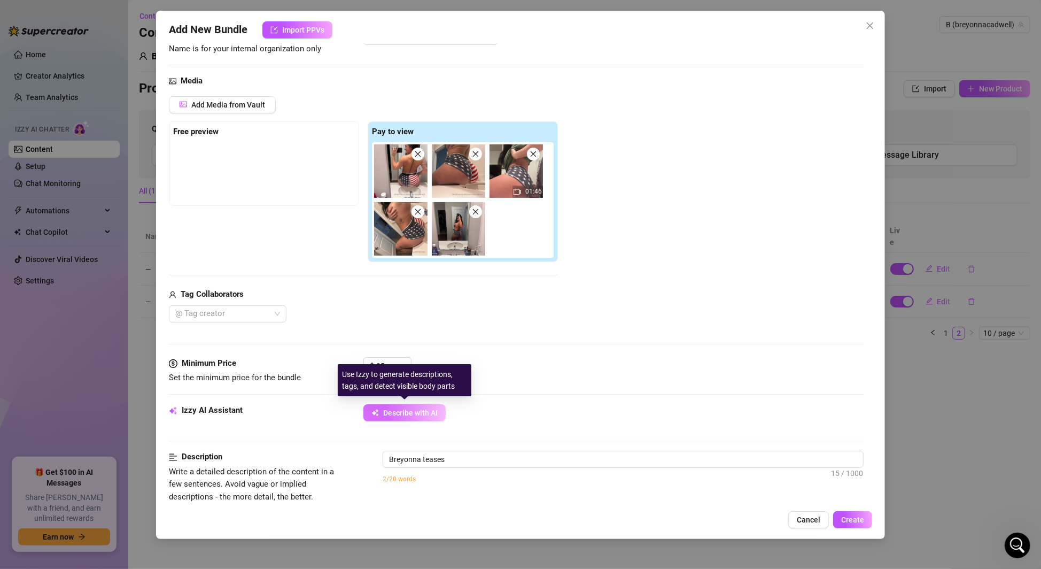
type textarea "Breyonna teases in"
type textarea "Breyonna teases in tight,"
type textarea "Breyonna teases in tight, cheek-hugging"
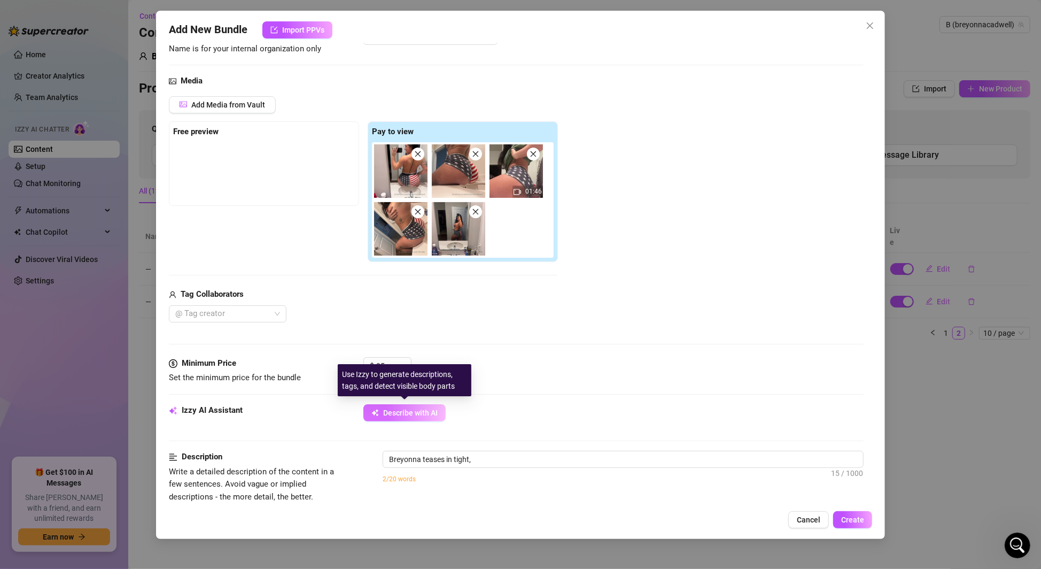
type textarea "Breyonna teases in tight, cheek-hugging"
type textarea "Breyonna teases in tight, cheek-hugging American"
type textarea "Breyonna teases in tight, cheek-hugging American flag"
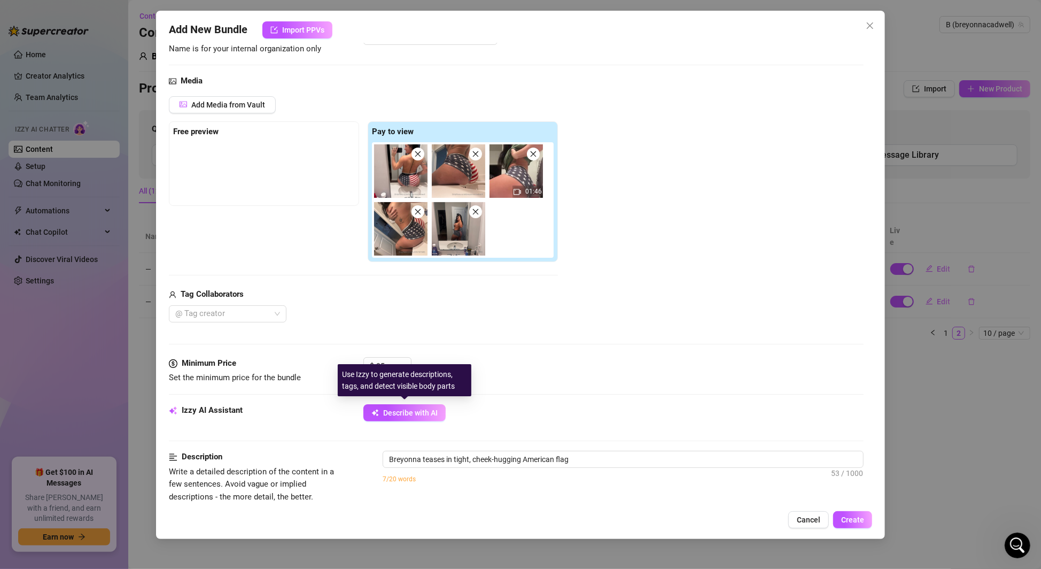
type textarea "Breyonna teases in tight, cheek-hugging American flag shorts,"
type textarea "Breyonna teases in tight, cheek-hugging American flag shorts, topless"
type textarea "Breyonna teases in tight, cheek-hugging American flag shorts, topless with"
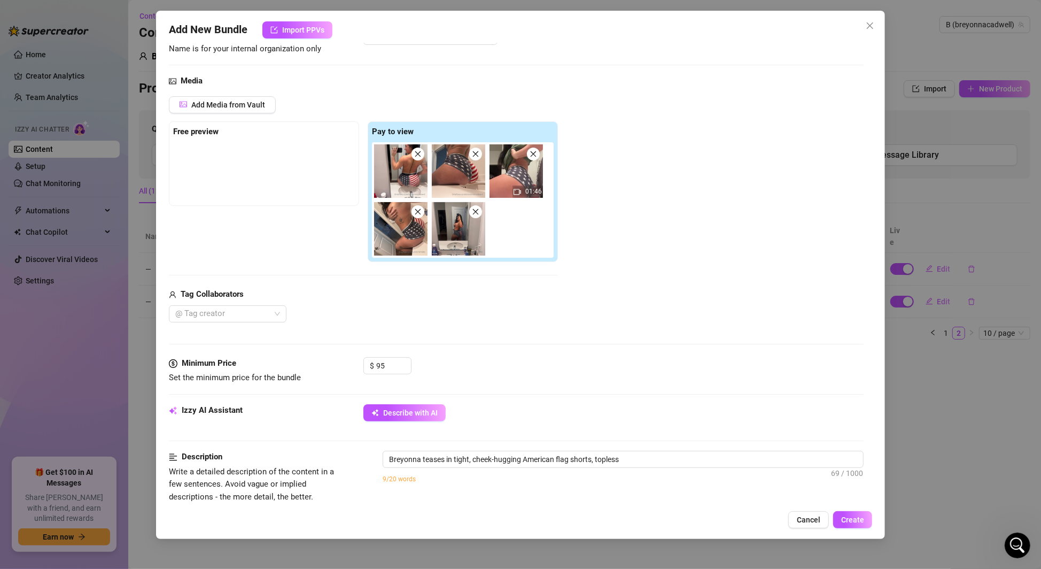
type textarea "Breyonna teases in tight, cheek-hugging American flag shorts, topless with"
type textarea "Breyonna teases in tight, cheek-hugging American flag shorts, topless with her"
type textarea "Breyonna teases in tight, cheek-hugging American flag shorts, topless with her …"
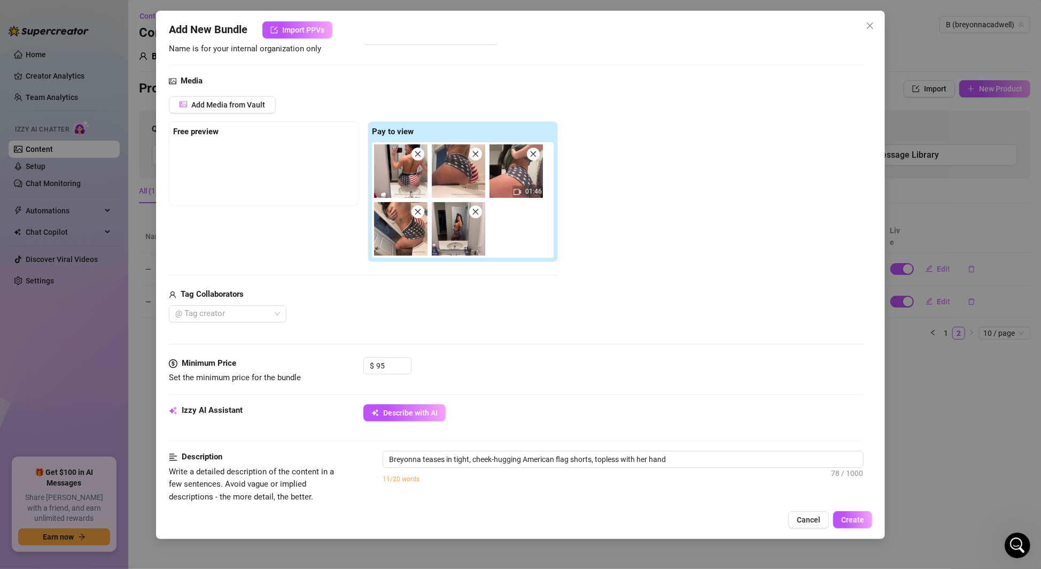
type textarea "Breyonna teases in tight, cheek-hugging American flag shorts, topless with her …"
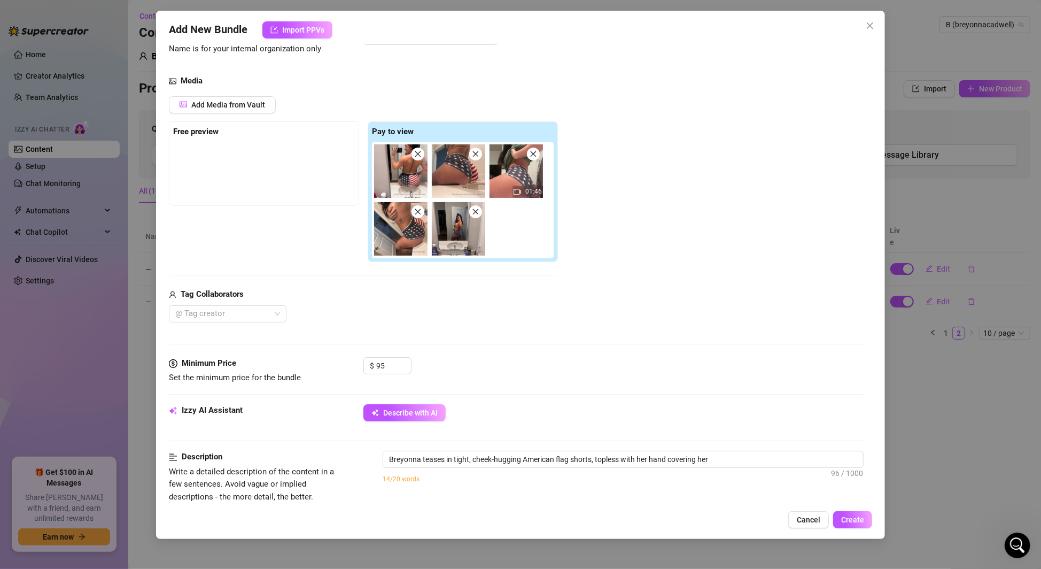
type textarea "Breyonna teases in tight, cheek-hugging American flag shorts, topless with her …"
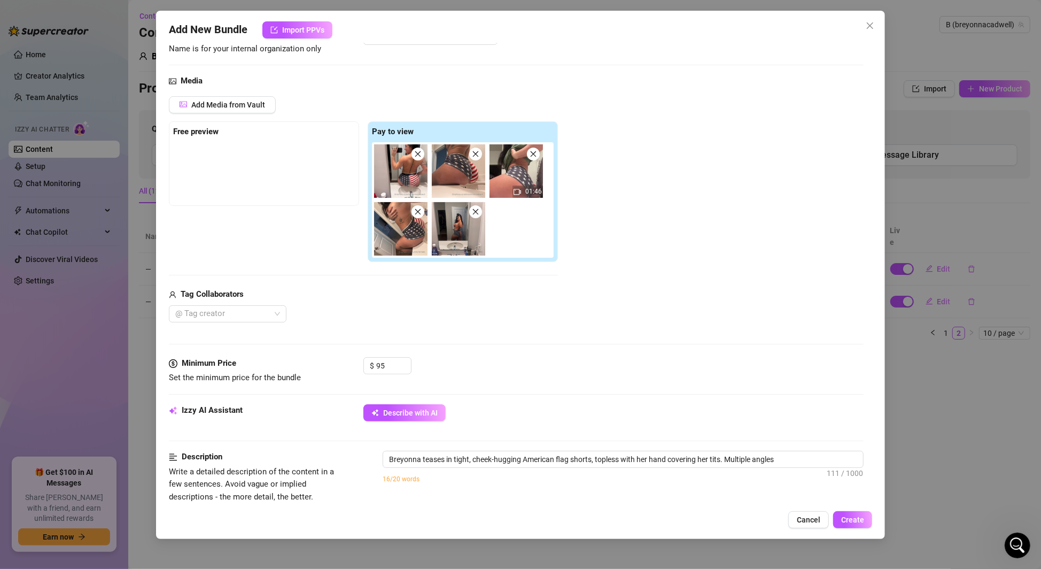
type textarea "Breyonna teases in tight, cheek-hugging American flag shorts, topless with her …"
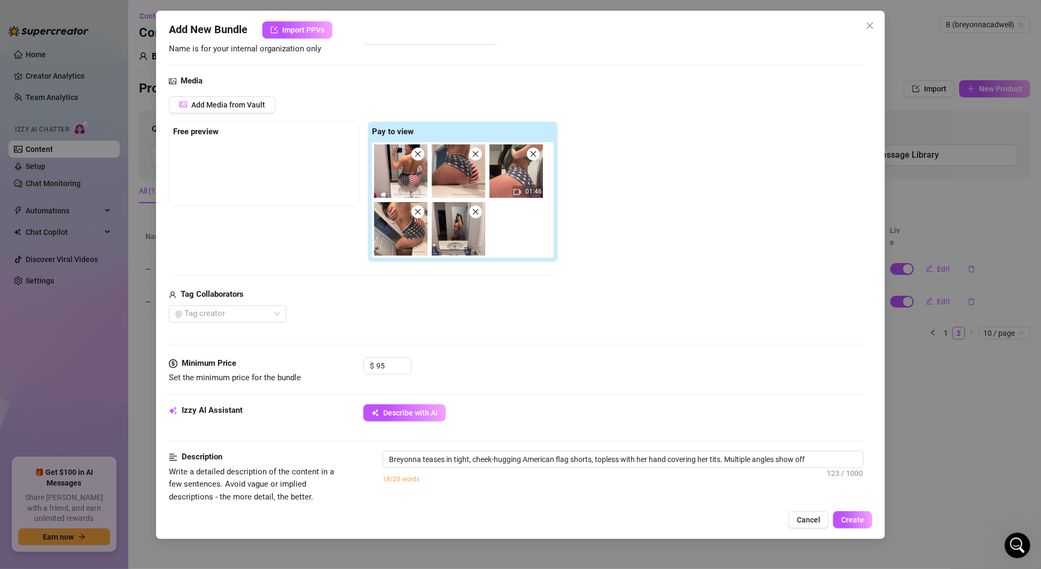
type textarea "Breyonna teases in tight, cheek-hugging American flag shorts, topless with her …"
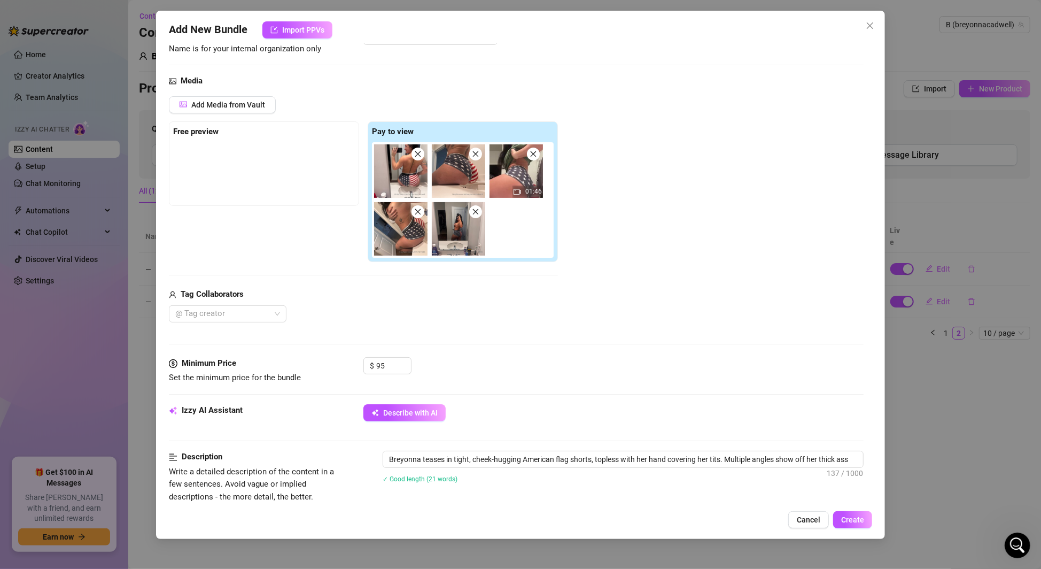
type textarea "Breyonna teases in tight, cheek-hugging American flag shorts, topless with her …"
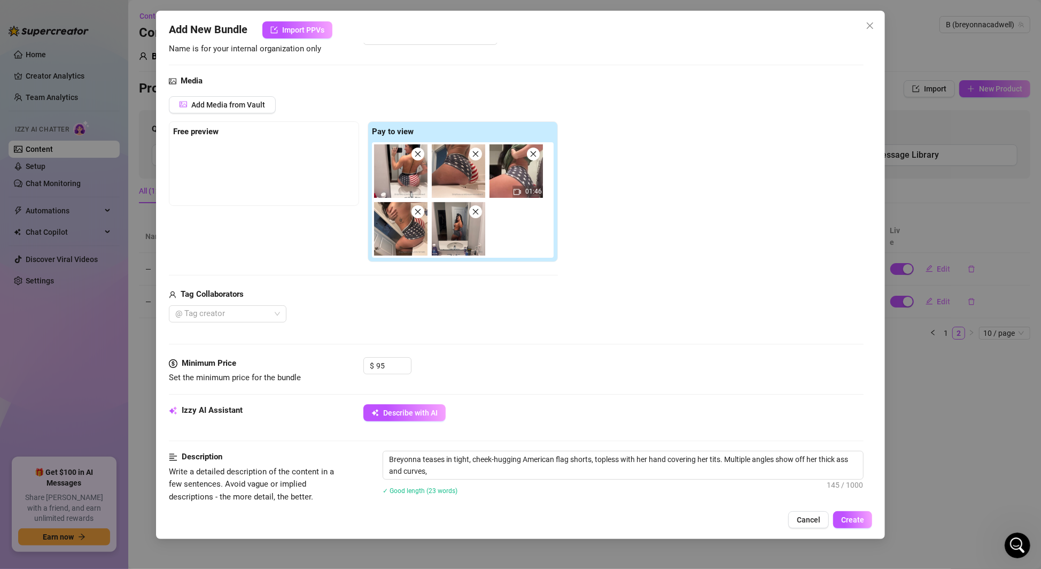
type textarea "Breyonna teases in tight, cheek-hugging American flag shorts, topless with her …"
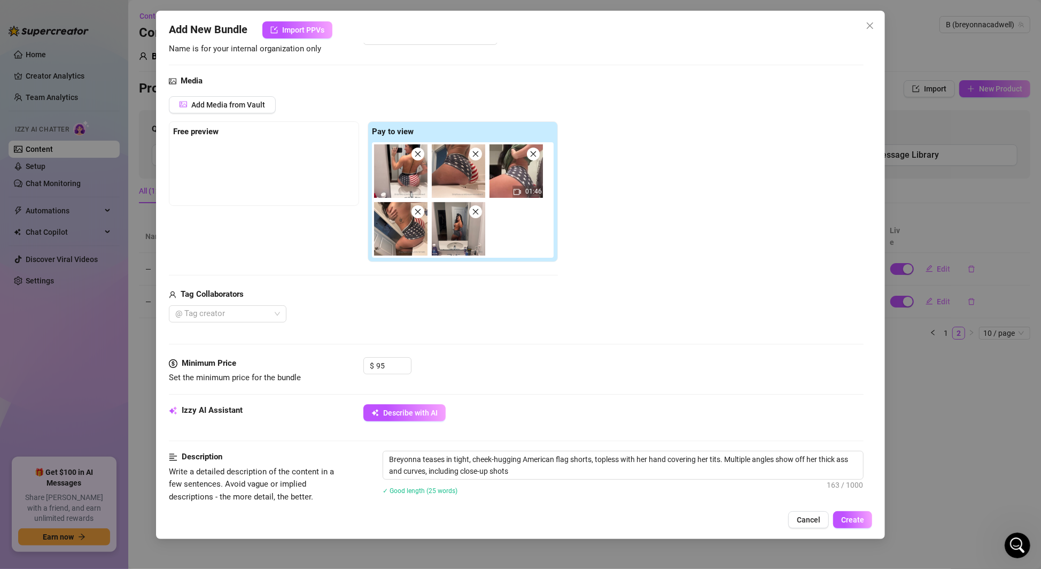
type textarea "Breyonna teases in tight, cheek-hugging American flag shorts, topless with her …"
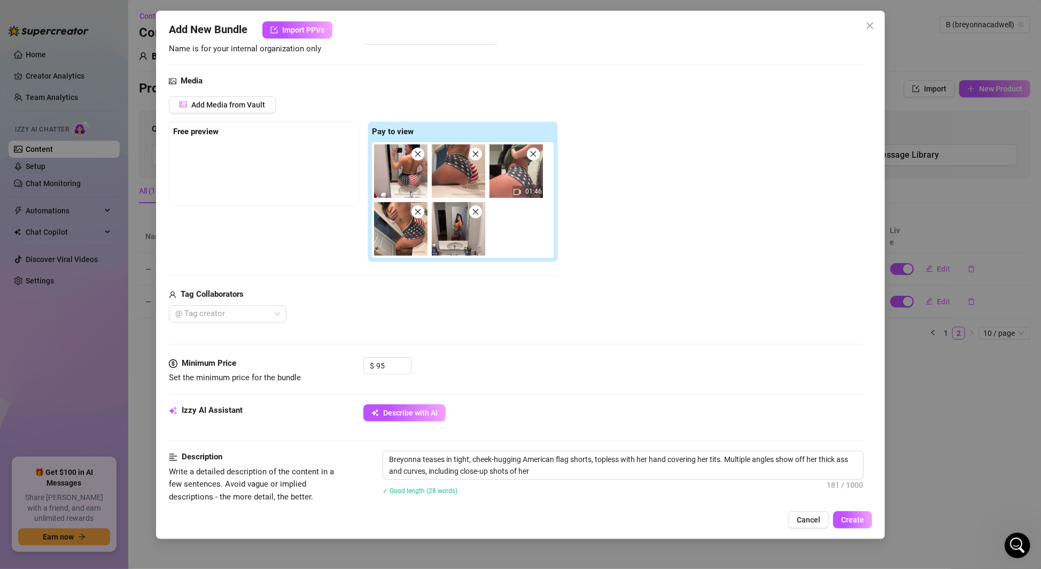
type textarea "Breyonna teases in tight, cheek-hugging American flag shorts, topless with her …"
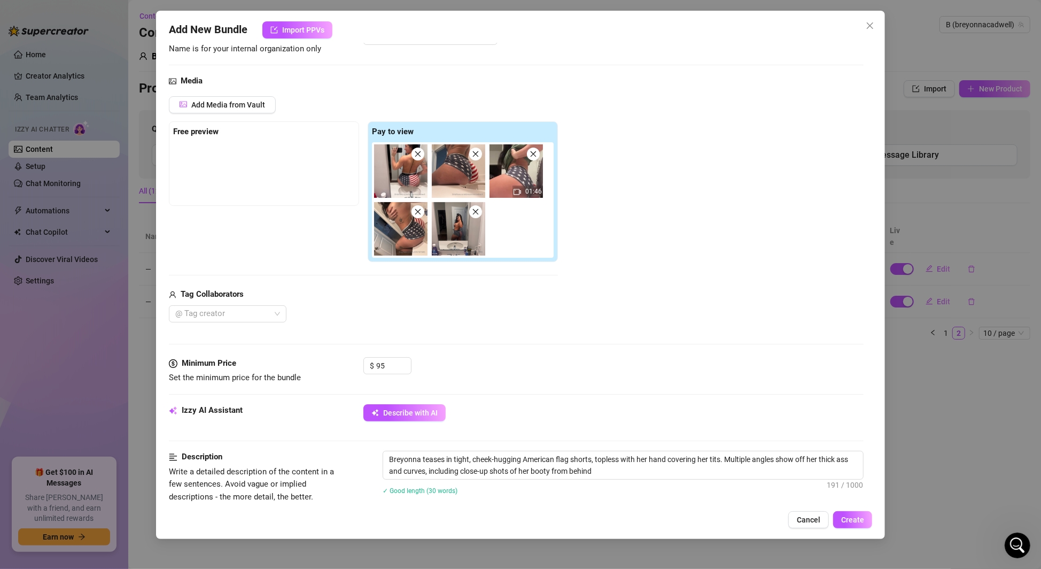
type textarea "Breyonna teases in tight, cheek-hugging American flag shorts, topless with her …"
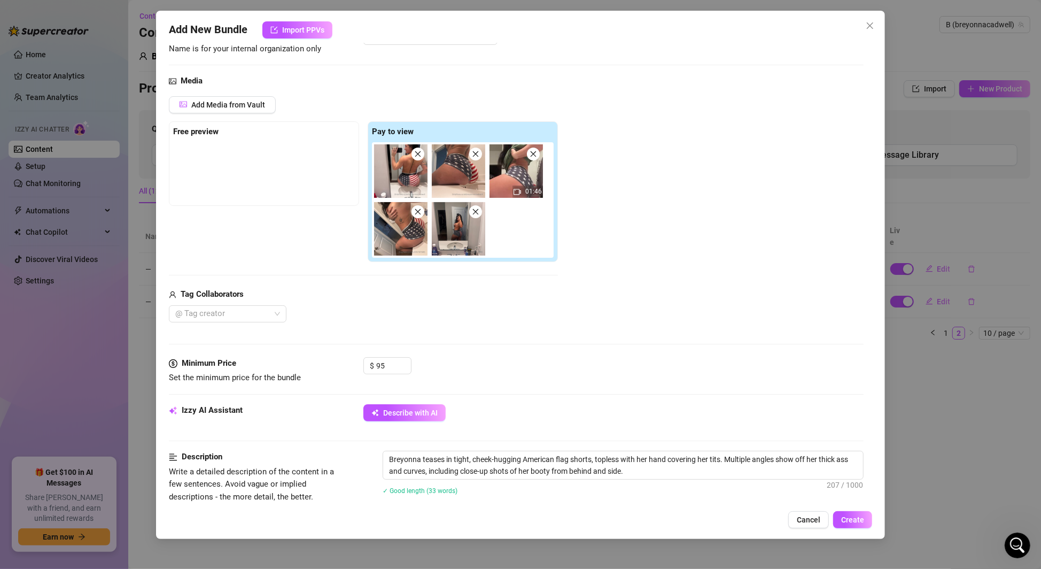
type textarea "Breyonna teases in tight, cheek-hugging American flag shorts, topless with her …"
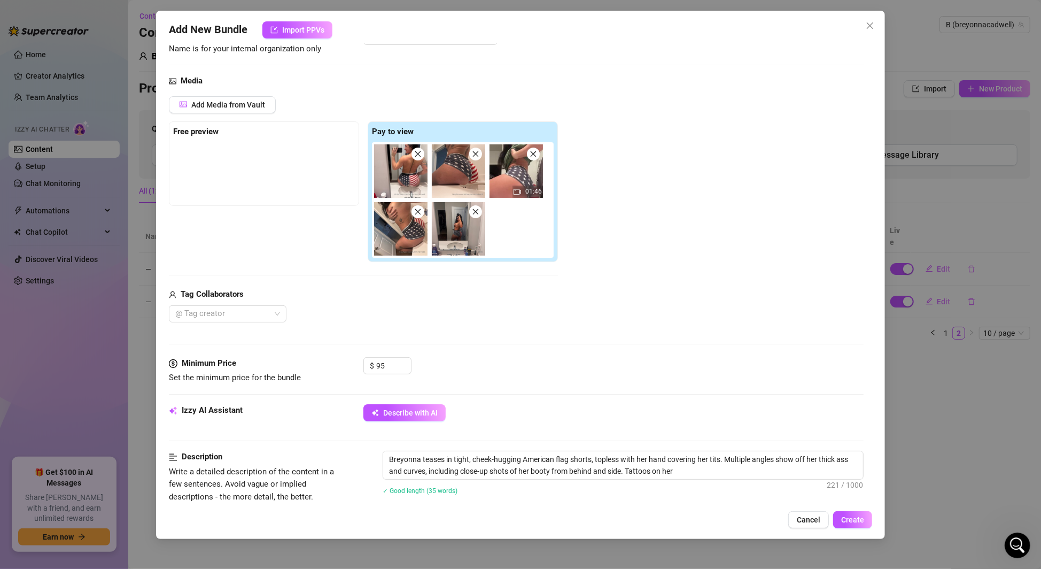
type textarea "Breyonna teases in tight, cheek-hugging American flag shorts, topless with her …"
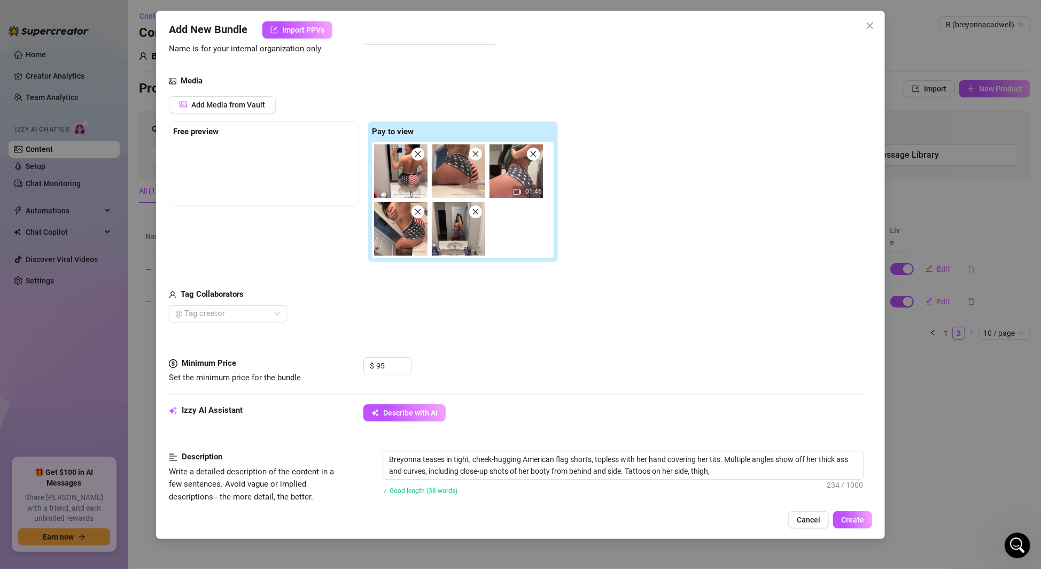
type textarea "Breyonna teases in tight, cheek-hugging American flag shorts, topless with her …"
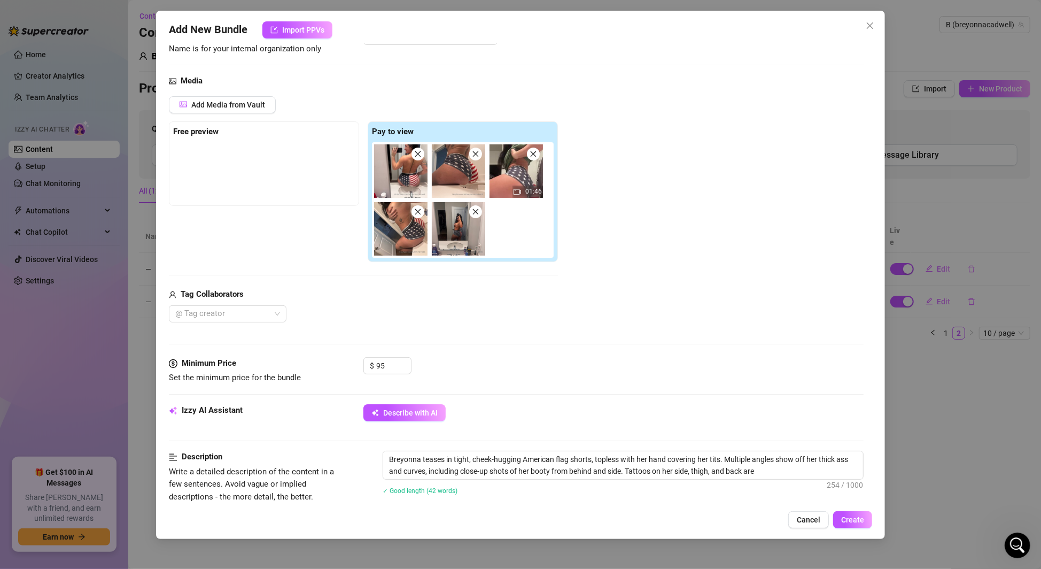
type textarea "Breyonna teases in tight, cheek-hugging American flag shorts, topless with her …"
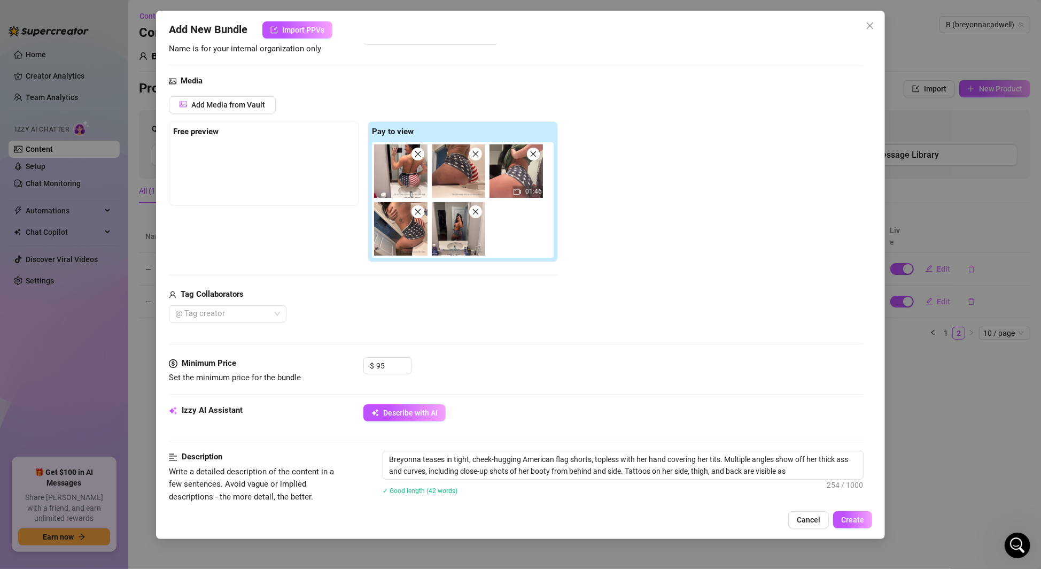
type textarea "Breyonna teases in tight, cheek-hugging American flag shorts, topless with her …"
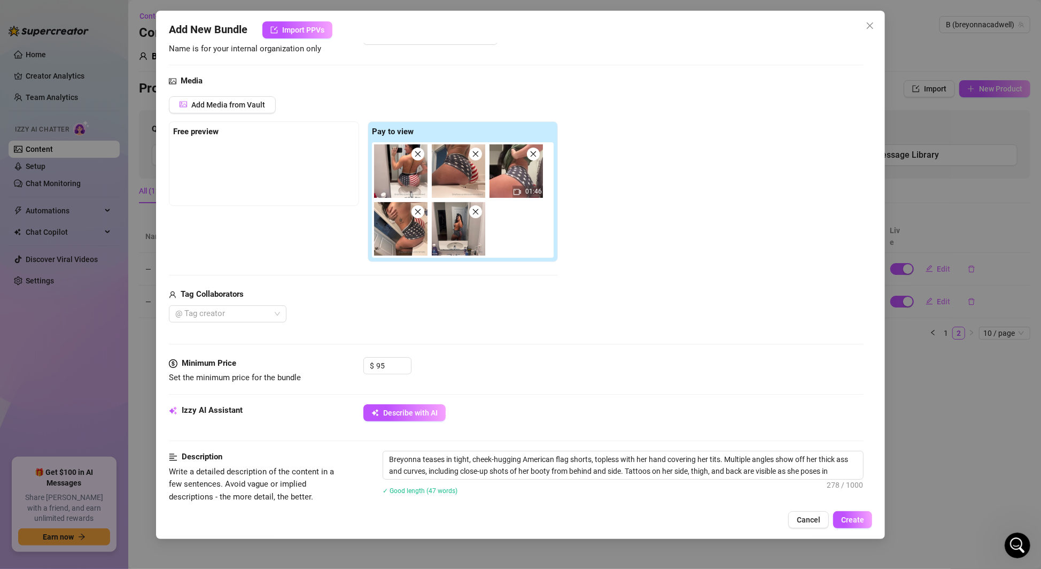
type textarea "Breyonna teases in tight, cheek-hugging American flag shorts, topless with her …"
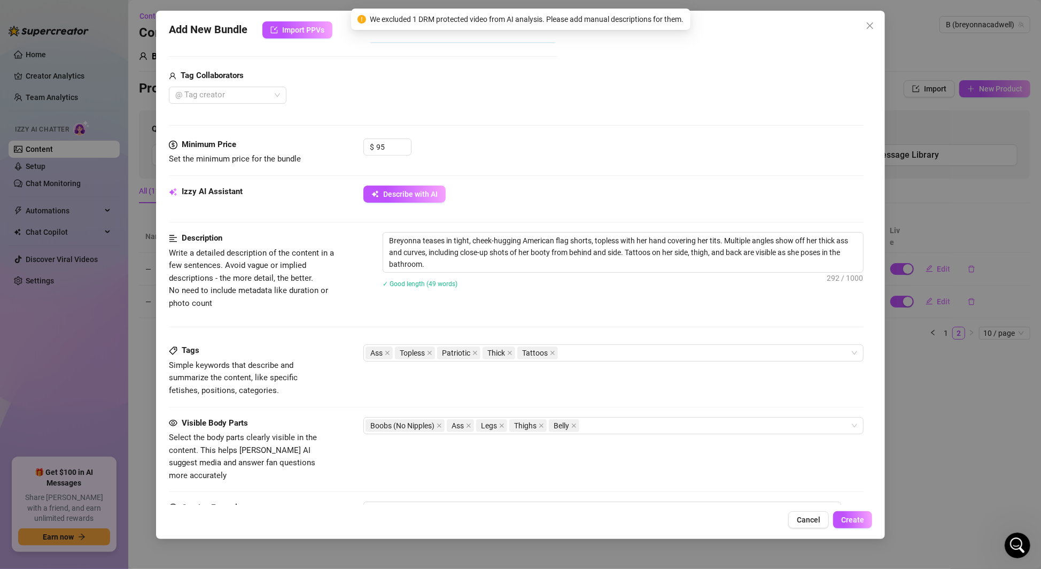
scroll to position [314, 0]
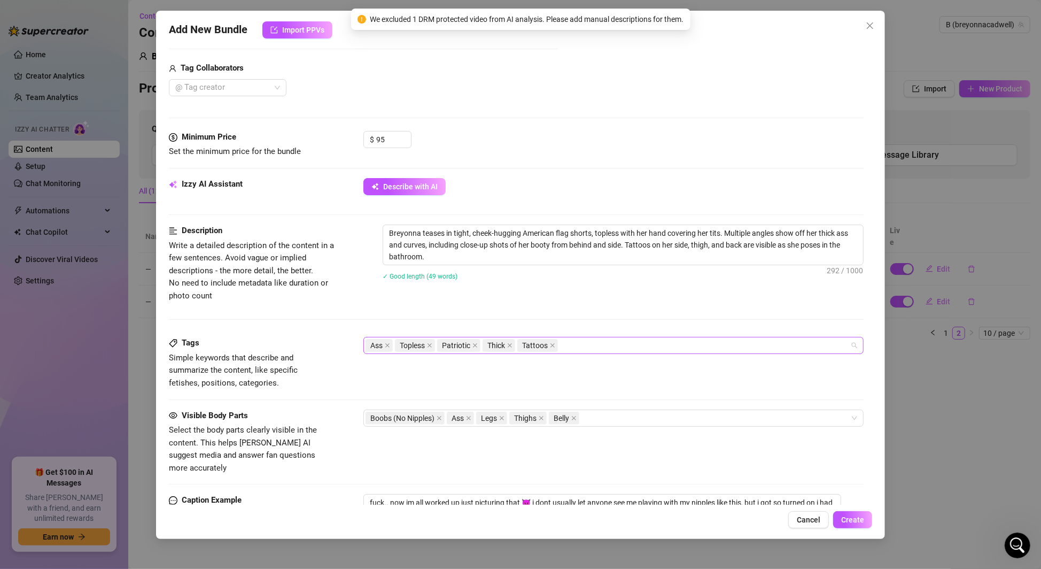
click at [622, 340] on div "Ass Topless Patriotic Thick Tattoos" at bounding box center [608, 345] width 485 height 15
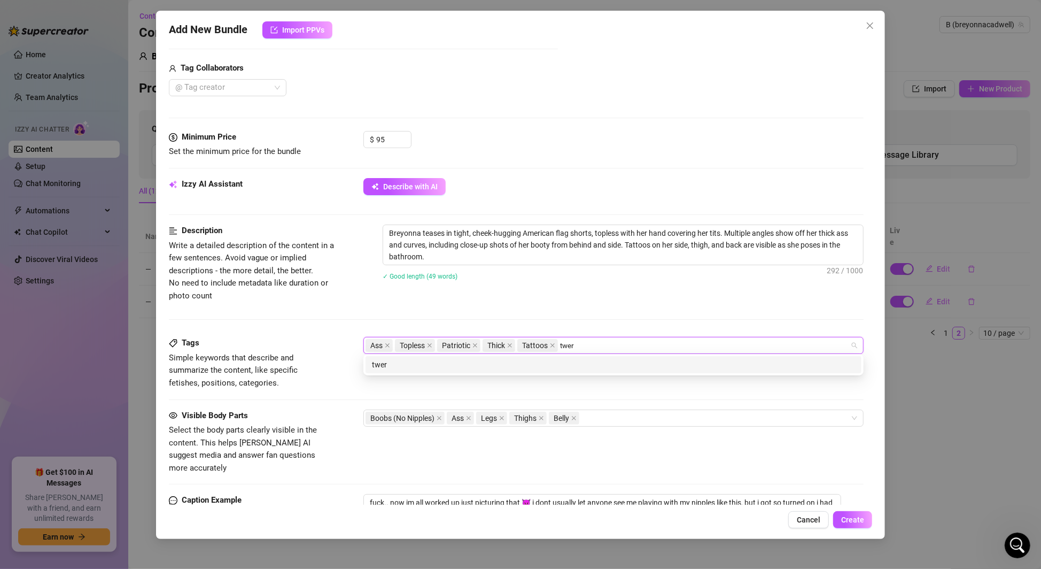
type input "twerk"
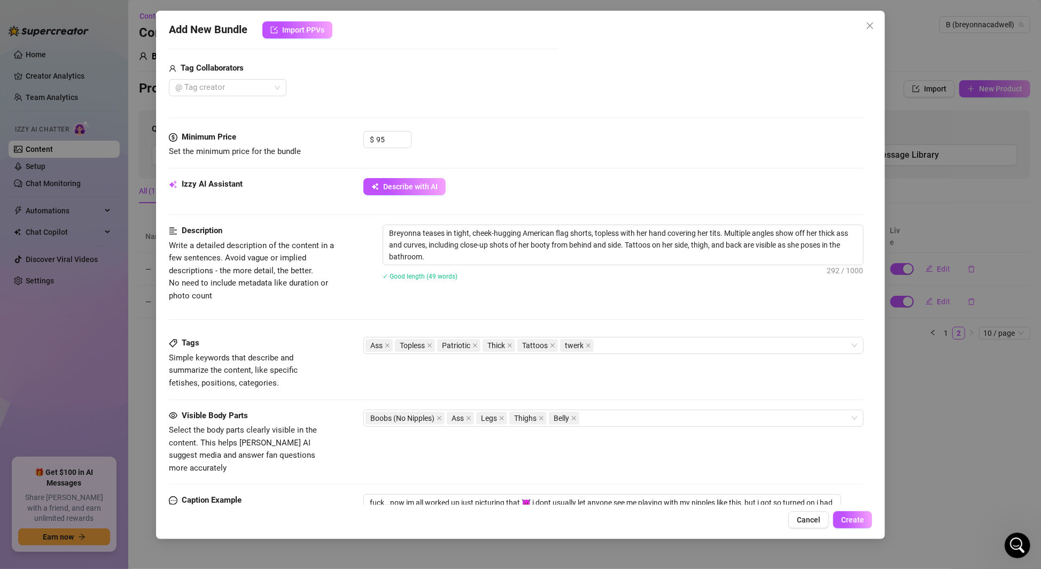
click at [627, 307] on div "Description Write a detailed description of the content in a few sentences. Avo…" at bounding box center [516, 280] width 695 height 112
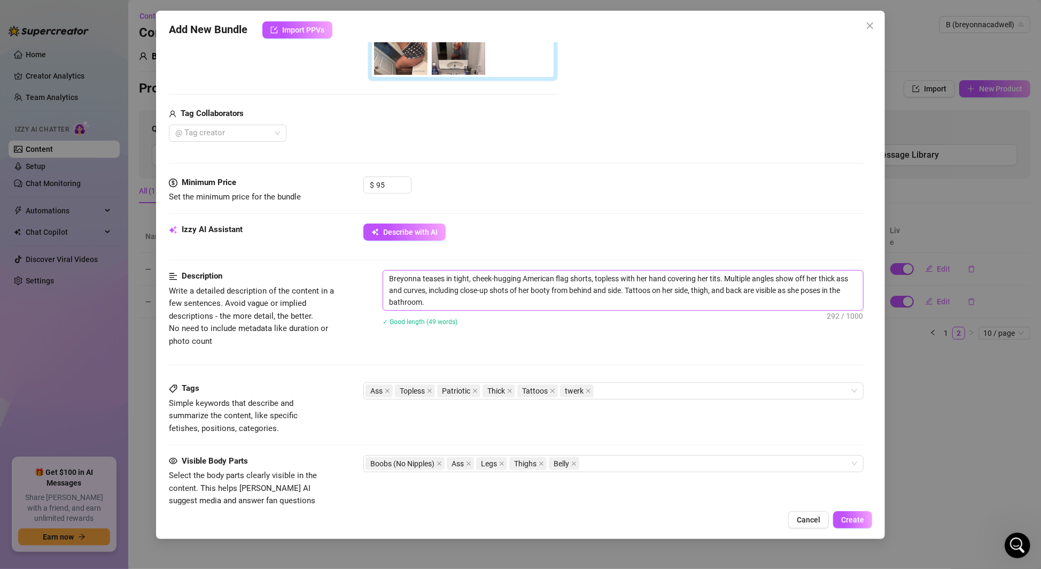
scroll to position [270, 0]
click at [524, 301] on textarea "Breyonna teases in tight, cheek-hugging American flag shorts, topless with her …" at bounding box center [623, 288] width 480 height 40
type textarea "Breyonna teases in tight, cheek-hugging American flag shorts, topless with her …"
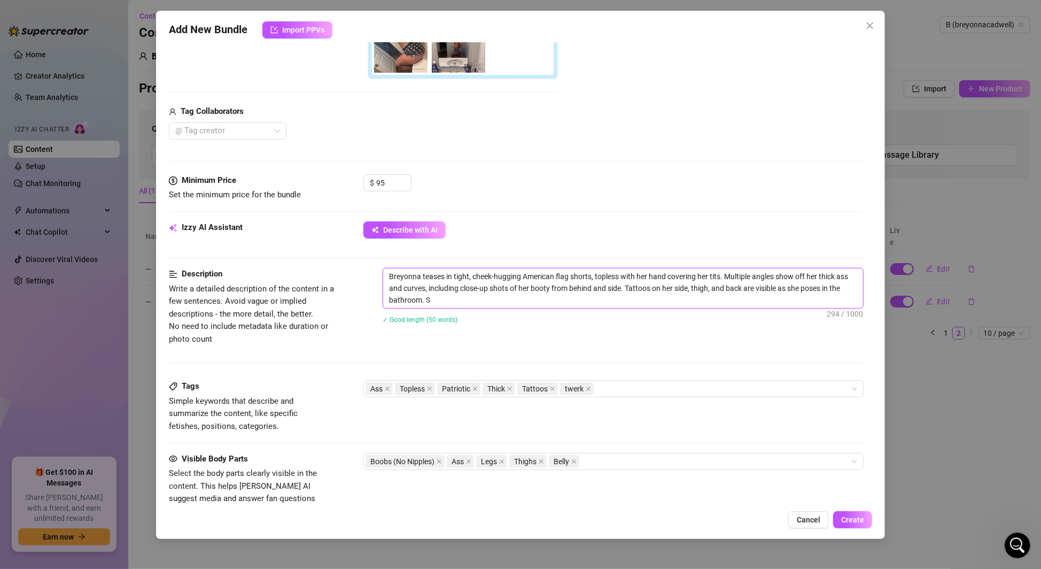
type textarea "Breyonna teases in tight, cheek-hugging American flag shorts, topless with her …"
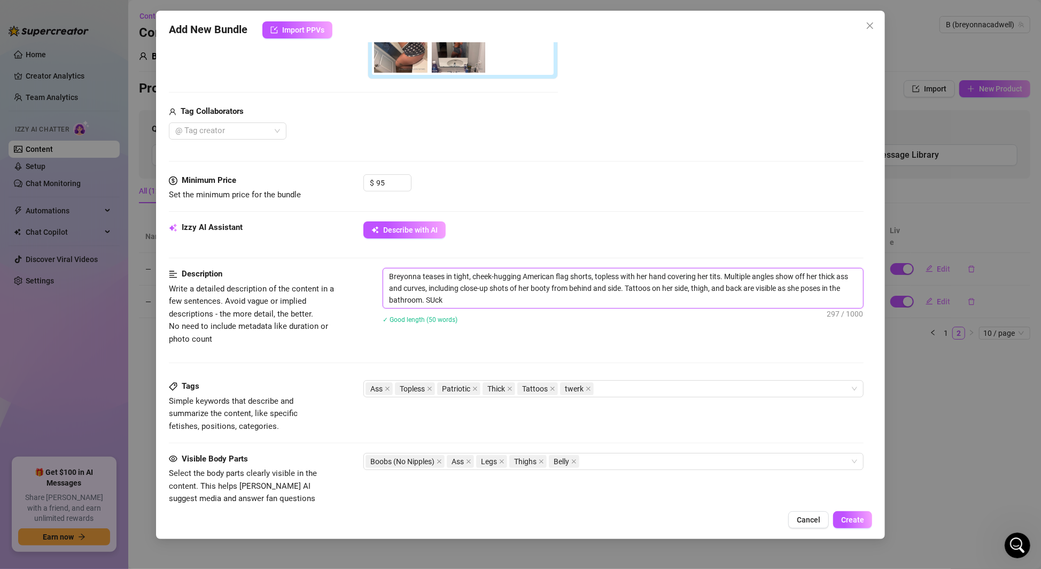
type textarea "Breyonna teases in tight, cheek-hugging American flag shorts, topless with her …"
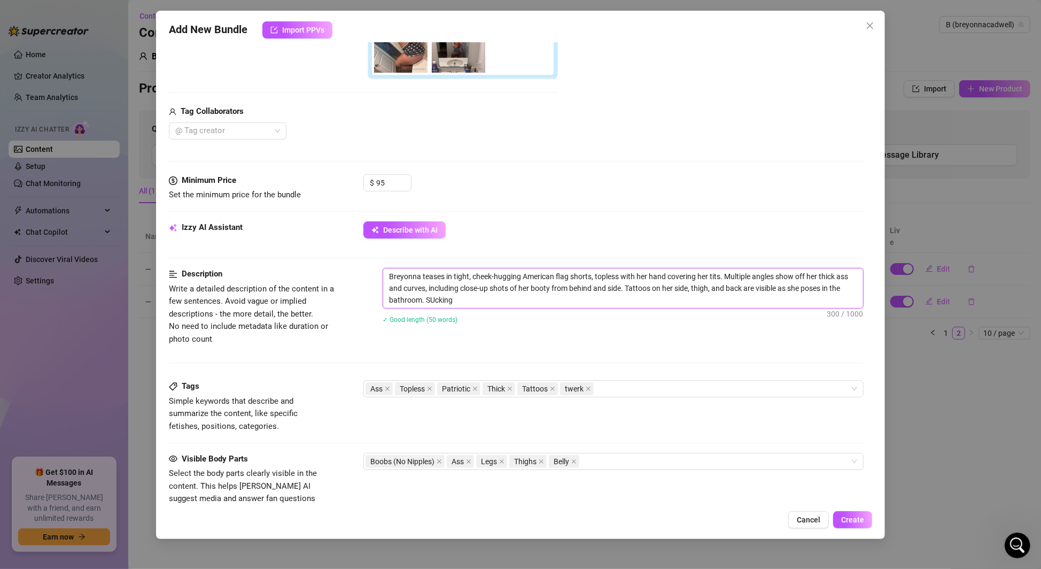
type textarea "Breyonna teases in tight, cheek-hugging American flag shorts, topless with her …"
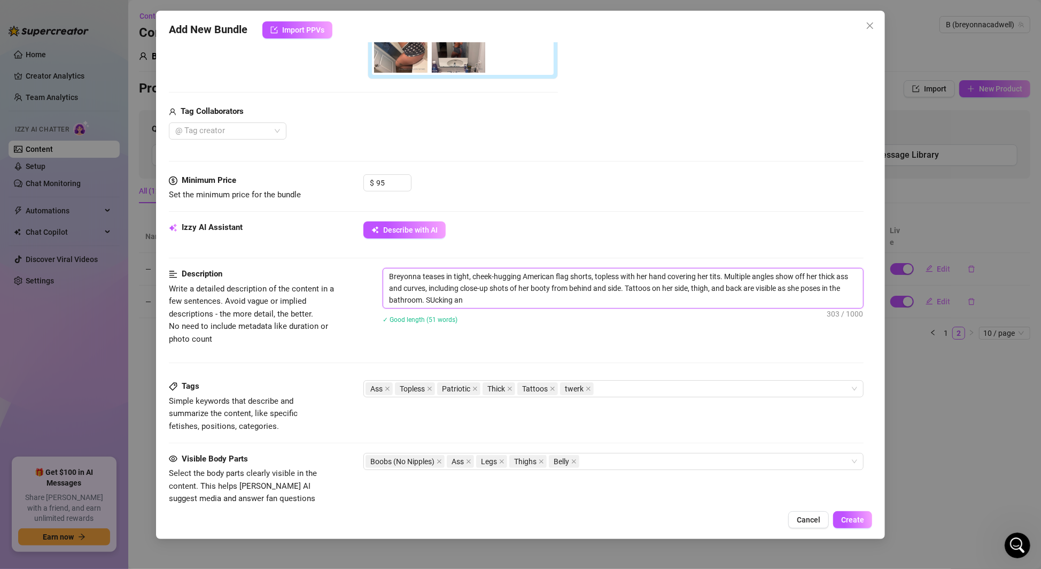
type textarea "Breyonna teases in tight, cheek-hugging American flag shorts, topless with her …"
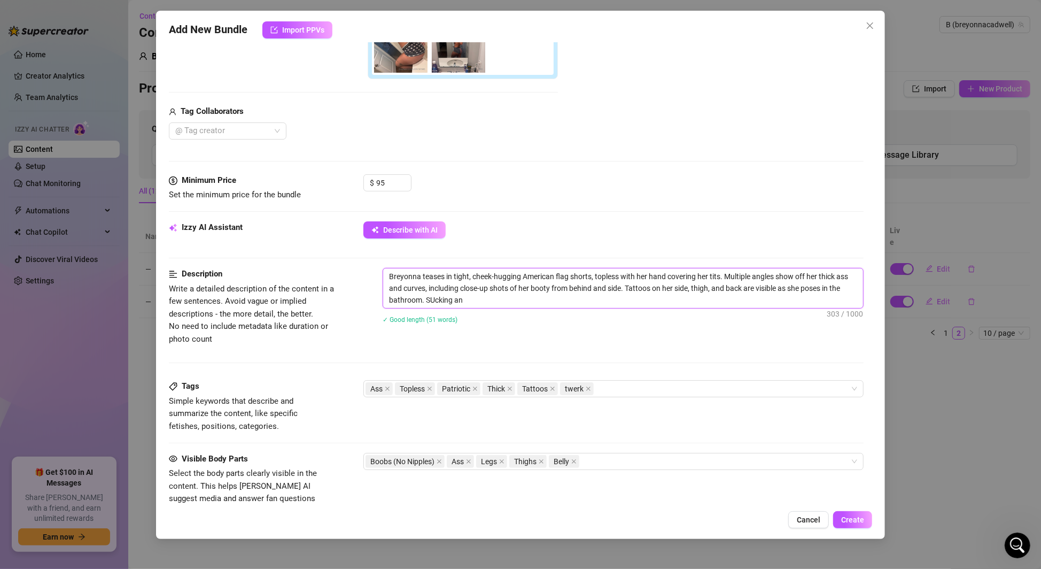
type textarea "Breyonna teases in tight, cheek-hugging American flag shorts, topless with her …"
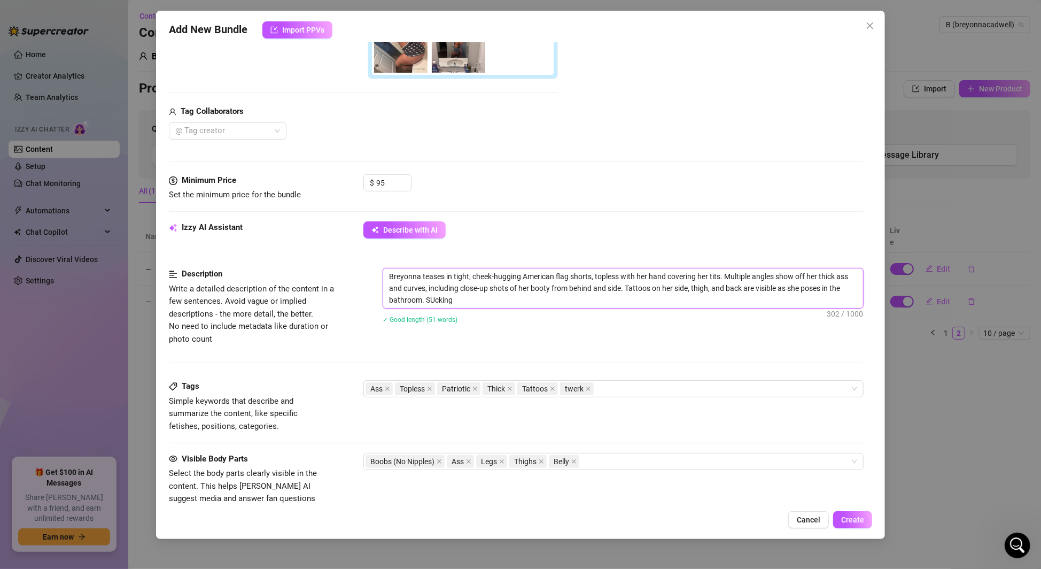
type textarea "Breyonna teases in tight, cheek-hugging American flag shorts, topless with her …"
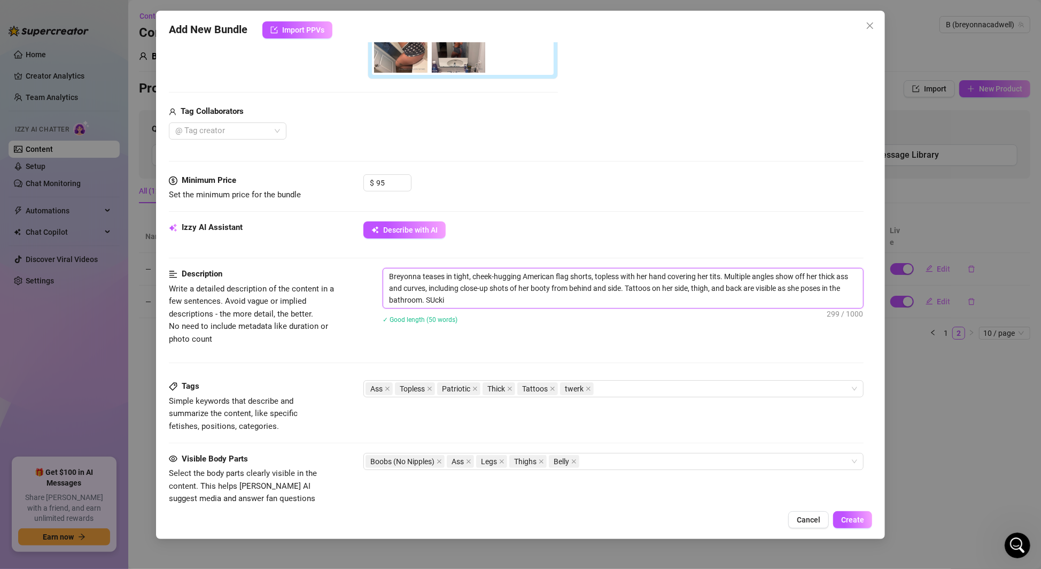
type textarea "Breyonna teases in tight, cheek-hugging American flag shorts, topless with her …"
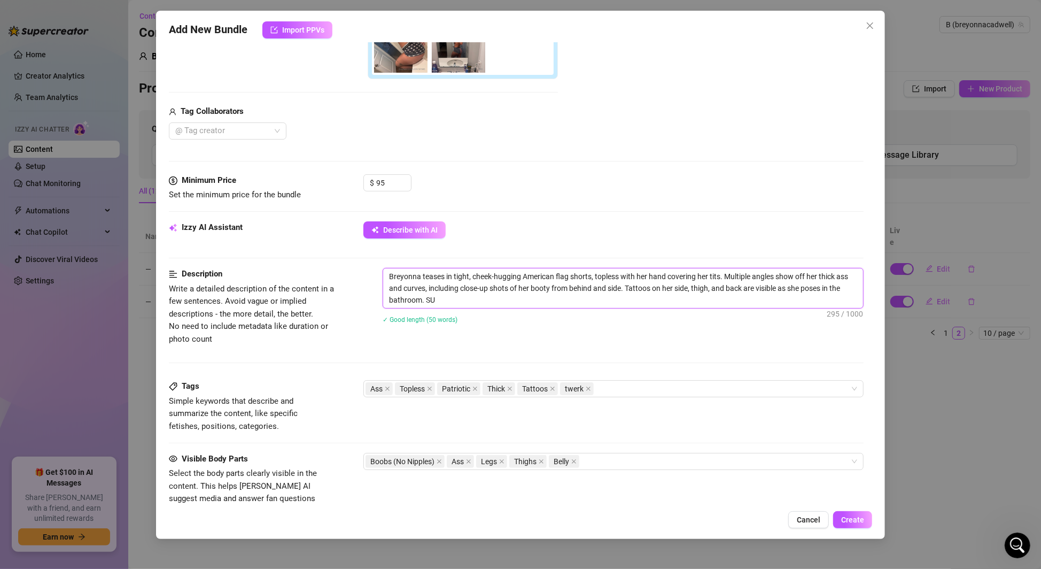
type textarea "Breyonna teases in tight, cheek-hugging American flag shorts, topless with her …"
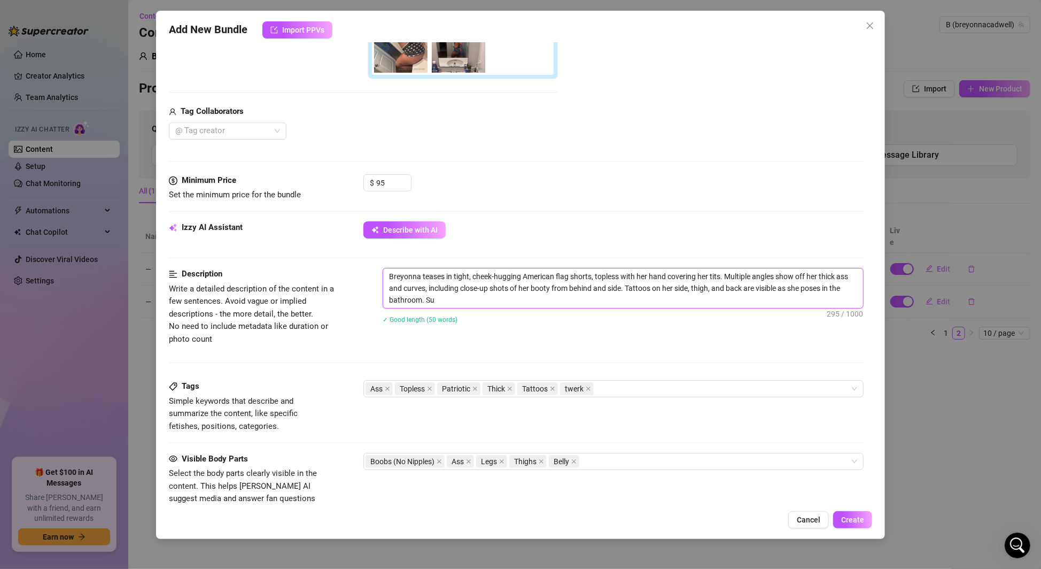
type textarea "Breyonna teases in tight, cheek-hugging American flag shorts, topless with her …"
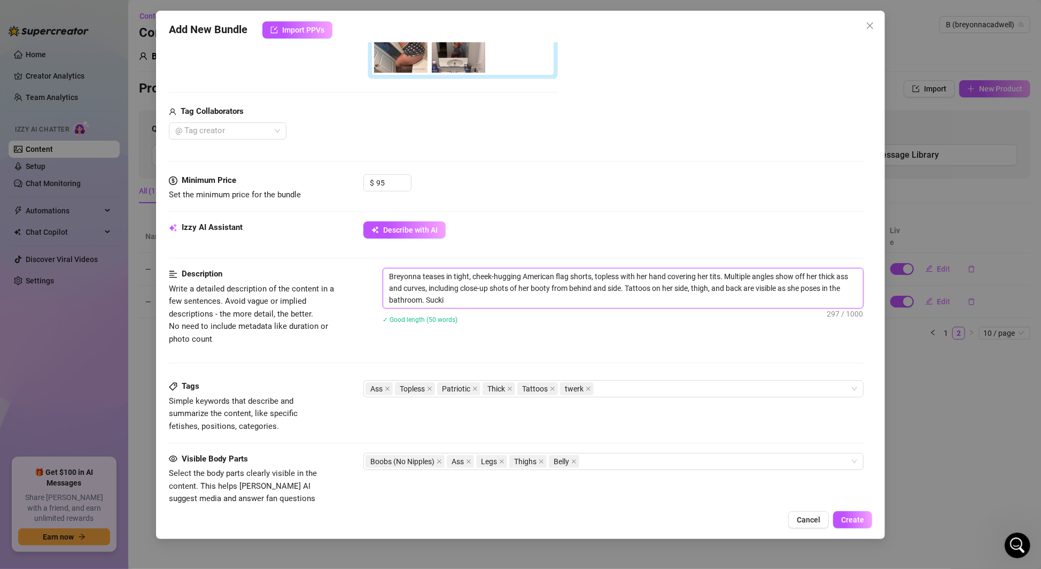
type textarea "Breyonna teases in tight, cheek-hugging American flag shorts, topless with her …"
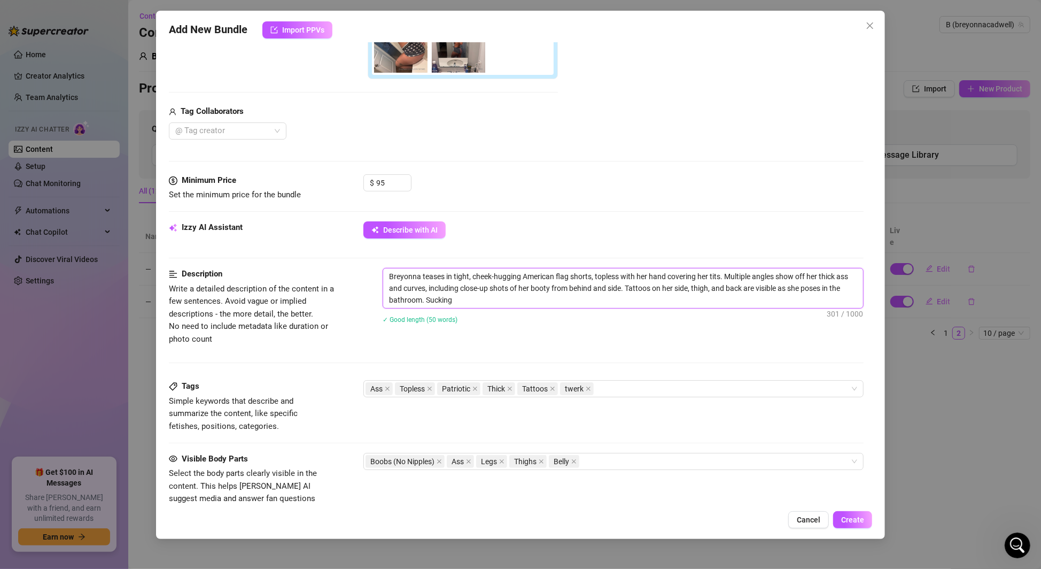
type textarea "Breyonna teases in tight, cheek-hugging American flag shorts, topless with her …"
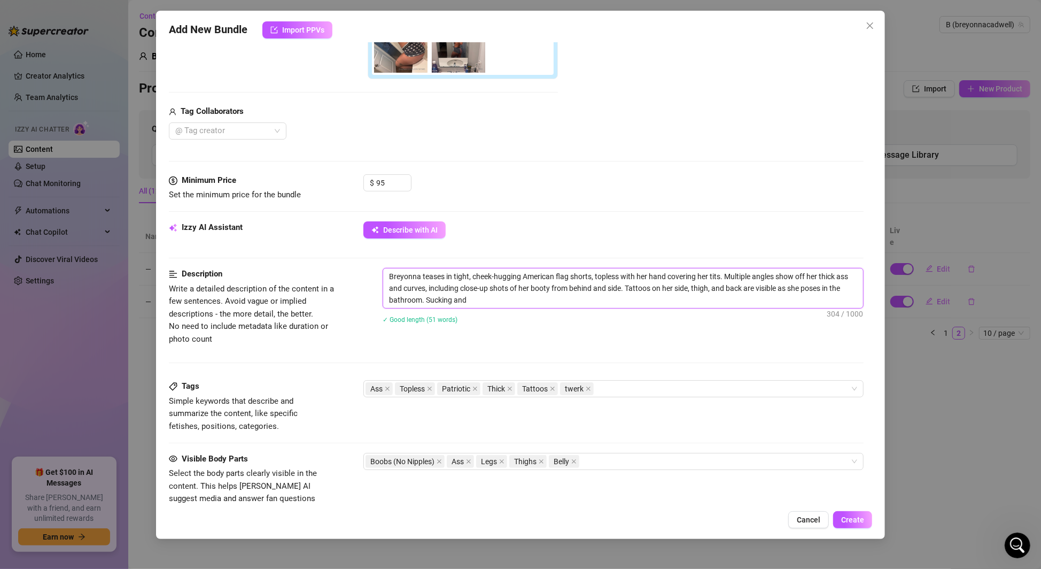
type textarea "Breyonna teases in tight, cheek-hugging American flag shorts, topless with her …"
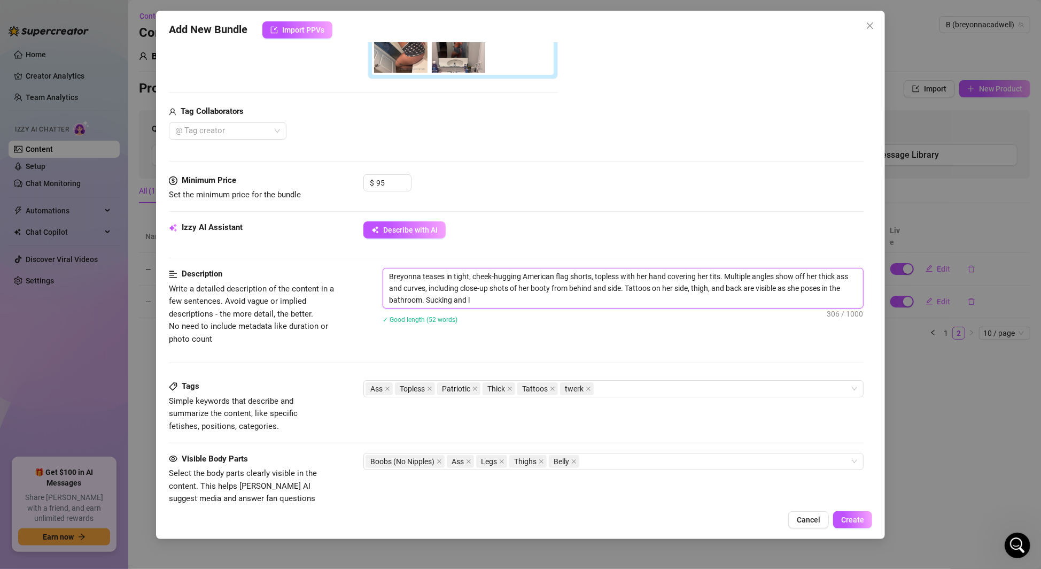
type textarea "Breyonna teases in tight, cheek-hugging American flag shorts, topless with her …"
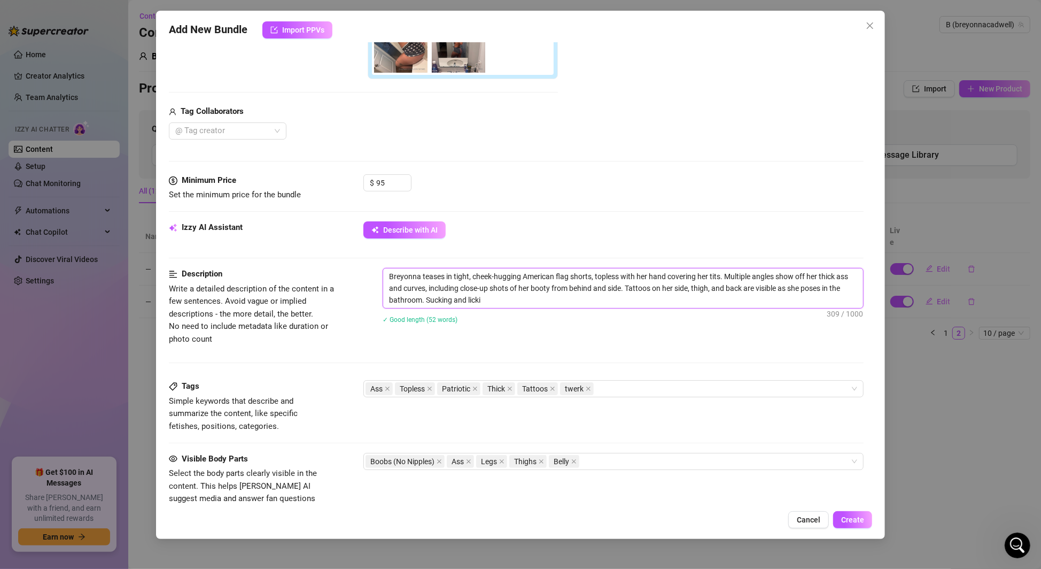
type textarea "Breyonna teases in tight, cheek-hugging American flag shorts, topless with her …"
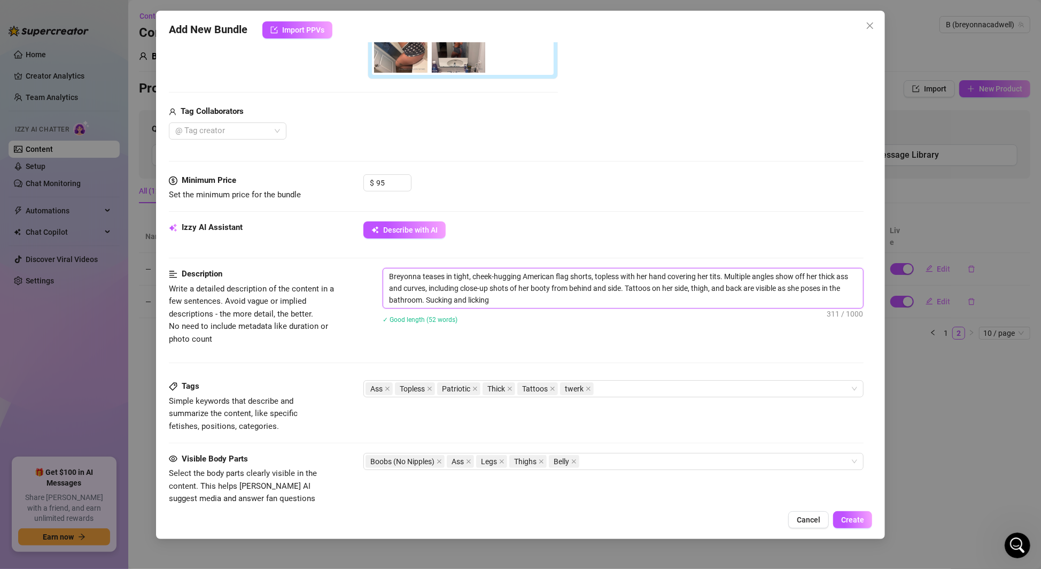
type textarea "Breyonna teases in tight, cheek-hugging American flag shorts, topless with her …"
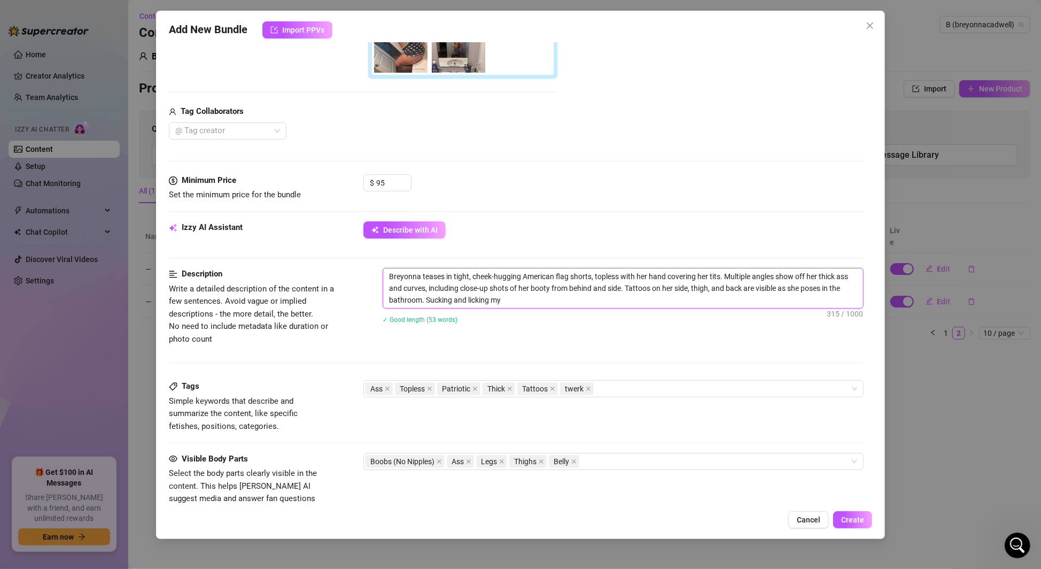
type textarea "Breyonna teases in tight, cheek-hugging American flag shorts, topless with her …"
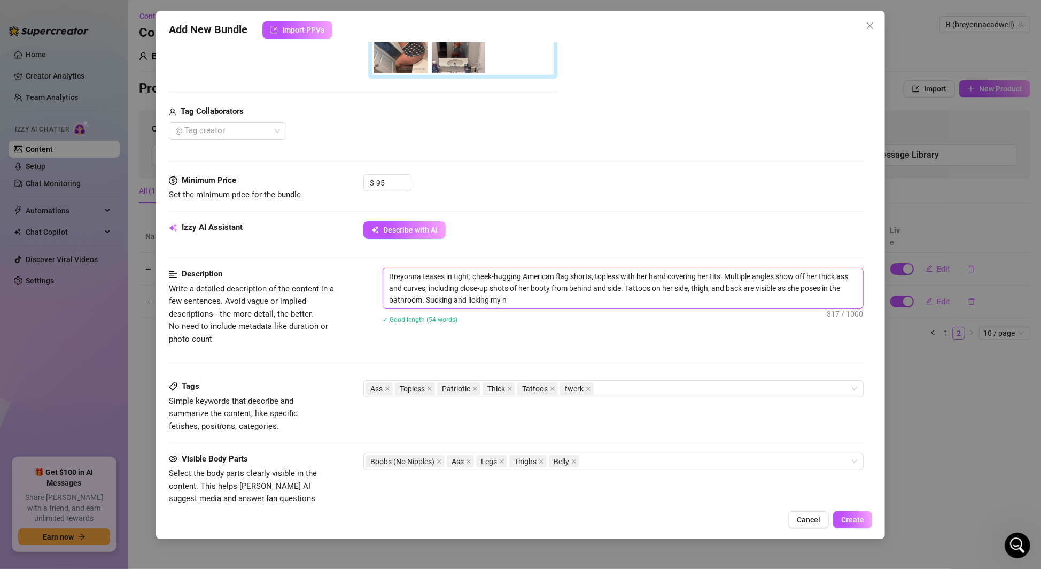
type textarea "Breyonna teases in tight, cheek-hugging American flag shorts, topless with her …"
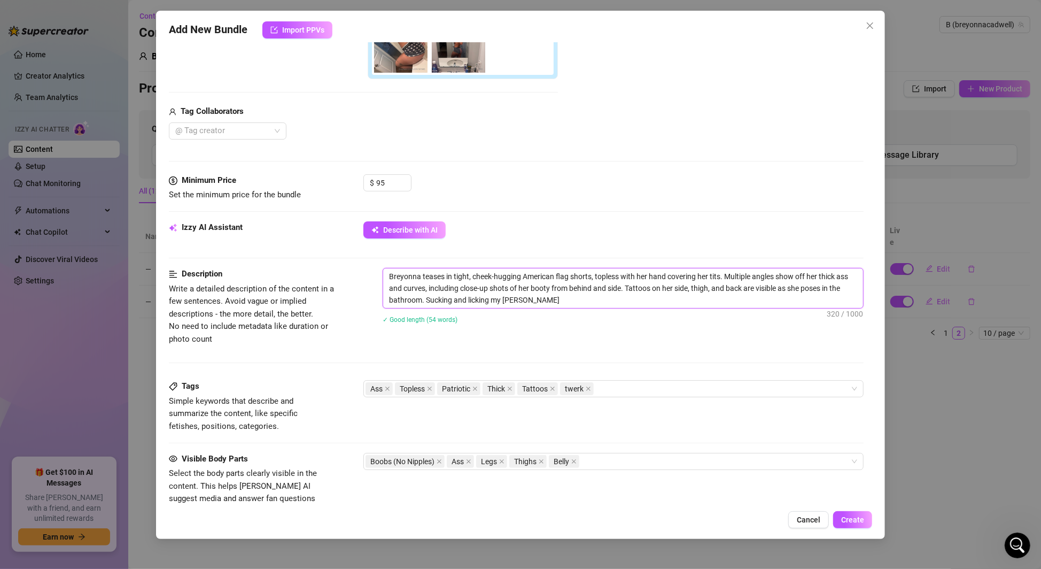
type textarea "Breyonna teases in tight, cheek-hugging American flag shorts, topless with her …"
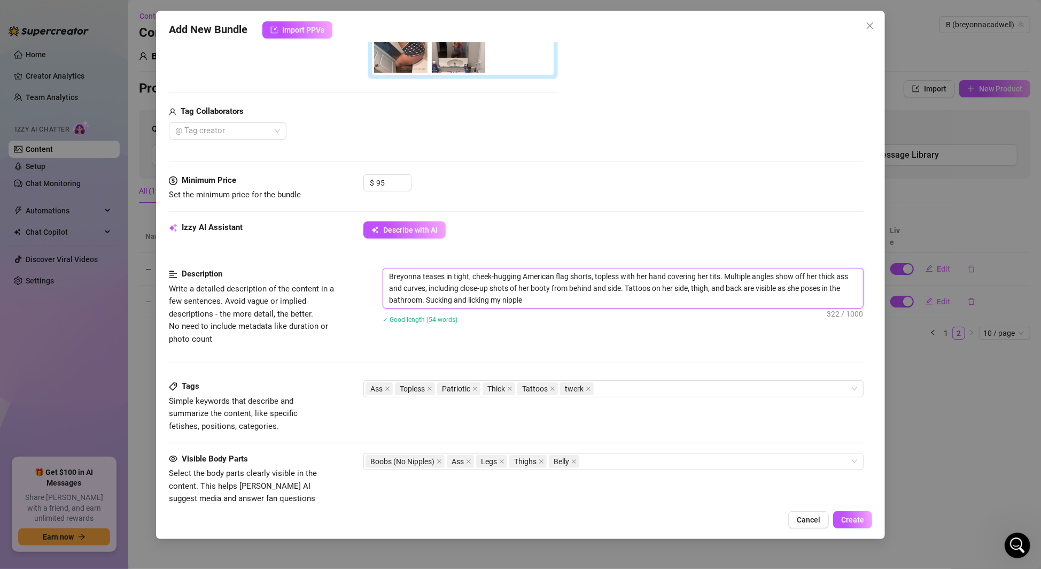
type textarea "Breyonna teases in tight, cheek-hugging American flag shorts, topless with her …"
click at [606, 389] on div "Ass Topless Patriotic Thick Tattoos twerk" at bounding box center [608, 388] width 485 height 15
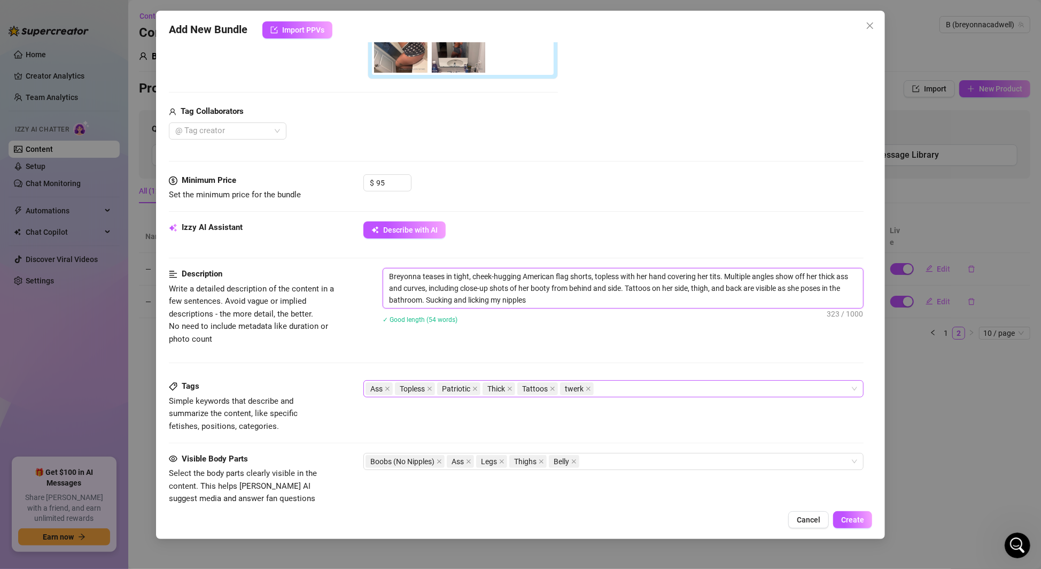
type textarea "Breyonna teases in tight, cheek-hugging American flag shorts, topless with her …"
click at [637, 353] on div "Description Write a detailed description of the content in a few sentences. Avo…" at bounding box center [516, 324] width 695 height 112
click at [439, 459] on icon "close" at bounding box center [439, 461] width 5 height 5
click at [509, 455] on div "Ass Legs Thighs Belly" at bounding box center [608, 461] width 485 height 15
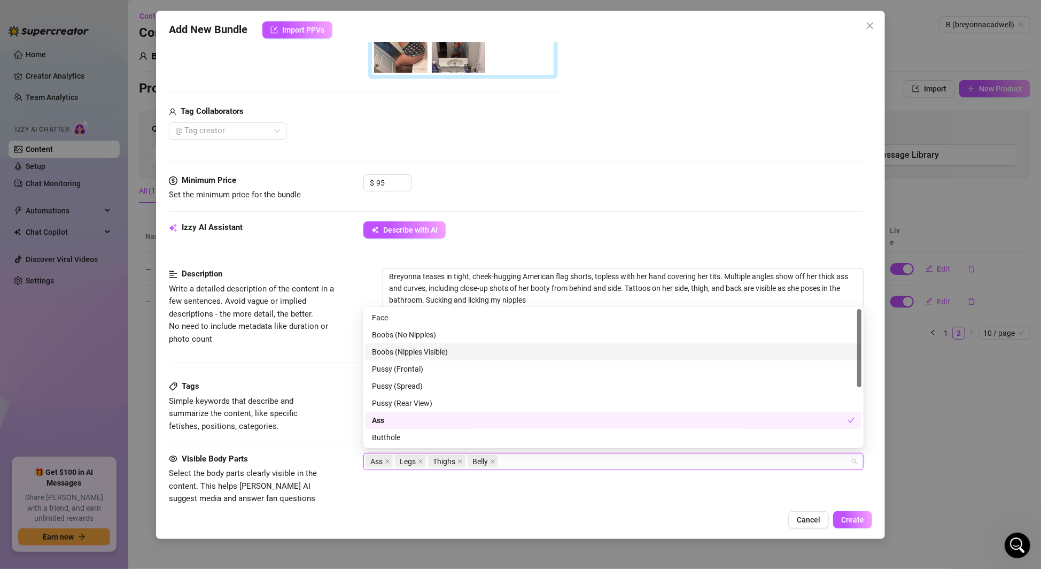
click at [426, 351] on div "Boobs (Nipples Visible)" at bounding box center [613, 352] width 483 height 12
click at [306, 399] on span "Simple keywords that describe and summarize the content, like specific fetishes…" at bounding box center [249, 414] width 160 height 38
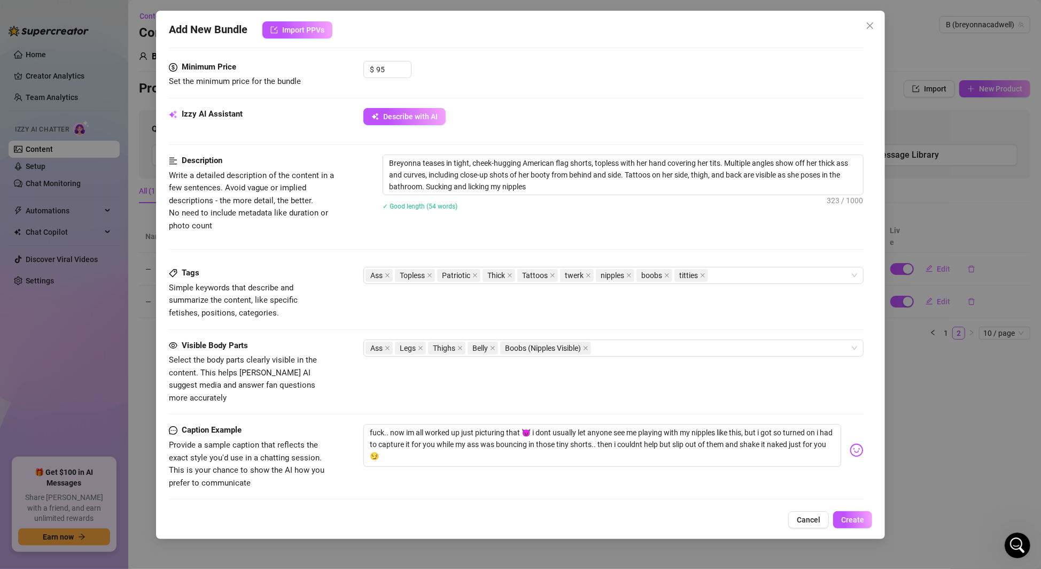
scroll to position [422, 0]
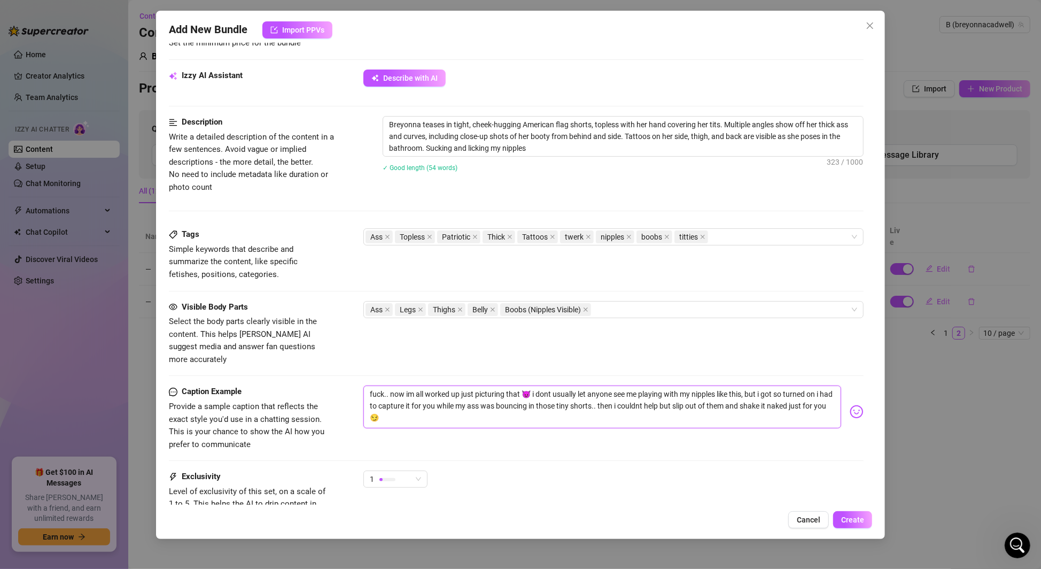
drag, startPoint x: 532, startPoint y: 378, endPoint x: 347, endPoint y: 384, distance: 185.0
click at [347, 385] on div "Caption Example Provide a sample caption that reflects the exact style you'd us…" at bounding box center [516, 417] width 695 height 65
click at [498, 385] on textarea "i dont usually let anyone see me playing with my nipples like this, but i got s…" at bounding box center [602, 406] width 478 height 43
click at [503, 385] on textarea "i dont usually let anyone see me playing with my nipples like this, but i got s…" at bounding box center [602, 406] width 478 height 43
click at [559, 385] on textarea "i dont usually let anyone see me playing and sucking with my nipples like this,…" at bounding box center [602, 406] width 478 height 43
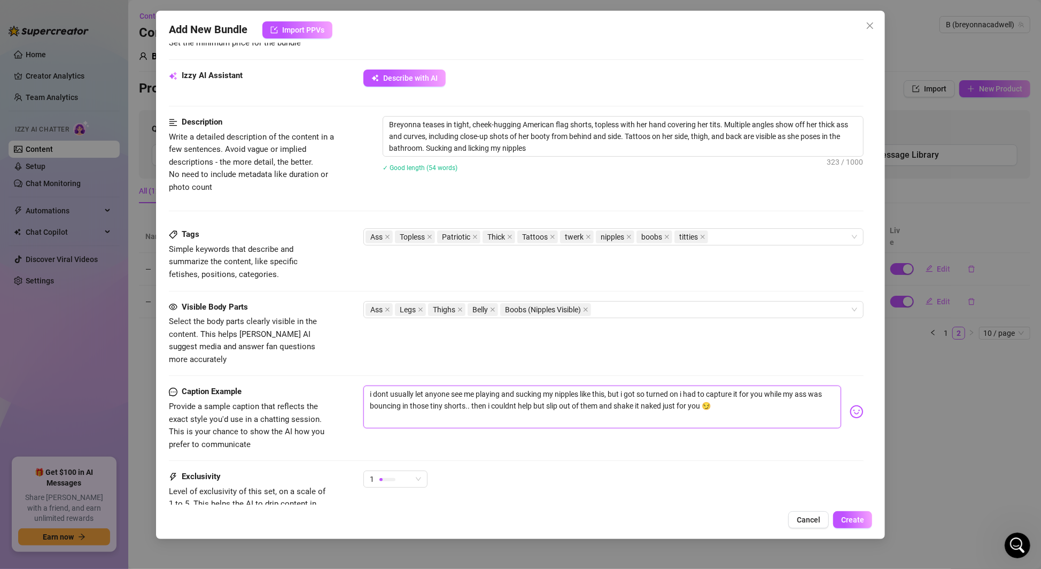
drag, startPoint x: 769, startPoint y: 380, endPoint x: 640, endPoint y: 380, distance: 128.3
click at [640, 385] on textarea "i dont usually let anyone see me playing and sucking my nipples like this, but …" at bounding box center [602, 406] width 478 height 43
click at [730, 385] on textarea "i dont usually let anyone see me playing and sucking my nipples like this, whil…" at bounding box center [602, 406] width 478 height 43
click at [478, 391] on textarea "i dont usually let anyone see me playing and sucking my nipples like this, whil…" at bounding box center [602, 406] width 478 height 43
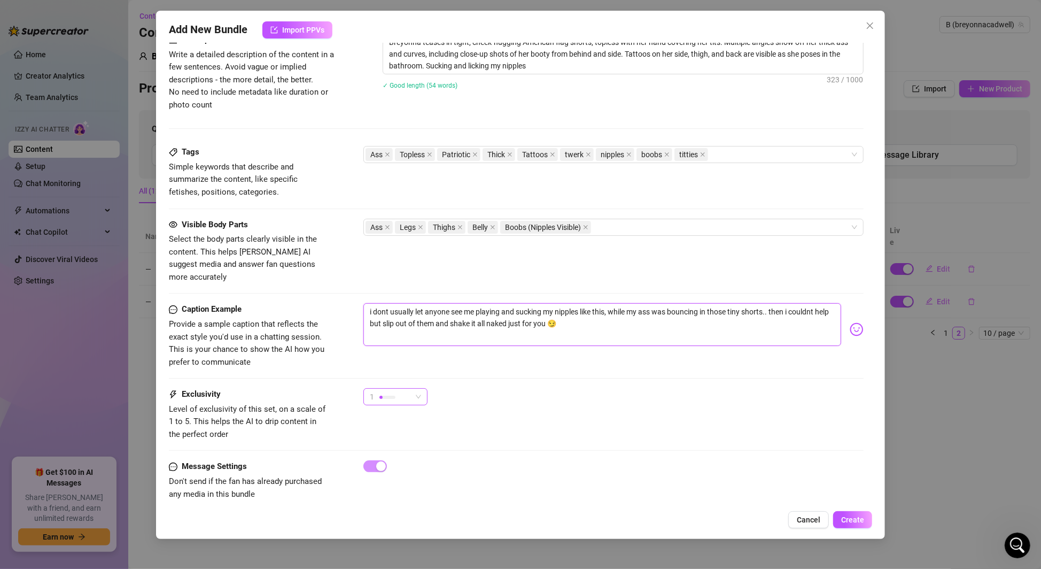
click at [420, 389] on span "1" at bounding box center [395, 397] width 51 height 16
click at [408, 437] on span "3" at bounding box center [406, 437] width 69 height 12
click at [856, 529] on div "Add New Bundle Import PPVs Account B (@breyonnacadwell) Name Name is for your i…" at bounding box center [520, 275] width 729 height 528
click at [855, 525] on button "Create" at bounding box center [852, 519] width 39 height 17
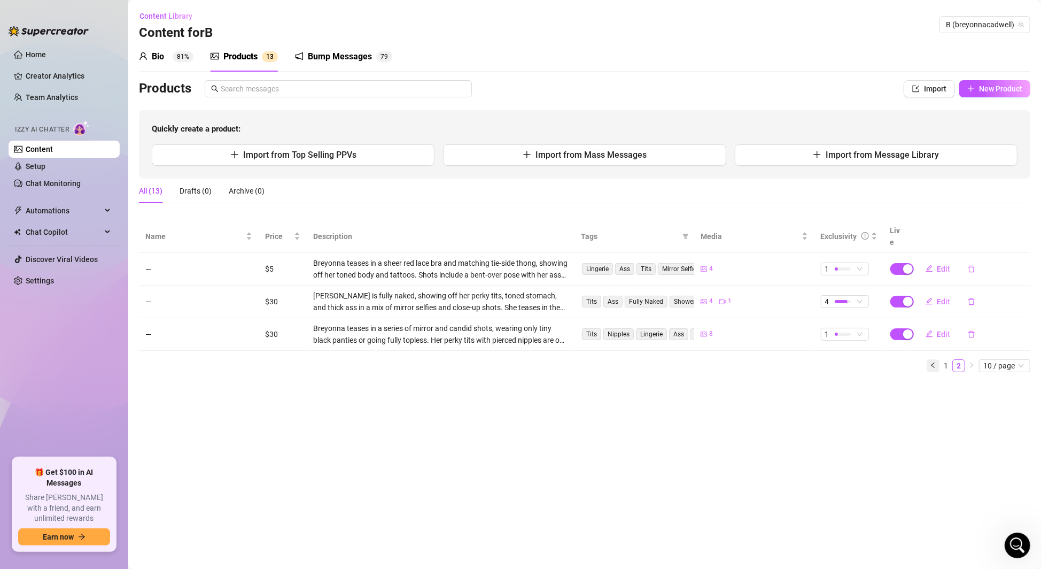
click at [931, 362] on icon "left" at bounding box center [933, 365] width 6 height 6
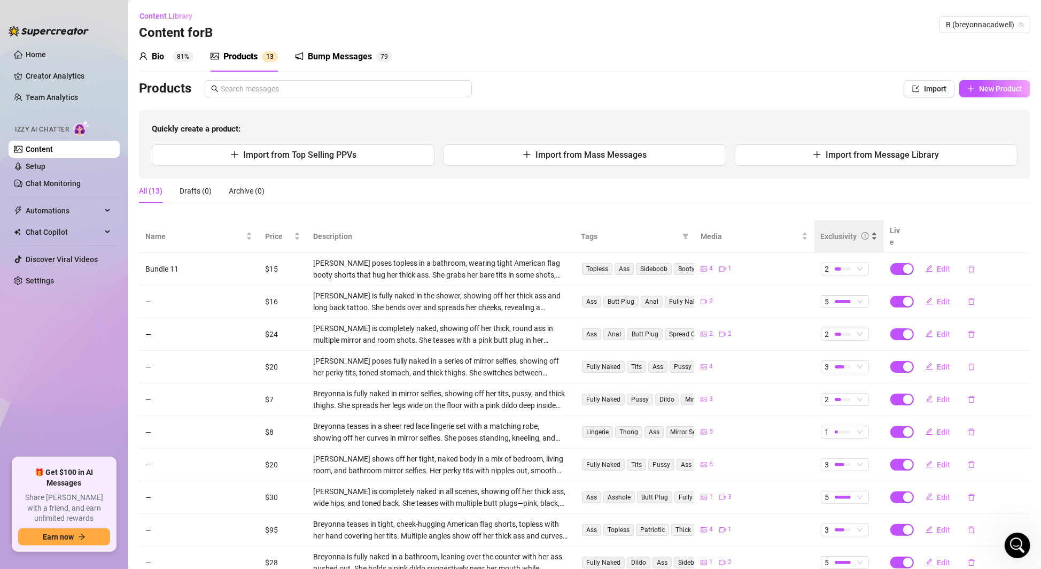
click at [834, 237] on div "Exclusivity" at bounding box center [849, 236] width 57 height 12
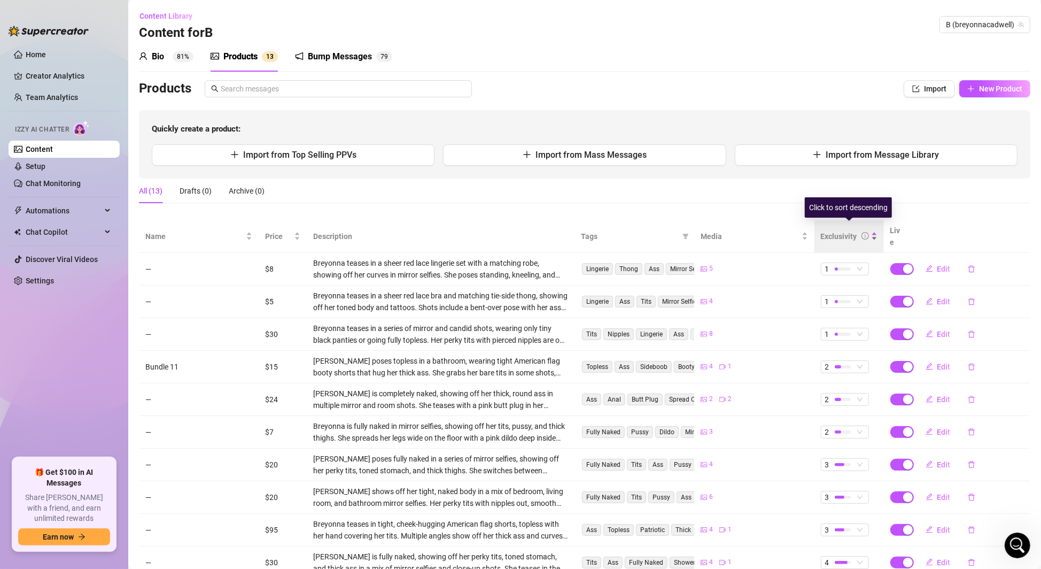
click at [834, 237] on div "Exclusivity" at bounding box center [849, 236] width 57 height 12
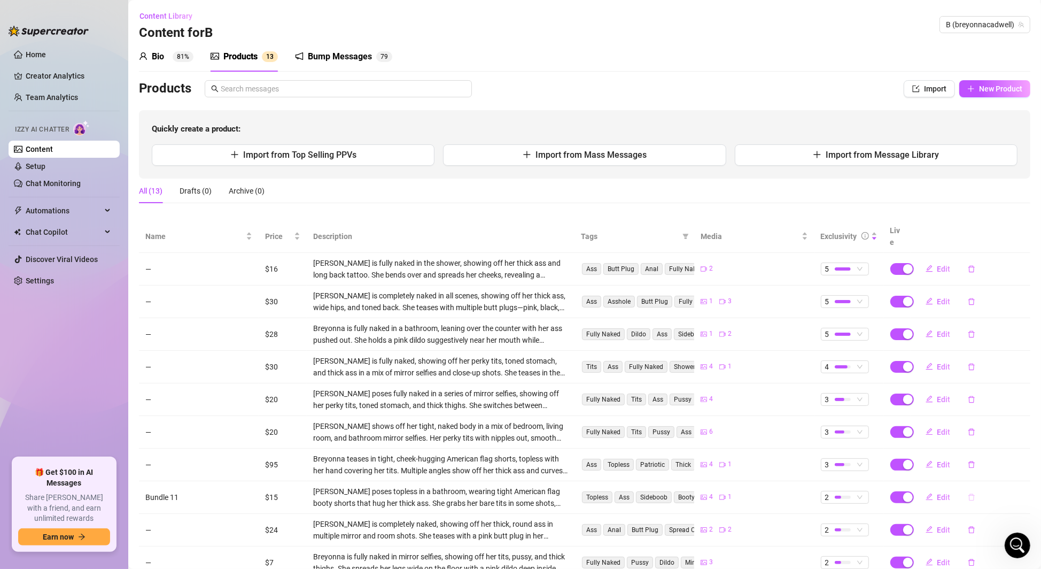
click at [972, 493] on icon "delete" at bounding box center [971, 496] width 7 height 7
click at [1025, 457] on span "Yes" at bounding box center [1024, 456] width 13 height 9
click at [939, 460] on span "Edit" at bounding box center [943, 464] width 13 height 9
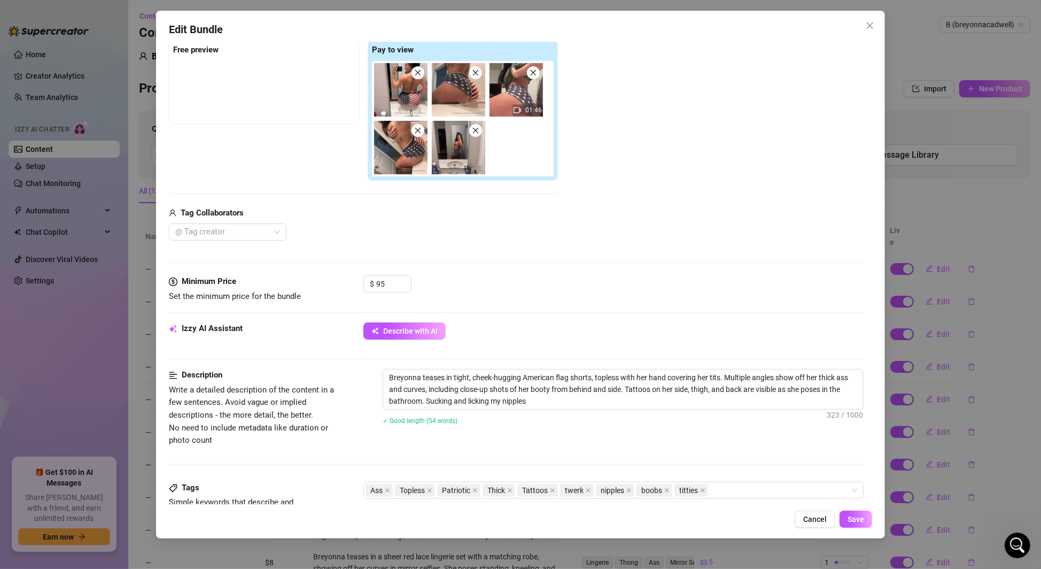
scroll to position [170, 0]
click at [385, 282] on input "95" at bounding box center [393, 282] width 35 height 16
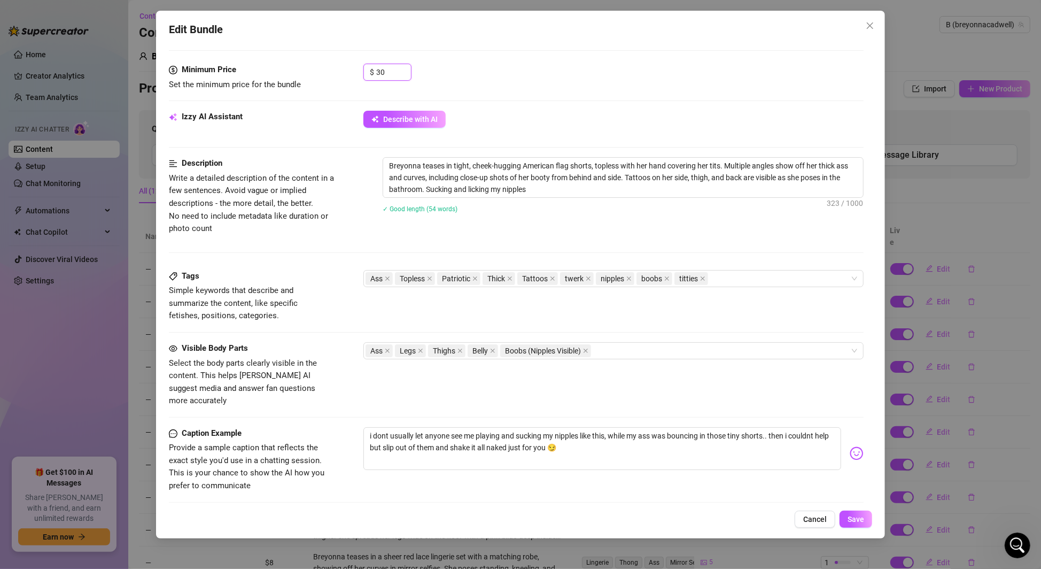
scroll to position [504, 0]
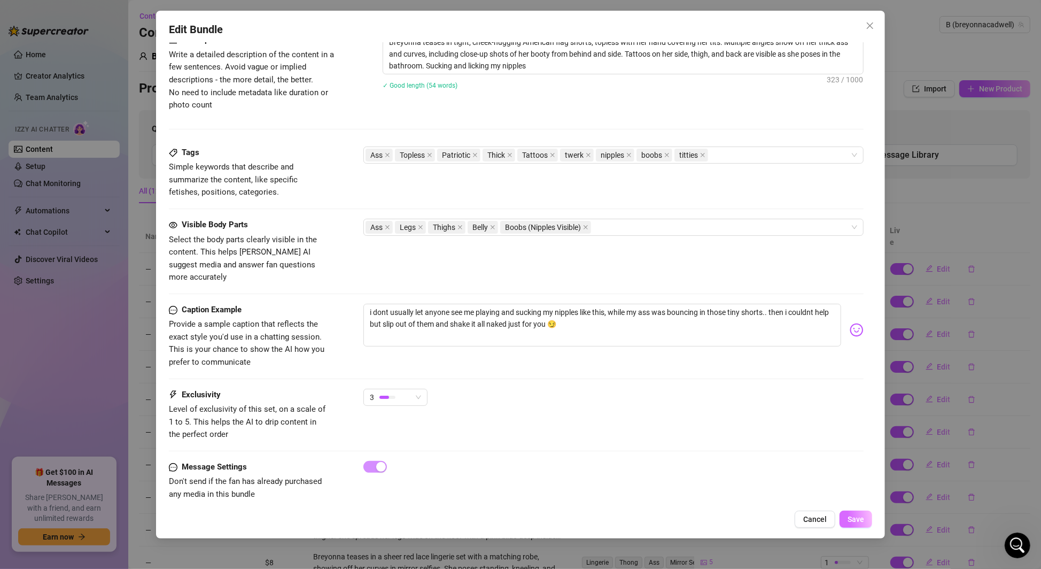
click at [851, 520] on span "Save" at bounding box center [856, 519] width 17 height 9
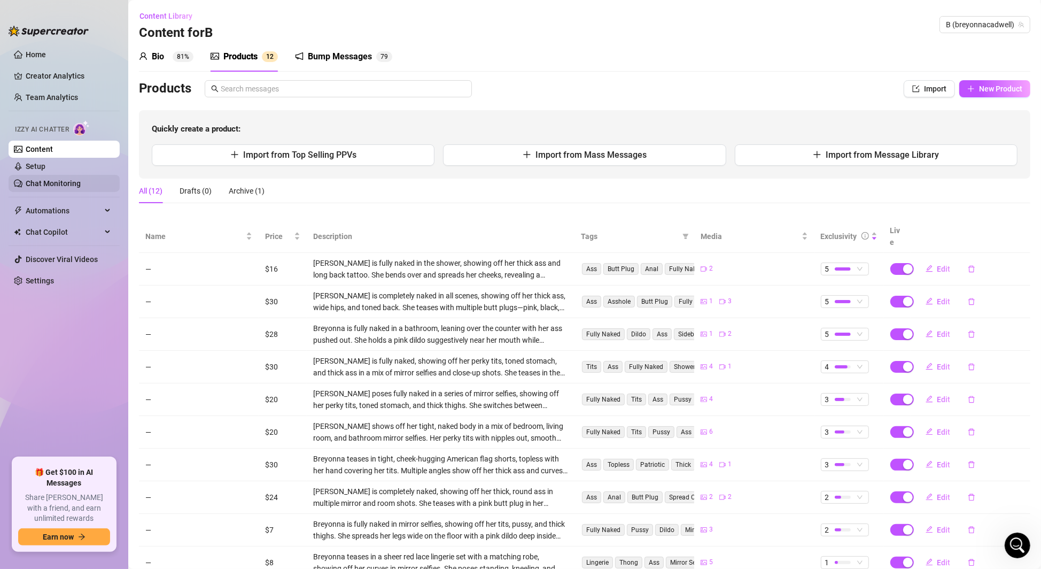
click at [79, 184] on link "Chat Monitoring" at bounding box center [53, 183] width 55 height 9
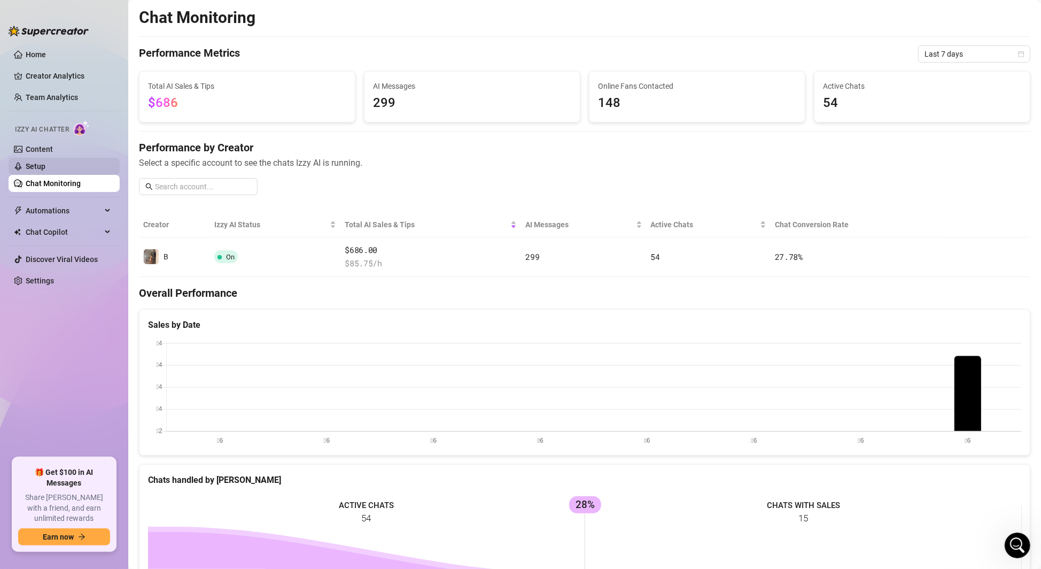
click at [45, 162] on link "Setup" at bounding box center [36, 166] width 20 height 9
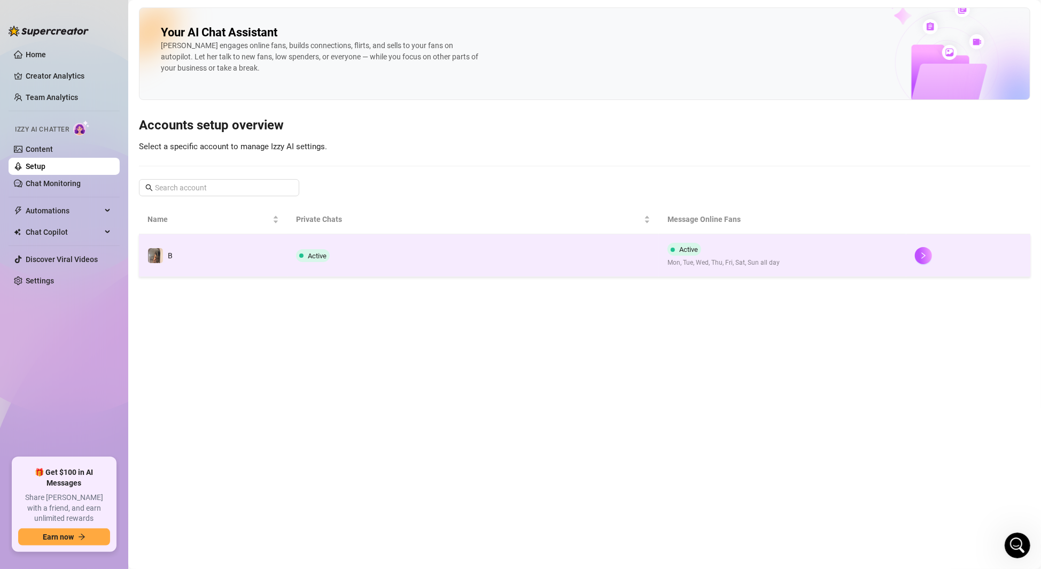
click at [345, 265] on td "Active" at bounding box center [473, 255] width 371 height 43
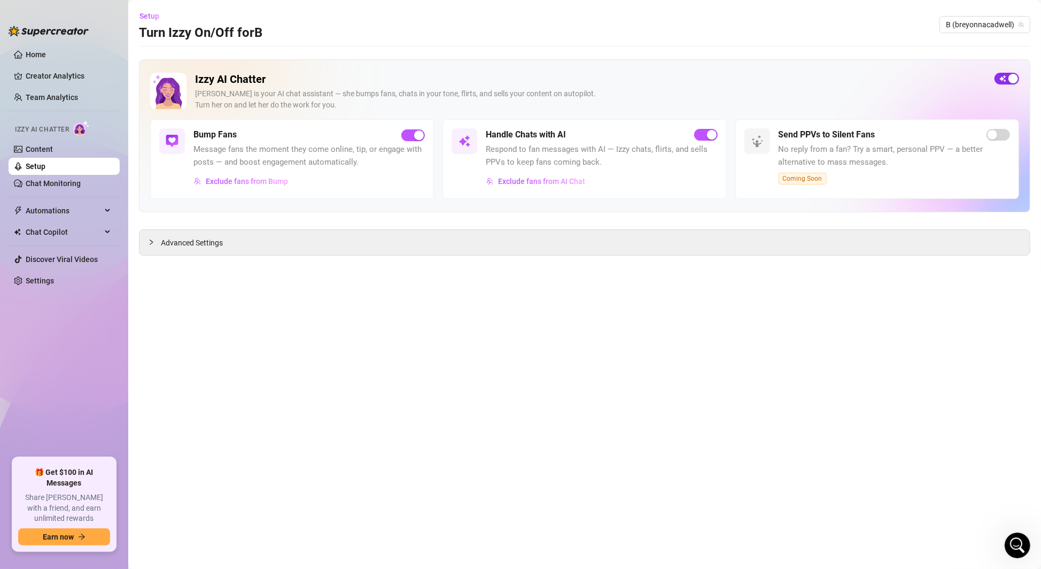
click at [1006, 80] on span "button" at bounding box center [1007, 79] width 25 height 12
